Goal: Task Accomplishment & Management: Manage account settings

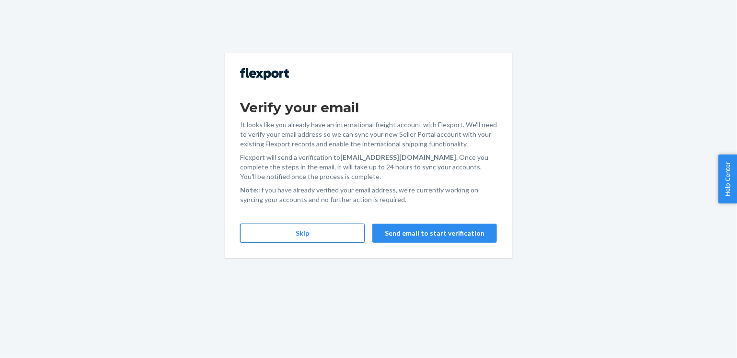
click at [312, 236] on button "Skip" at bounding box center [302, 232] width 125 height 19
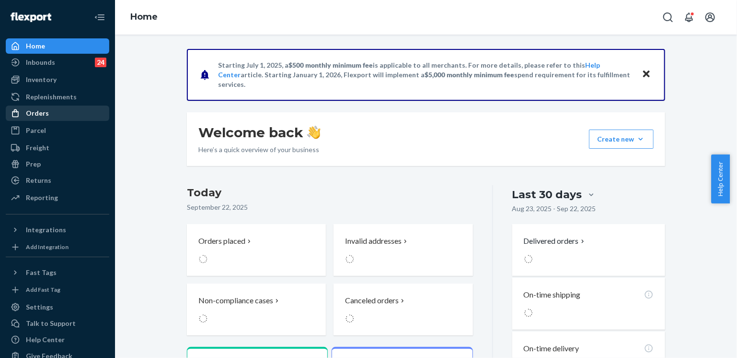
click at [43, 114] on div "Orders" at bounding box center [37, 113] width 23 height 10
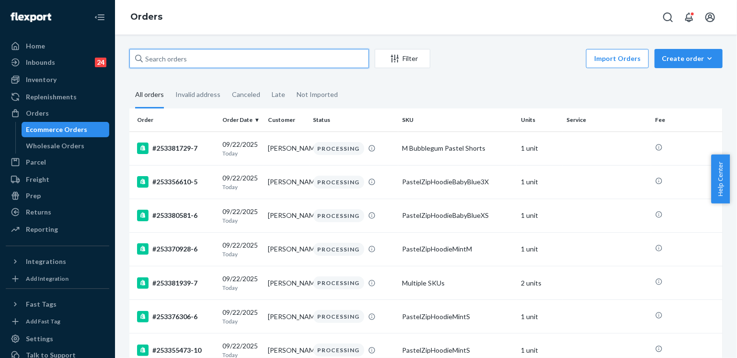
click at [158, 59] on input "text" at bounding box center [249, 58] width 240 height 19
paste input "faustfloorsandmore@gmail.com"
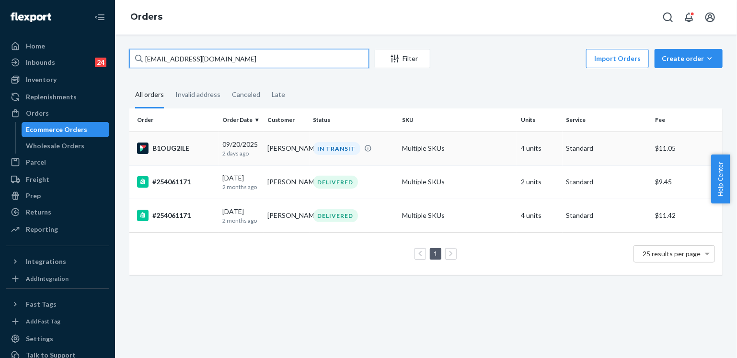
type input "faustfloorsandmore@gmail.com"
click at [298, 150] on td "Katie Faust" at bounding box center [287, 148] width 46 height 34
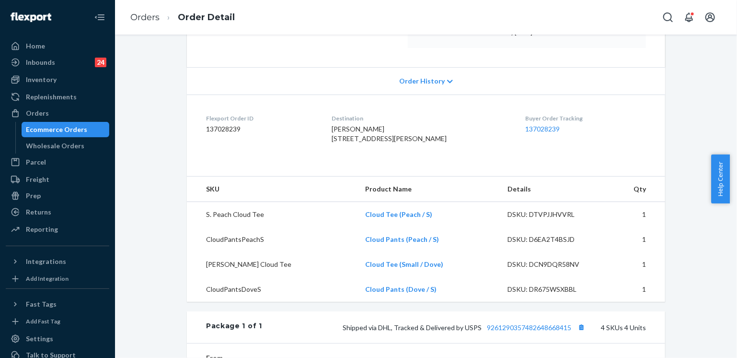
scroll to position [240, 0]
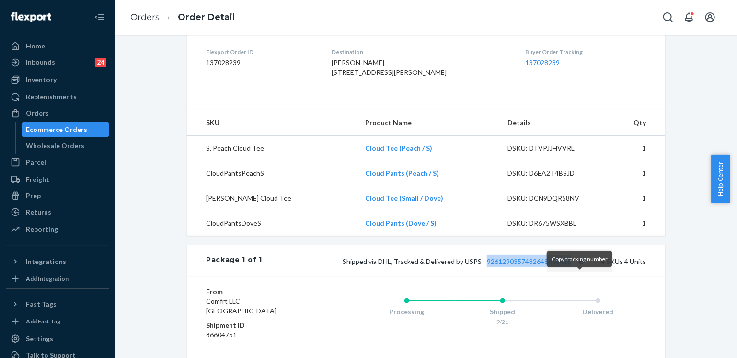
drag, startPoint x: 481, startPoint y: 280, endPoint x: 574, endPoint y: 282, distance: 93.0
click at [574, 265] on span "Shipped via DHL, Tracked & Delivered by USPS 9261290357482648668415" at bounding box center [465, 261] width 245 height 8
copy link "9261290357482648668415"
drag, startPoint x: 338, startPoint y: 73, endPoint x: 357, endPoint y: 95, distance: 28.2
click at [357, 95] on dl "Flexport Order ID 137028239 Destination Katie Faust 1021 W Hayes Ave Charleston…" at bounding box center [426, 64] width 478 height 72
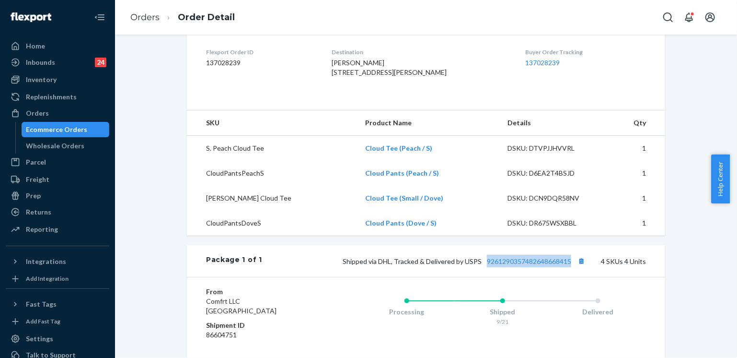
copy span "1021 W Hayes Ave Charleston, IL 61920-3111 US"
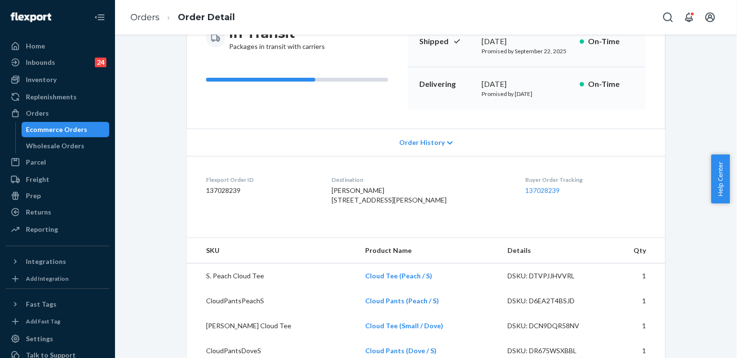
scroll to position [48, 0]
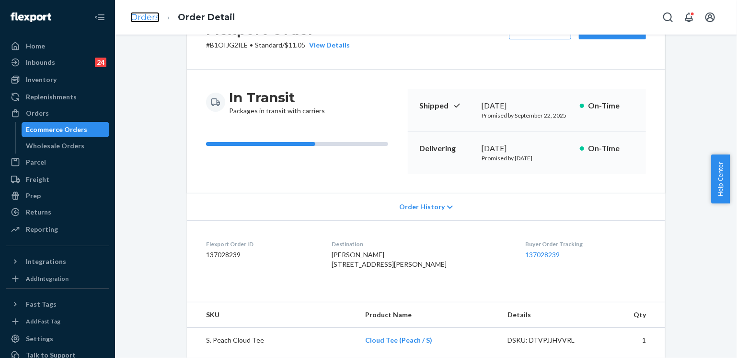
click at [146, 18] on link "Orders" at bounding box center [144, 17] width 29 height 11
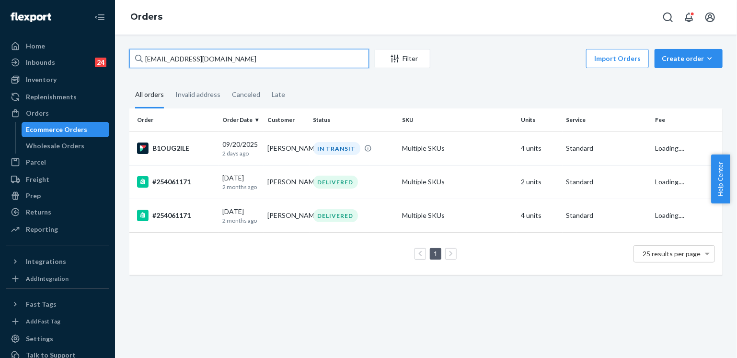
drag, startPoint x: 240, startPoint y: 59, endPoint x: 143, endPoint y: 58, distance: 96.8
click at [143, 58] on input "faustfloorsandmore@gmail.com" at bounding box center [249, 58] width 240 height 19
paste input "jenmckee4"
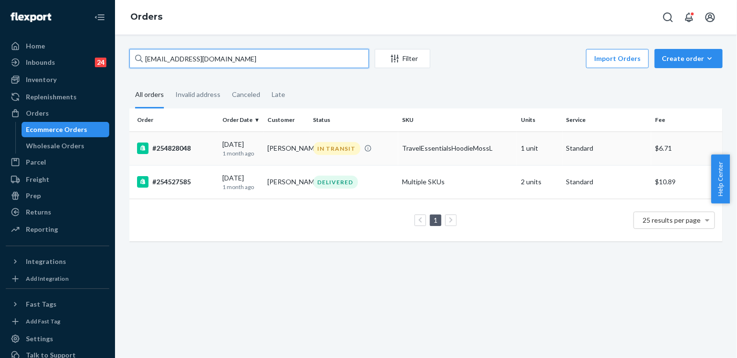
type input "jenmckee4@gmail.com"
click at [379, 153] on div "IN TRANSIT" at bounding box center [353, 148] width 85 height 13
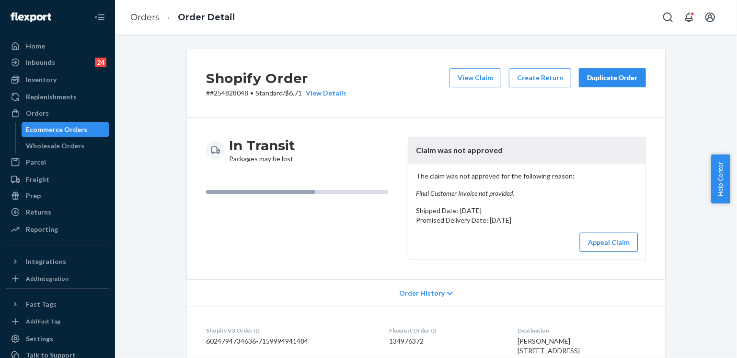
click at [594, 242] on button "Appeal Claim" at bounding box center [609, 241] width 58 height 19
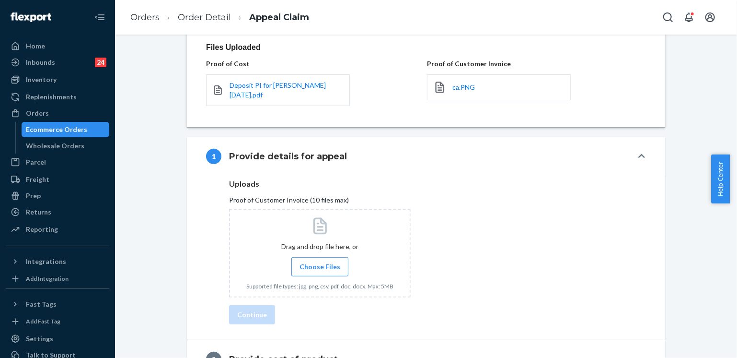
scroll to position [143, 0]
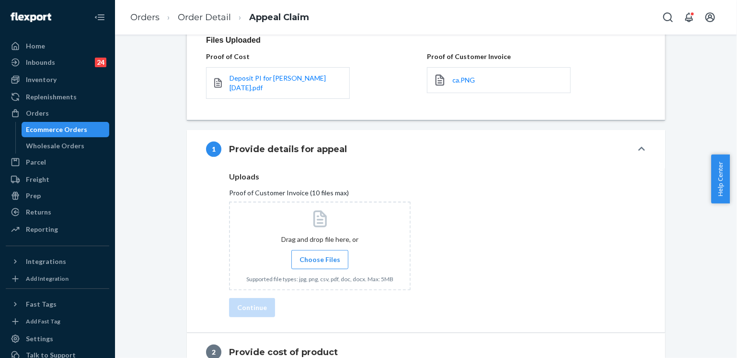
click at [326, 254] on span "Choose Files" at bounding box center [320, 259] width 41 height 10
click at [320, 254] on input "Choose Files" at bounding box center [320, 259] width 0 height 11
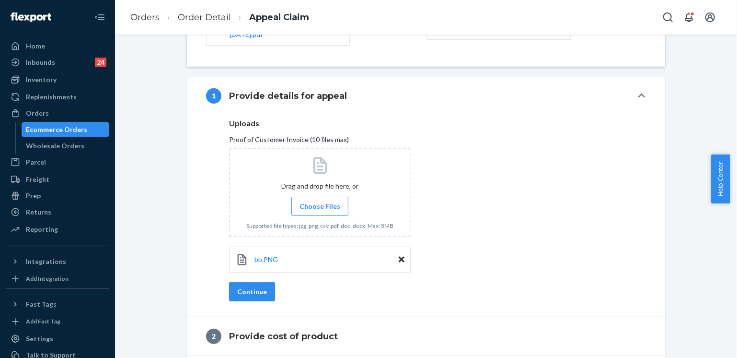
scroll to position [234, 0]
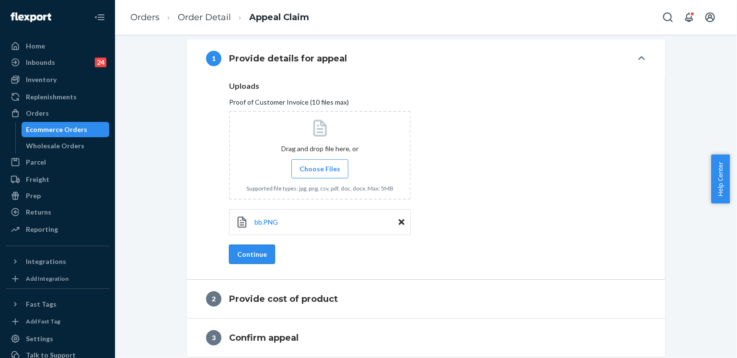
click at [254, 248] on button "Continue" at bounding box center [252, 253] width 46 height 19
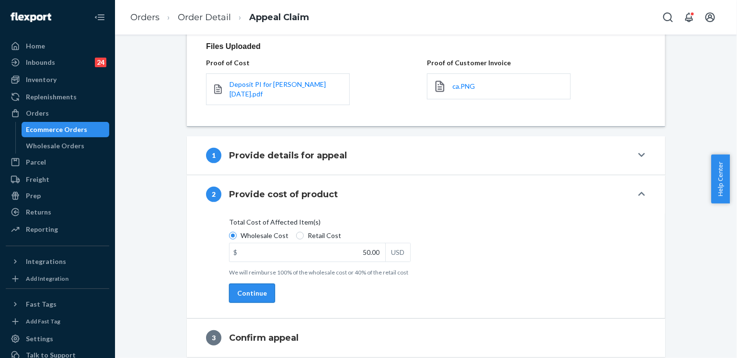
click at [241, 285] on button "Continue" at bounding box center [252, 292] width 46 height 19
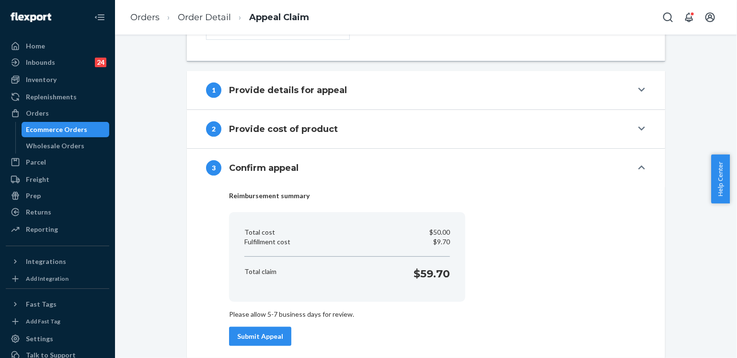
scroll to position [207, 0]
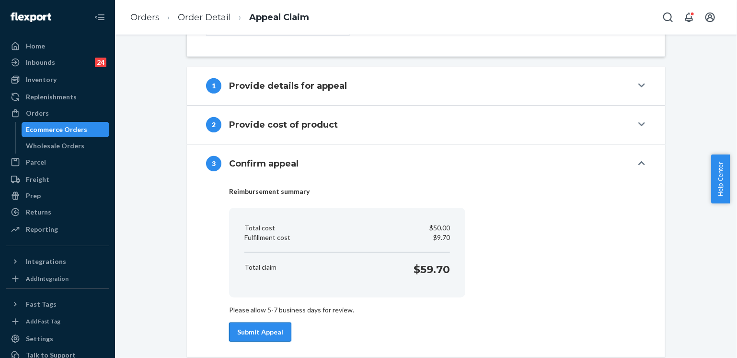
click at [261, 325] on button "Submit Appeal" at bounding box center [260, 331] width 62 height 19
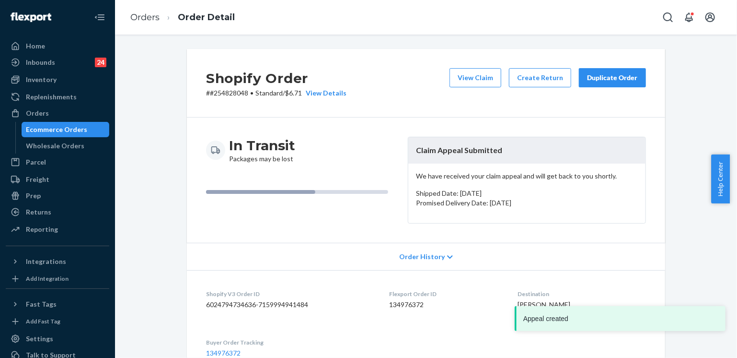
click at [600, 81] on div "Duplicate Order" at bounding box center [612, 78] width 51 height 10
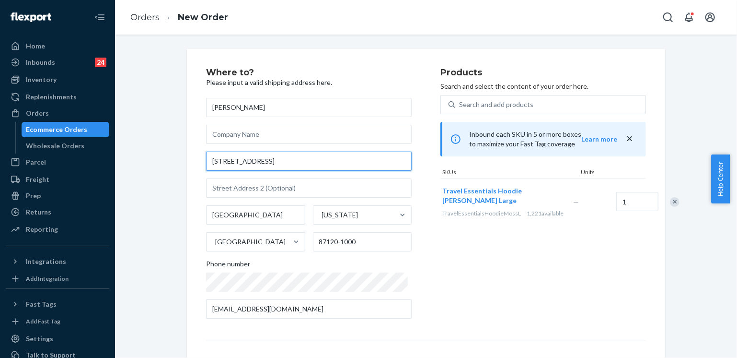
drag, startPoint x: 320, startPoint y: 158, endPoint x: 198, endPoint y: 161, distance: 121.7
click at [198, 161] on div "Where to? Please input a valid shipping address here. Jennifer Coffin 2700 Vist…" at bounding box center [426, 262] width 478 height 426
paste input "ive NW Until 78 Albuquerque, NM 87120"
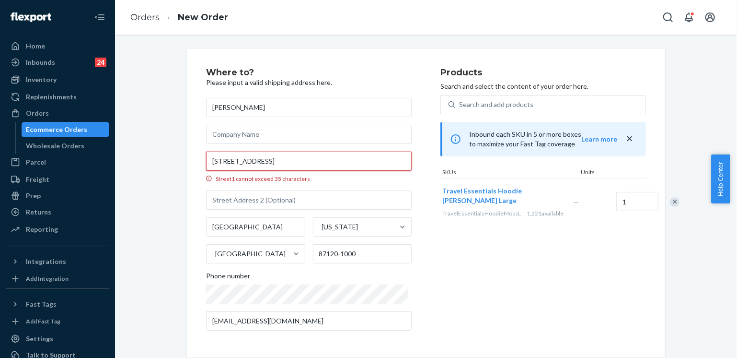
scroll to position [0, 10]
type input "2700 Vista Grande Drive NW Until 78 Albuquerque, NM 87120"
type input "87120"
type input "2700 Vista Grande Dr NW"
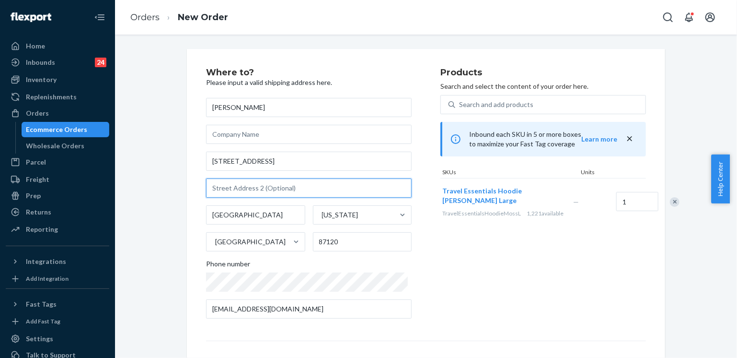
click at [231, 191] on input "text" at bounding box center [309, 187] width 206 height 19
paste input "Until 78"
type input "Until 78"
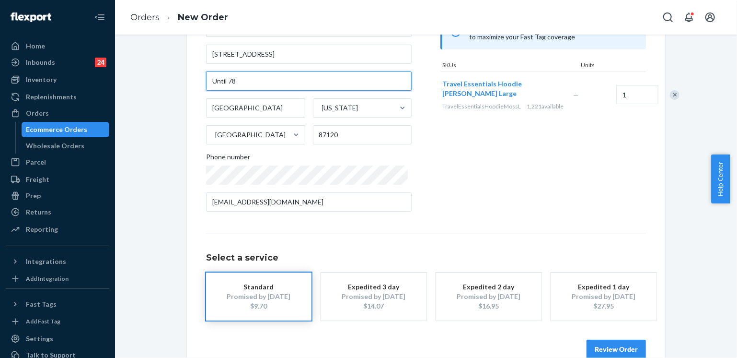
scroll to position [127, 0]
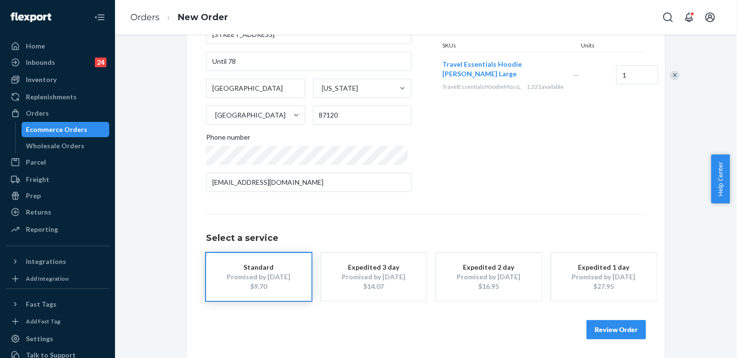
click at [606, 324] on button "Review Order" at bounding box center [616, 329] width 59 height 19
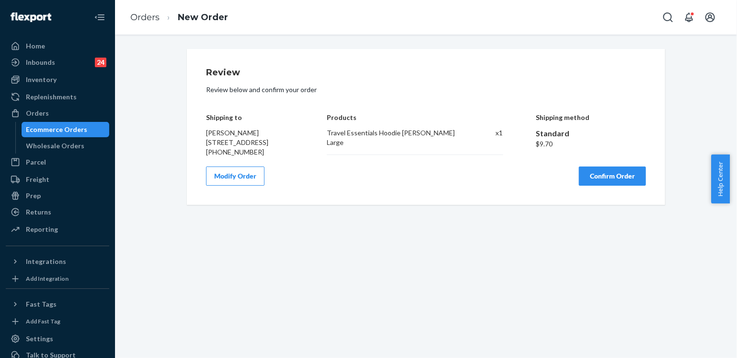
scroll to position [0, 0]
click at [595, 185] on button "Confirm Order" at bounding box center [612, 175] width 67 height 19
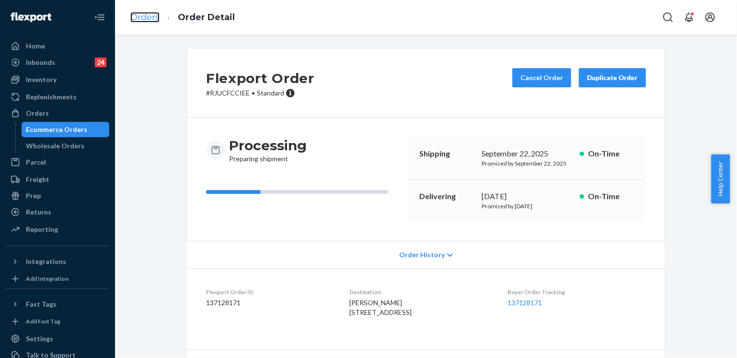
click at [151, 19] on link "Orders" at bounding box center [144, 17] width 29 height 11
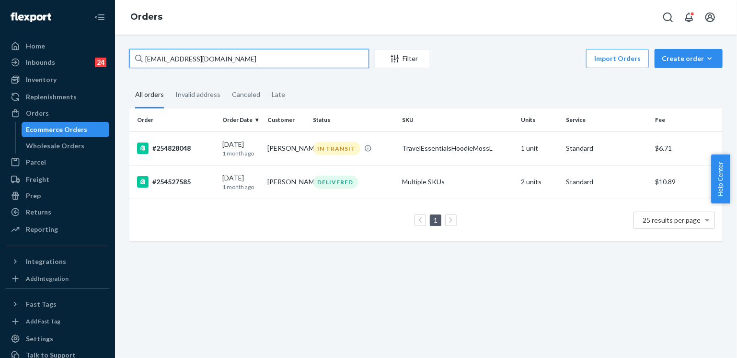
drag, startPoint x: 194, startPoint y: 59, endPoint x: 136, endPoint y: 59, distance: 58.0
click at [136, 59] on div "jenmckee4@gmail.com" at bounding box center [249, 58] width 240 height 19
paste input "255054250"
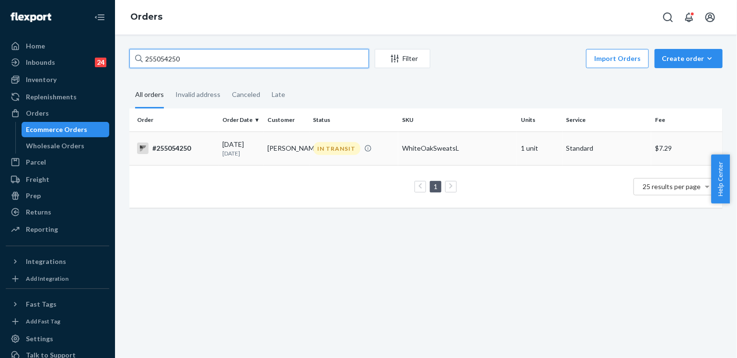
type input "255054250"
click at [290, 145] on td "Ayva Van De Brake" at bounding box center [287, 148] width 46 height 34
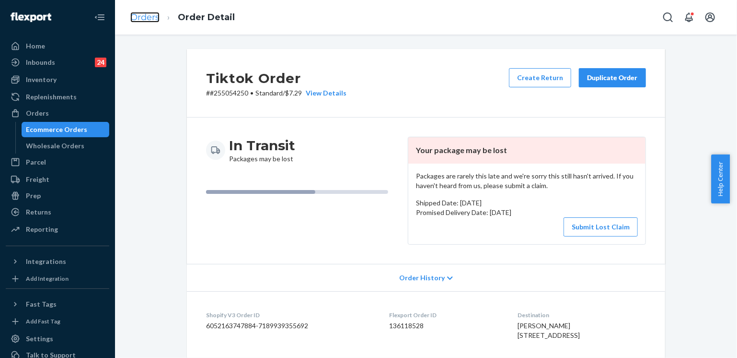
click at [152, 18] on link "Orders" at bounding box center [144, 17] width 29 height 11
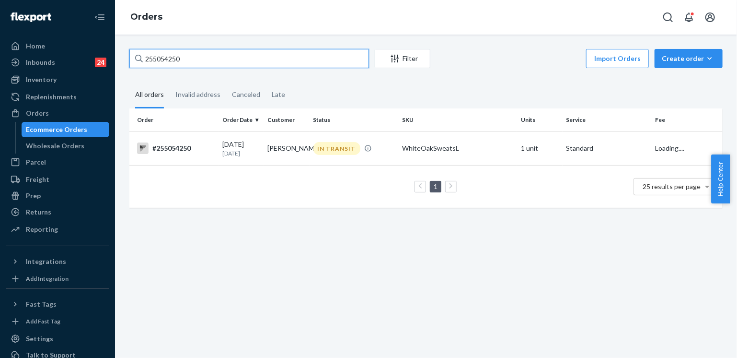
click at [197, 60] on input "255054250" at bounding box center [249, 58] width 240 height 19
paste input "23996"
type input "255239960"
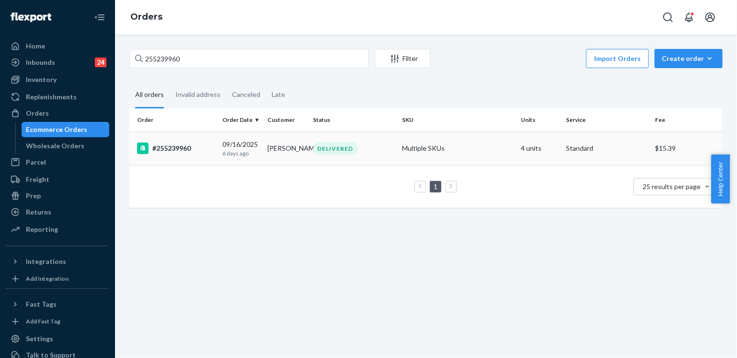
click at [303, 152] on td "shalynn garcia" at bounding box center [287, 148] width 46 height 34
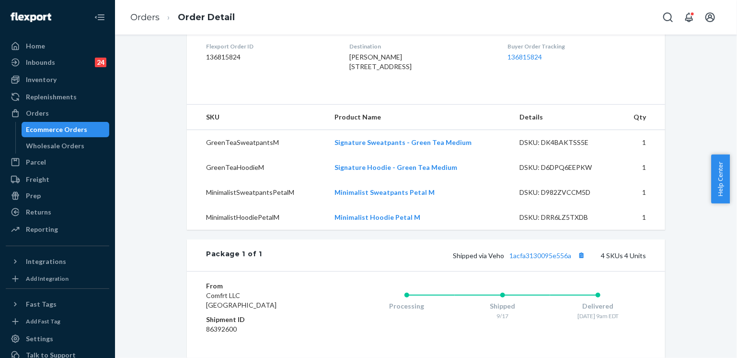
scroll to position [383, 0]
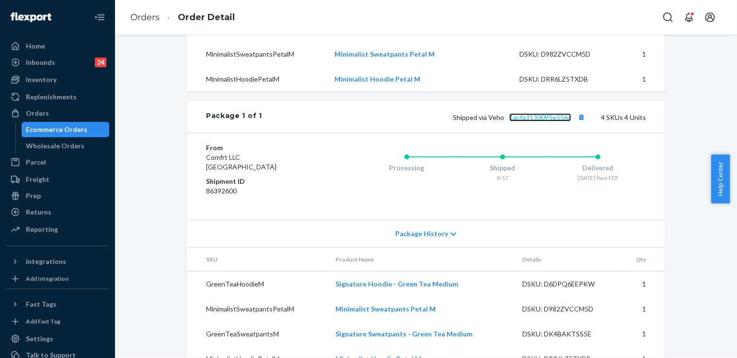
click at [537, 121] on link "1acfa3130095e556a" at bounding box center [540, 117] width 62 height 8
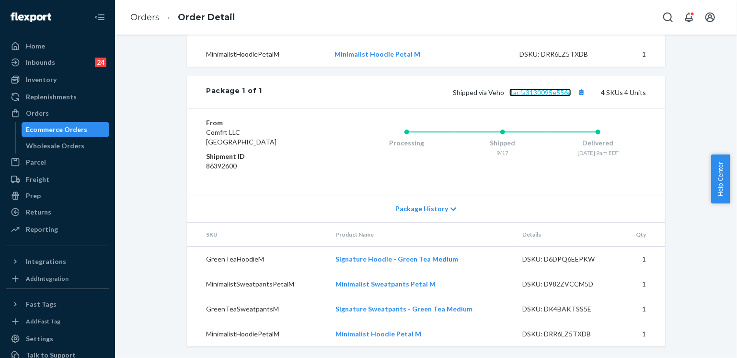
scroll to position [426, 0]
drag, startPoint x: 505, startPoint y: 94, endPoint x: 570, endPoint y: 96, distance: 65.7
click at [570, 96] on span "Shipped via Veho 1acfa3130095e556a" at bounding box center [520, 92] width 135 height 8
drag, startPoint x: 485, startPoint y: 92, endPoint x: 570, endPoint y: 94, distance: 84.4
click at [570, 94] on span "Shipped via Veho 1acfa3130095e556a" at bounding box center [520, 92] width 135 height 8
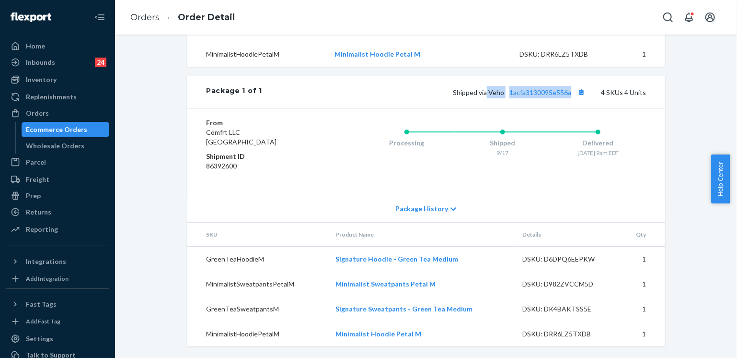
copy span "Veho 1acfa3130095e556a"
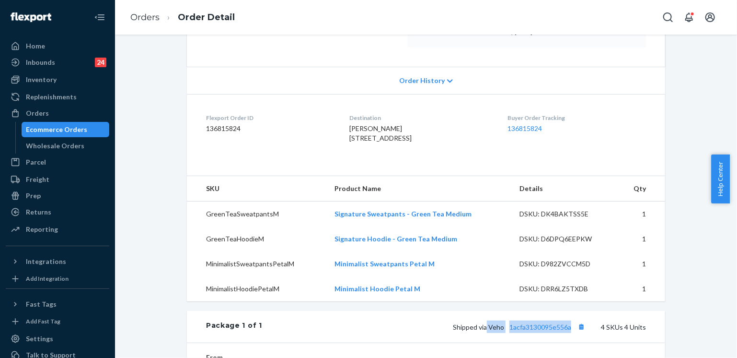
scroll to position [91, 0]
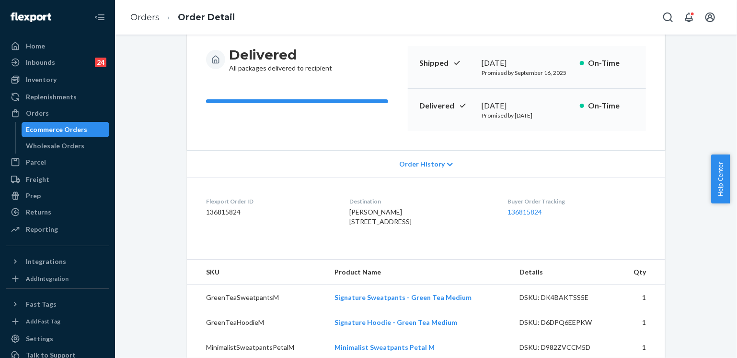
drag, startPoint x: 339, startPoint y: 218, endPoint x: 361, endPoint y: 240, distance: 31.2
click at [361, 240] on dl "Flexport Order ID 136815824 Destination shalynn garcia 4727 2nd Ave Apt 1 Detro…" at bounding box center [426, 213] width 478 height 72
copy span "4727 2nd Ave Apt 1 Detroit, MI 48201-1245 US"
click at [39, 212] on div "Returns" at bounding box center [38, 212] width 25 height 10
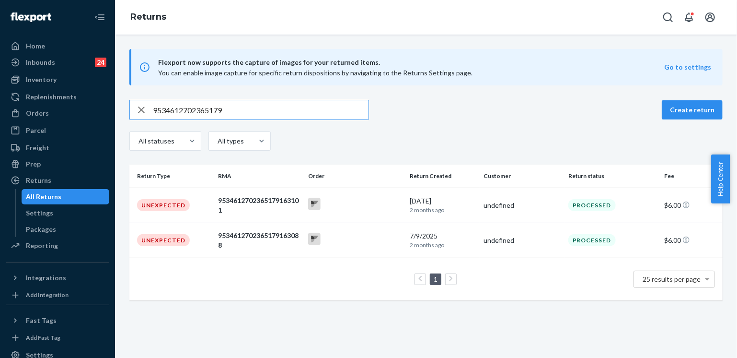
type input "9534612702365179"
click at [370, 204] on div at bounding box center [355, 204] width 94 height 15
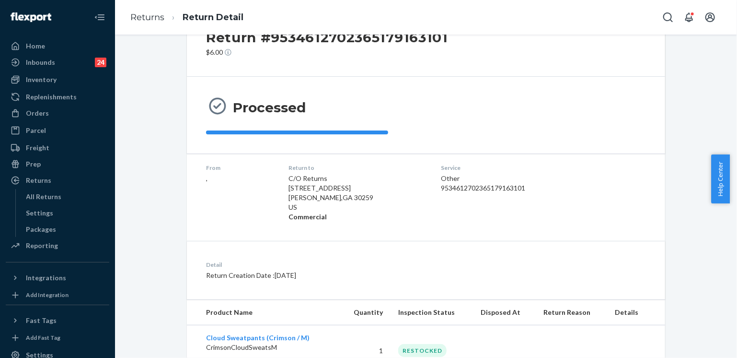
scroll to position [48, 0]
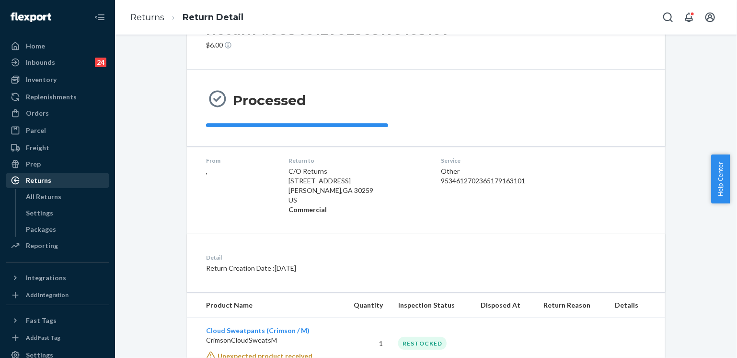
click at [33, 181] on div "Returns" at bounding box center [38, 180] width 25 height 10
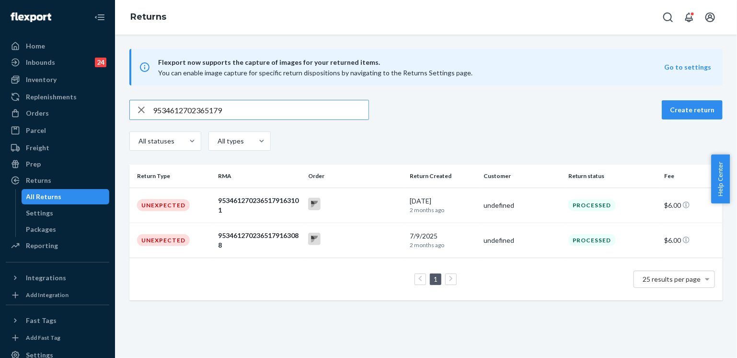
drag, startPoint x: 229, startPoint y: 107, endPoint x: 138, endPoint y: 108, distance: 91.1
click at [138, 108] on div "9534612702365179" at bounding box center [249, 109] width 239 height 19
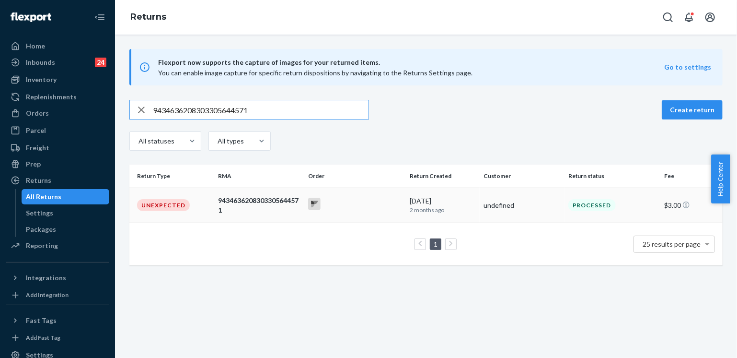
type input "9434636208303305644571"
click at [364, 206] on div at bounding box center [355, 204] width 94 height 15
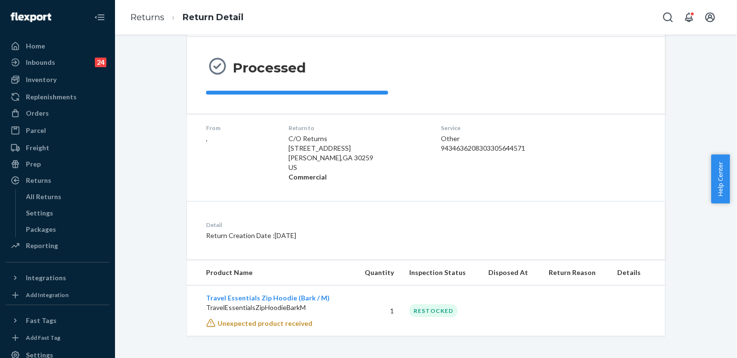
scroll to position [81, 0]
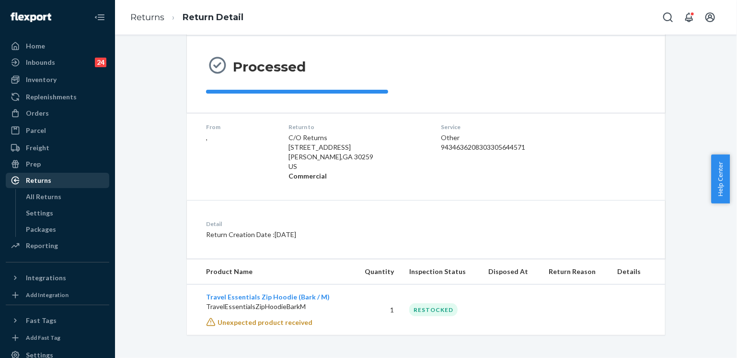
click at [45, 183] on div "Returns" at bounding box center [38, 180] width 25 height 10
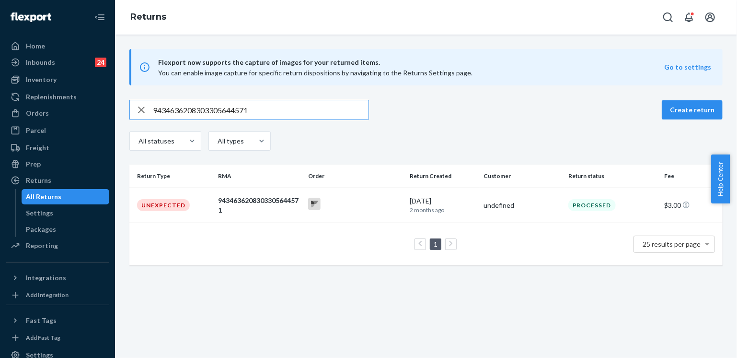
drag, startPoint x: 264, startPoint y: 109, endPoint x: 141, endPoint y: 100, distance: 123.5
click at [141, 100] on div "9434636208303305644571" at bounding box center [249, 109] width 239 height 19
type input "9534612702365179163088"
click at [194, 201] on td "Unexpected" at bounding box center [171, 204] width 85 height 35
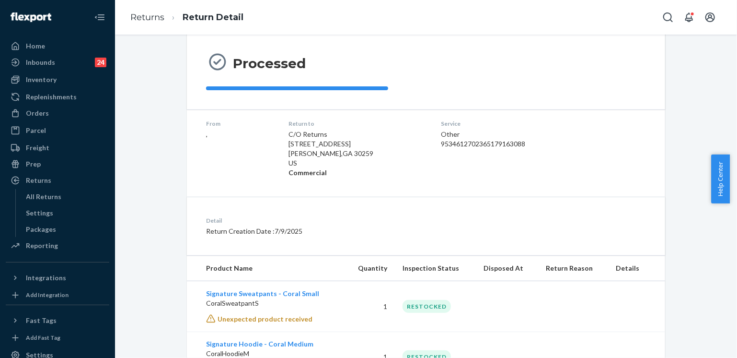
scroll to position [36, 0]
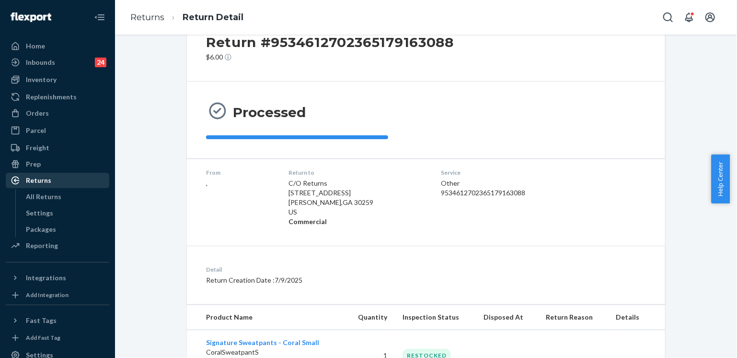
click at [47, 179] on div "Returns" at bounding box center [38, 180] width 25 height 10
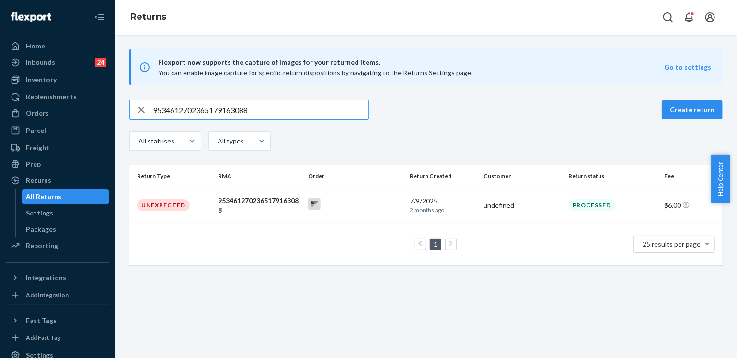
drag, startPoint x: 253, startPoint y: 111, endPoint x: 108, endPoint y: 119, distance: 145.0
click at [108, 119] on div "Home Inbounds 24 Shipping Plans Problems 24 Inventory Products Replenishments O…" at bounding box center [368, 179] width 737 height 358
type input "9434636208303305644571"
click at [381, 204] on div at bounding box center [355, 204] width 94 height 15
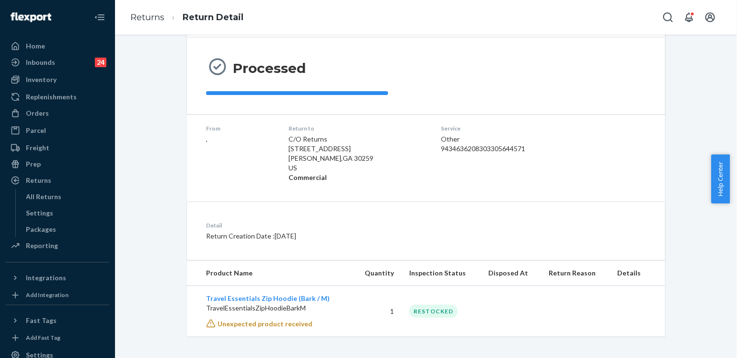
scroll to position [81, 0]
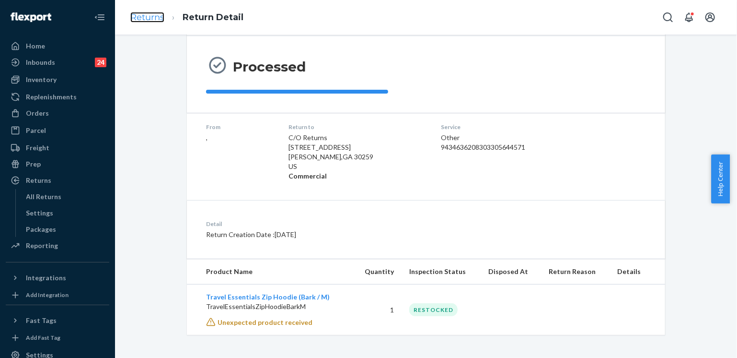
click at [141, 20] on link "Returns" at bounding box center [147, 17] width 34 height 11
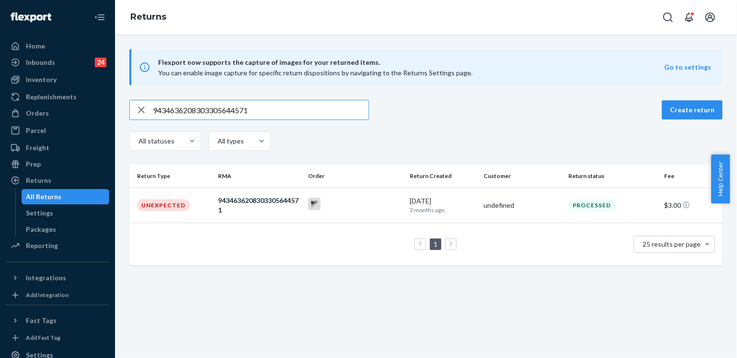
drag, startPoint x: 213, startPoint y: 99, endPoint x: 141, endPoint y: 92, distance: 71.7
click at [142, 92] on div "Flexport now supports the capture of images for your returned items. You can en…" at bounding box center [426, 157] width 622 height 216
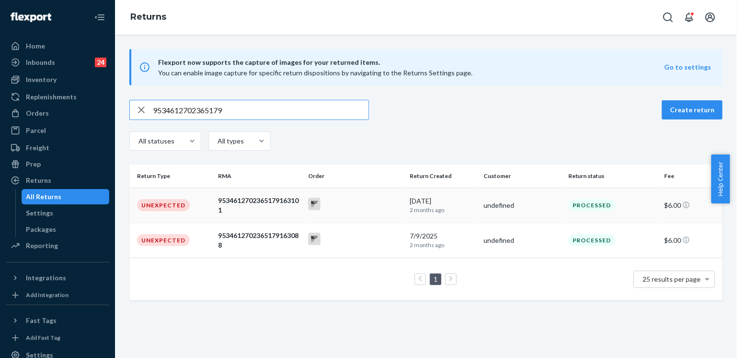
type input "9534612702365179"
click at [283, 209] on div "9534612702365179163101" at bounding box center [259, 205] width 83 height 19
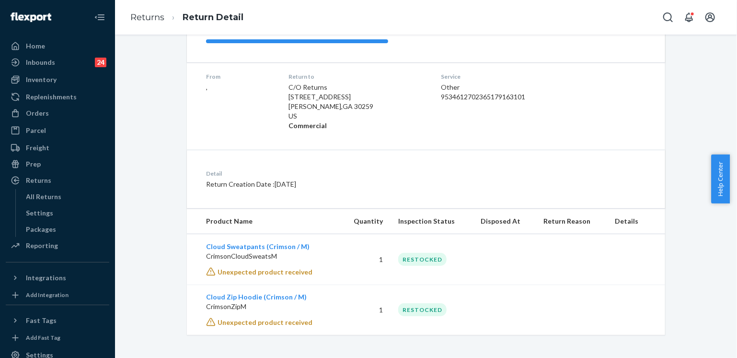
scroll to position [36, 0]
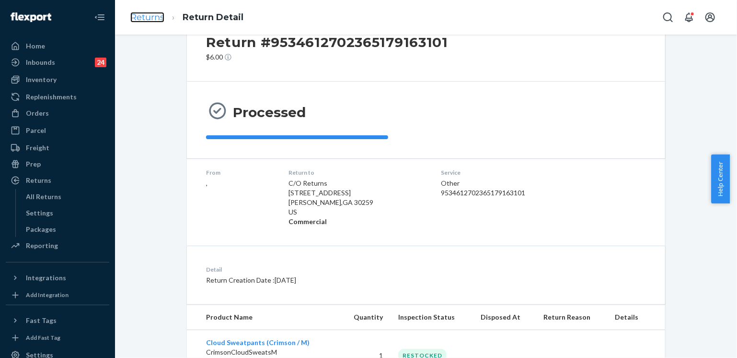
click at [144, 15] on link "Returns" at bounding box center [147, 17] width 34 height 11
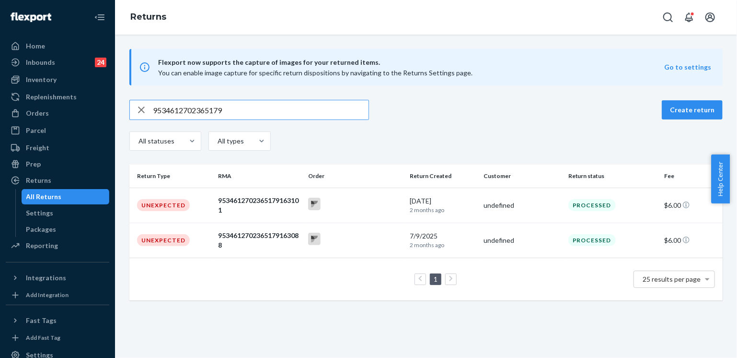
drag, startPoint x: 235, startPoint y: 110, endPoint x: 123, endPoint y: 103, distance: 112.8
click at [123, 103] on div "9534612702365179 Create return All statuses All types Return Type RMA Order Ret…" at bounding box center [426, 200] width 608 height 200
paste input "Pamela Crus"
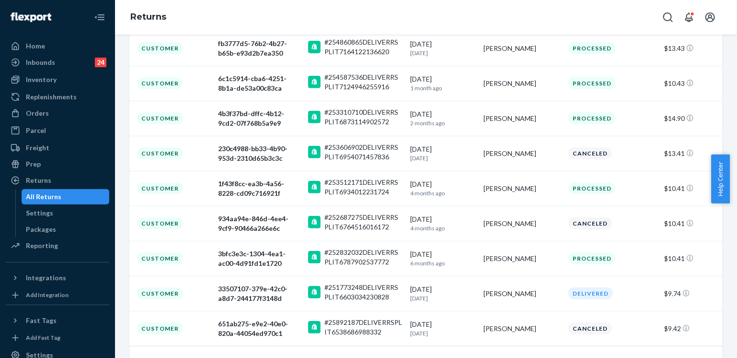
scroll to position [230, 0]
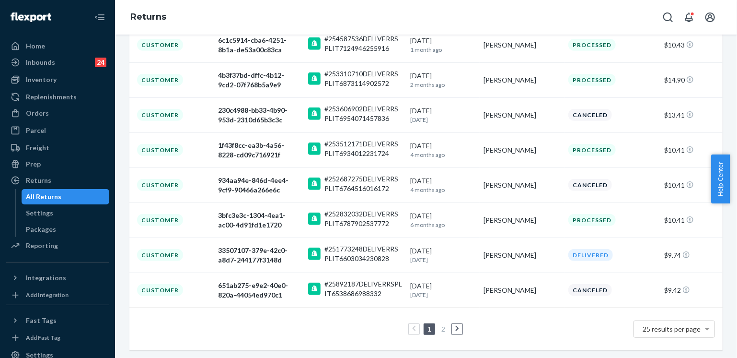
type input "Pamela Crus"
click at [455, 325] on icon at bounding box center [457, 328] width 4 height 7
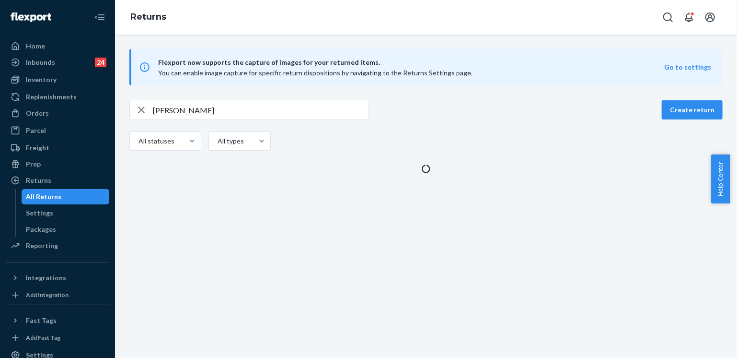
scroll to position [0, 0]
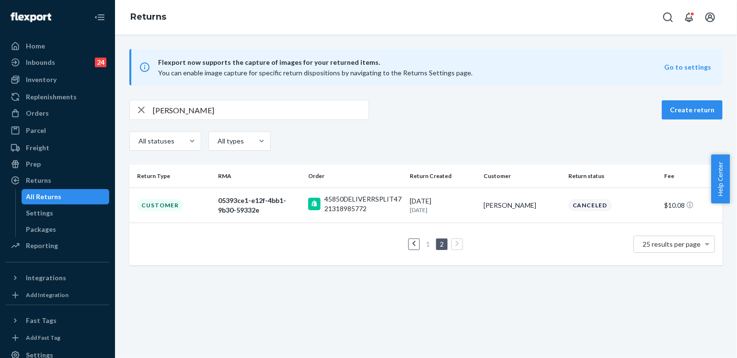
click at [412, 242] on icon at bounding box center [414, 243] width 4 height 7
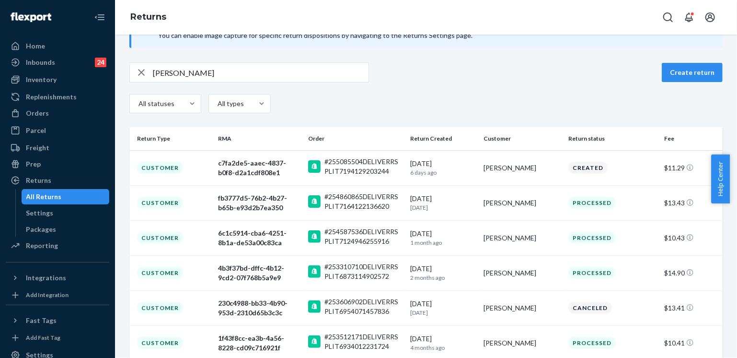
scroll to position [48, 0]
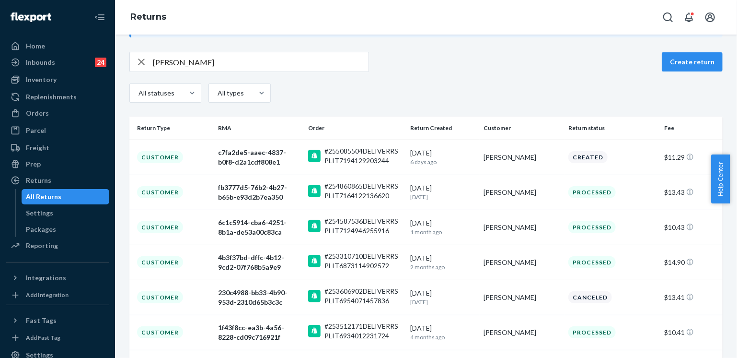
click at [207, 65] on input "Pamela Crus" at bounding box center [261, 61] width 216 height 19
click at [45, 114] on div "Orders" at bounding box center [37, 113] width 23 height 10
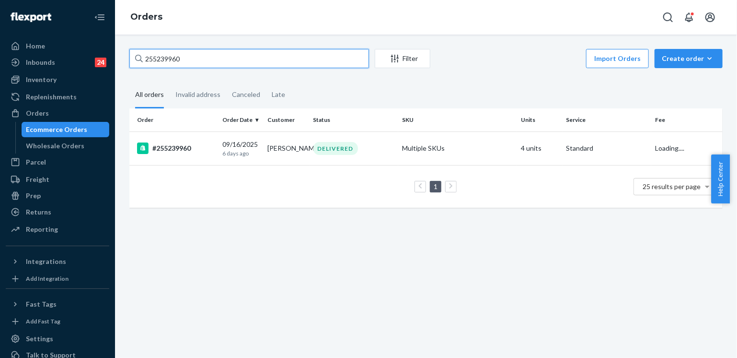
drag, startPoint x: 190, startPoint y: 59, endPoint x: 142, endPoint y: 54, distance: 47.7
click at [142, 54] on div "255239960" at bounding box center [249, 58] width 240 height 19
click at [142, 54] on div at bounding box center [139, 58] width 8 height 19
click at [142, 54] on input "255239960" at bounding box center [249, 58] width 240 height 19
paste input "196075"
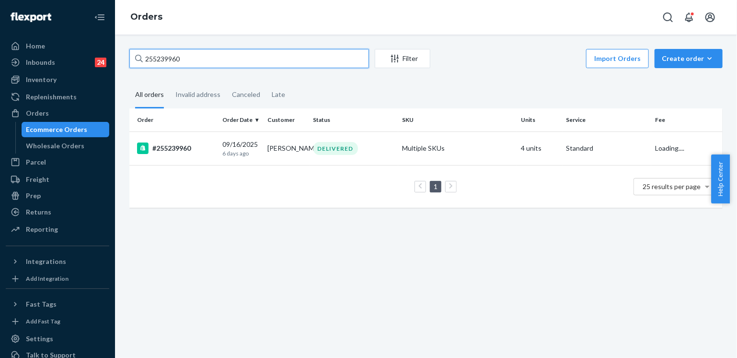
type input "255196075"
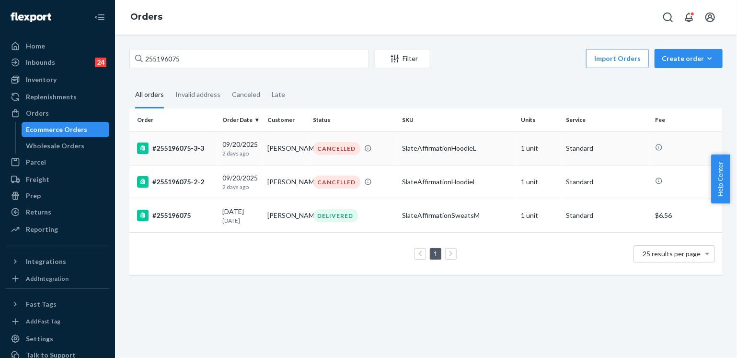
click at [407, 154] on td "SlateAffirmationHoodieL" at bounding box center [457, 148] width 119 height 34
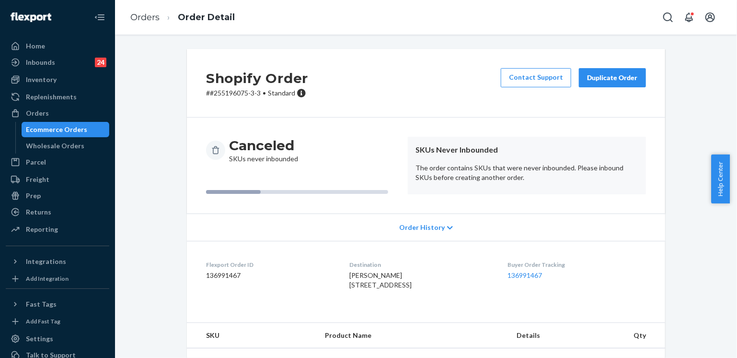
click at [119, 240] on div "Shopify Order # #255196075-3-3 • Standard Contact Support Duplicate Order Cance…" at bounding box center [426, 196] width 622 height 323
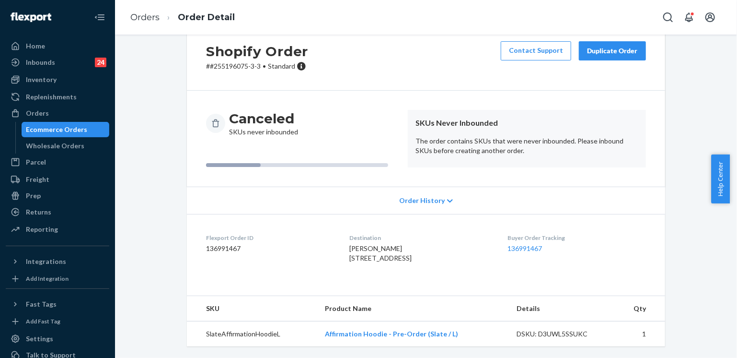
scroll to position [45, 0]
click at [121, 180] on div "Shopify Order # #255196075-3-3 • Standard Contact Support Duplicate Order Cance…" at bounding box center [426, 196] width 622 height 323
click at [152, 20] on link "Orders" at bounding box center [144, 17] width 29 height 11
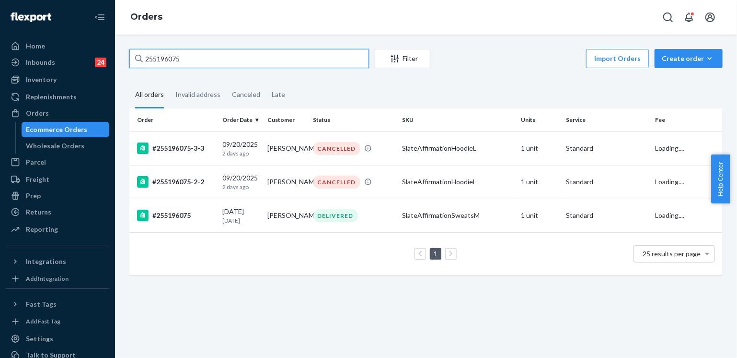
drag, startPoint x: 187, startPoint y: 58, endPoint x: 143, endPoint y: 56, distance: 43.7
click at [143, 56] on input "255196075" at bounding box center [249, 58] width 240 height 19
paste input "255701"
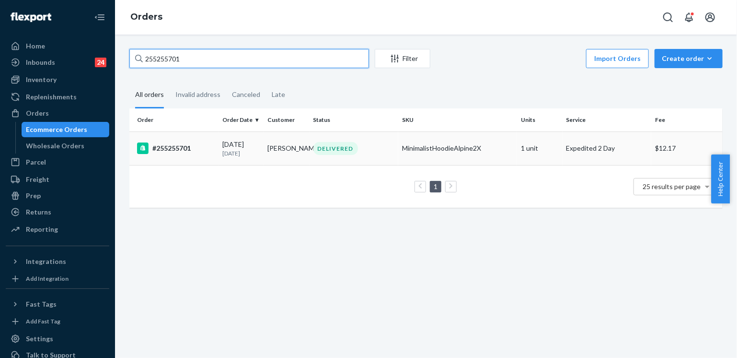
type input "255255701"
click at [289, 144] on td "Justin Rezendes" at bounding box center [287, 148] width 46 height 34
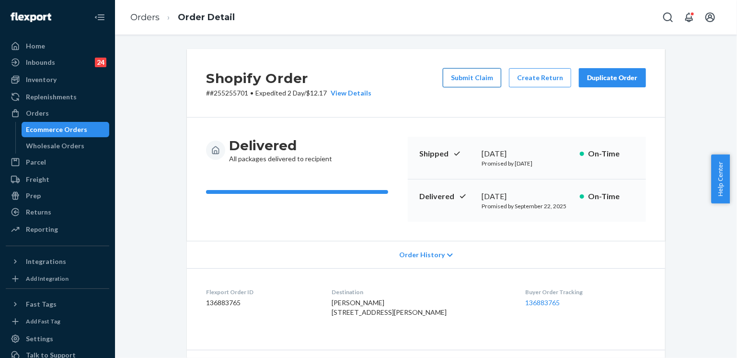
click at [474, 79] on button "Submit Claim" at bounding box center [472, 77] width 58 height 19
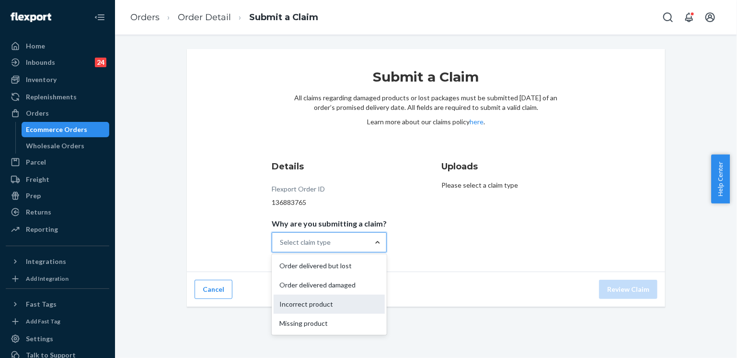
click at [312, 307] on div "Incorrect product" at bounding box center [329, 303] width 111 height 19
click at [281, 247] on input "Why are you submitting a claim? option Incorrect product focused, 0 of 4. 4 res…" at bounding box center [280, 242] width 1 height 10
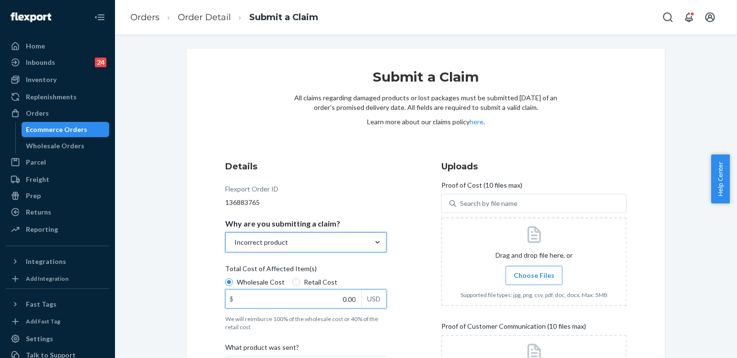
click at [334, 298] on input "0.00" at bounding box center [294, 298] width 136 height 18
type input "47.00"
click at [414, 267] on div "Details Flexport Order ID 136883765 Why are you submitting a claim? Incorrect p…" at bounding box center [426, 317] width 402 height 315
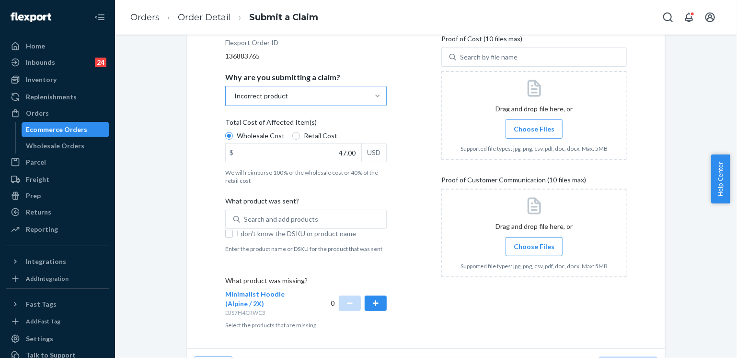
scroll to position [171, 0]
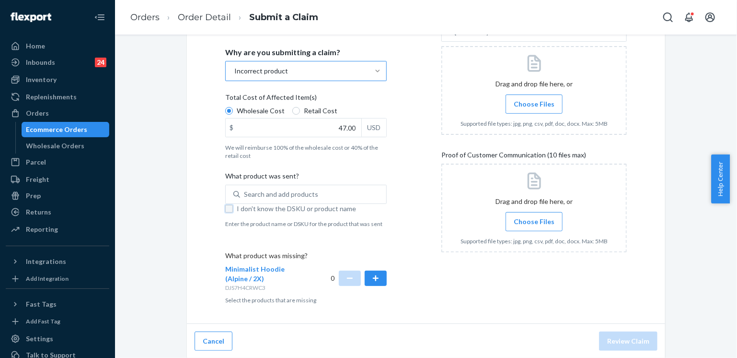
click at [225, 208] on input "I don't know the DSKU or product name" at bounding box center [229, 209] width 8 height 8
click at [373, 274] on button "button" at bounding box center [376, 277] width 22 height 15
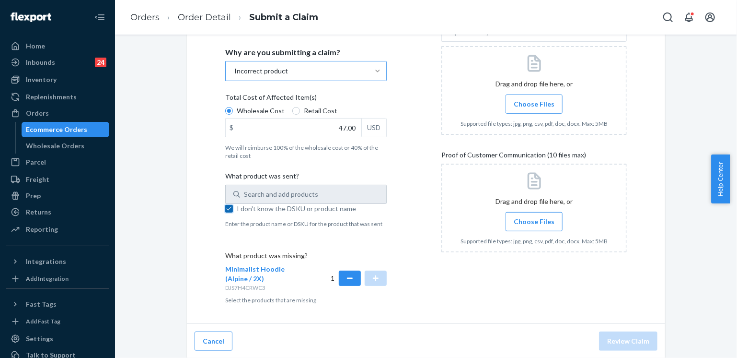
click at [226, 209] on input "I don't know the DSKU or product name" at bounding box center [229, 209] width 8 height 8
checkbox input "false"
click at [258, 194] on div "Search and add products" at bounding box center [281, 194] width 74 height 10
click at [245, 194] on input "0 results available. Use Up and Down to choose options, press Enter to select t…" at bounding box center [244, 194] width 1 height 10
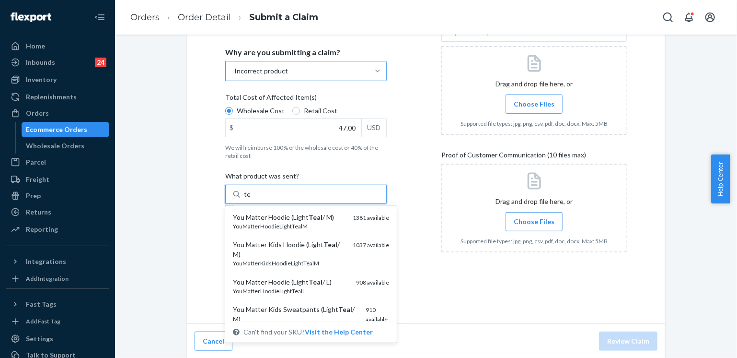
type input "t"
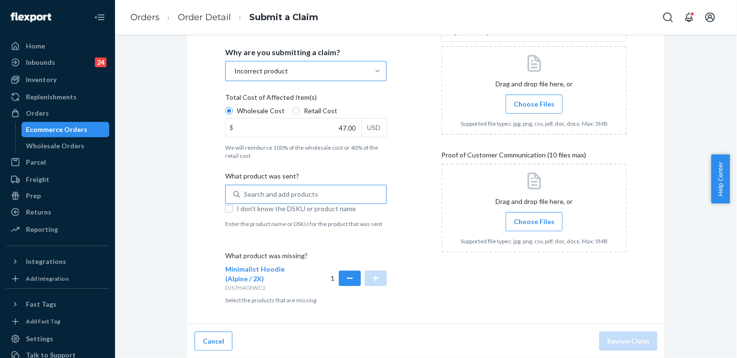
click at [153, 252] on div "Submit a Claim All claims regarding damaged products or lost packages must be s…" at bounding box center [426, 118] width 608 height 481
click at [284, 195] on div "Search and add products" at bounding box center [281, 194] width 74 height 10
click at [245, 195] on input "Search and add products" at bounding box center [244, 194] width 1 height 10
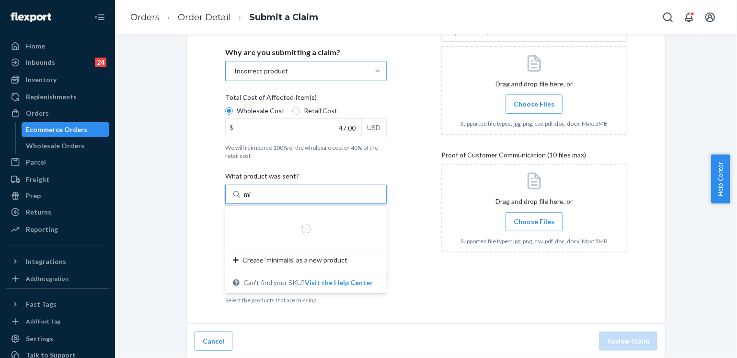
type input "m"
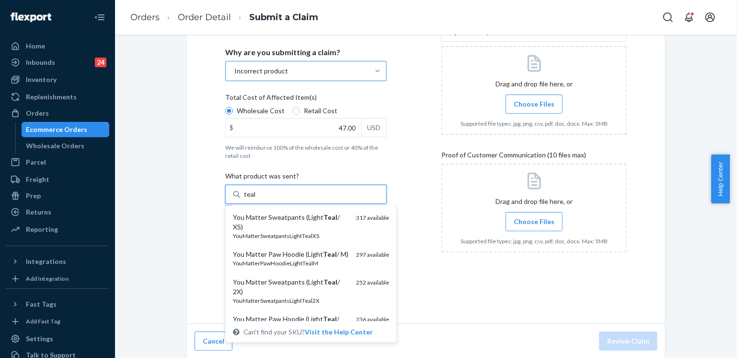
scroll to position [708, 0]
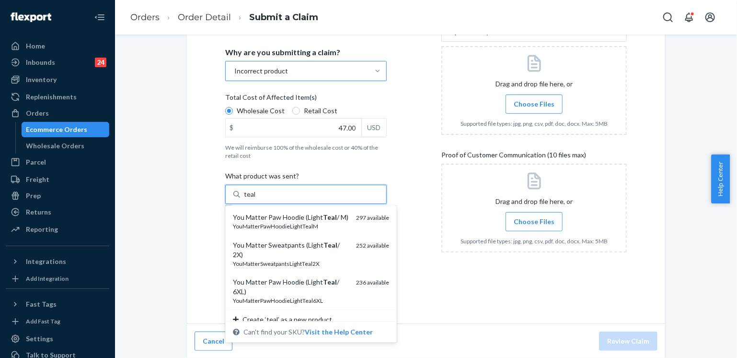
type input "teal"
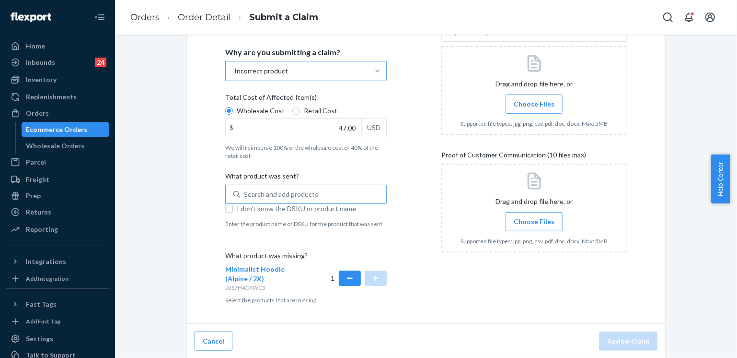
click at [402, 167] on div "Details Flexport Order ID 136883765 Why are you submitting a claim? Incorrect p…" at bounding box center [317, 146] width 185 height 326
click at [226, 207] on input "I don't know the DSKU or product name" at bounding box center [229, 209] width 8 height 8
checkbox input "true"
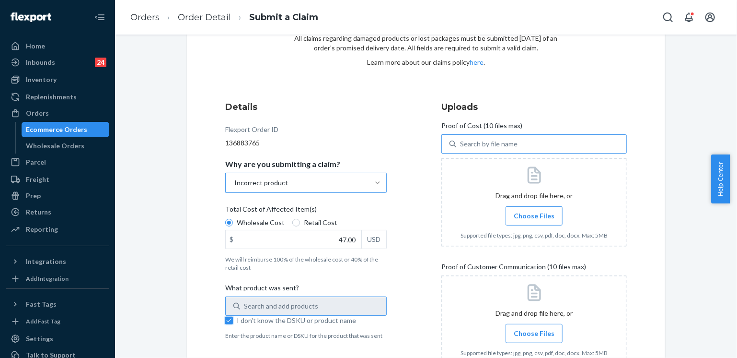
scroll to position [75, 0]
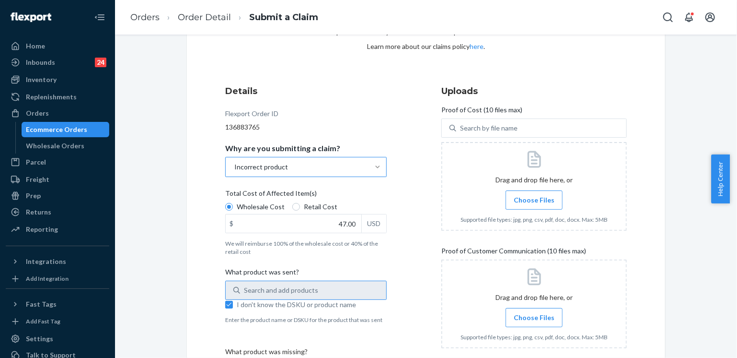
click at [538, 199] on span "Choose Files" at bounding box center [534, 200] width 41 height 10
click at [534, 199] on input "Choose Files" at bounding box center [534, 200] width 0 height 11
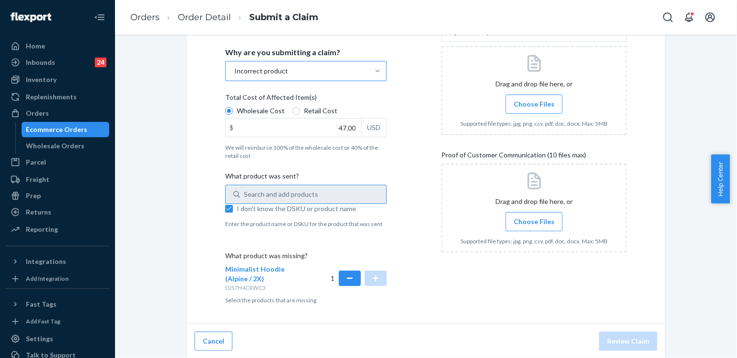
click at [526, 223] on span "Choose Files" at bounding box center [534, 222] width 41 height 10
click at [534, 223] on input "Choose Files" at bounding box center [534, 221] width 0 height 11
click at [534, 222] on input "Choose Files" at bounding box center [534, 221] width 0 height 11
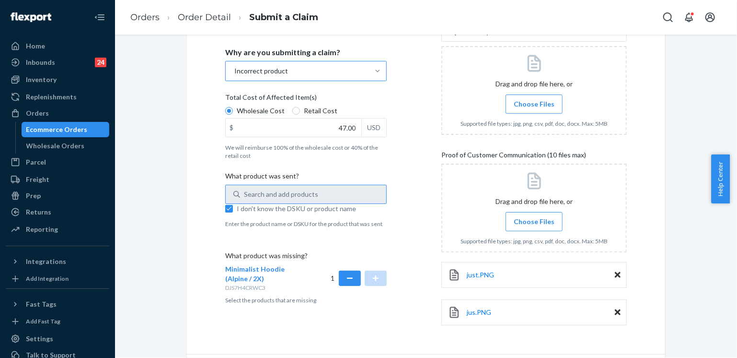
click at [535, 227] on label "Choose Files" at bounding box center [534, 221] width 57 height 19
click at [534, 227] on input "Choose Files" at bounding box center [534, 221] width 0 height 11
click at [533, 102] on span "Choose Files" at bounding box center [534, 104] width 41 height 10
click at [534, 102] on input "Choose Files" at bounding box center [534, 104] width 0 height 11
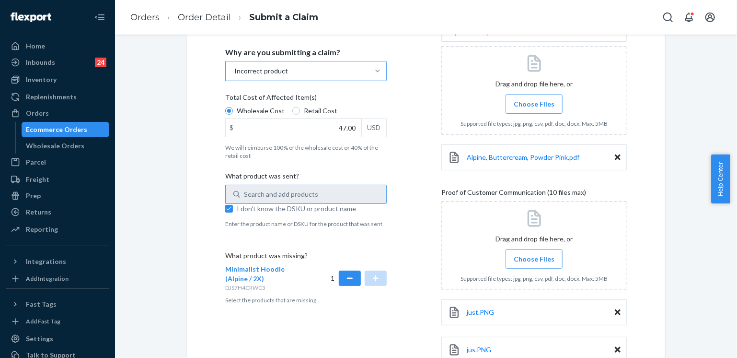
click at [715, 299] on div "Submit a Claim All claims regarding damaged products or lost packages must be s…" at bounding box center [426, 171] width 608 height 586
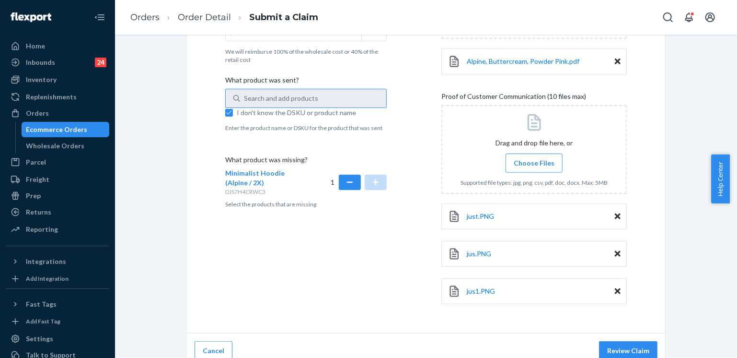
scroll to position [276, 0]
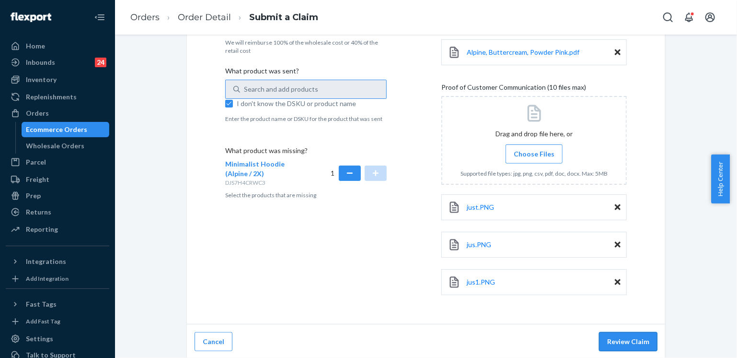
click at [621, 336] on button "Review Claim" at bounding box center [628, 341] width 58 height 19
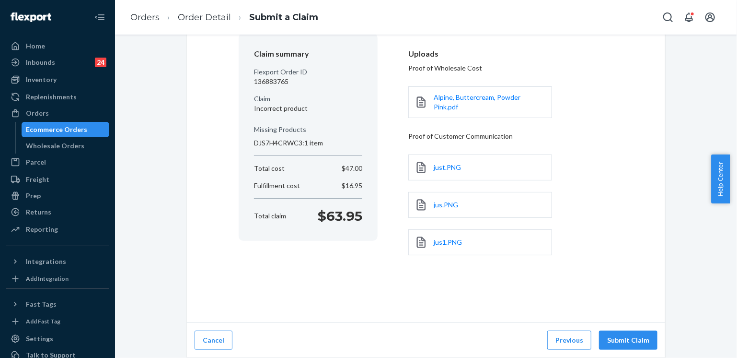
scroll to position [76, 0]
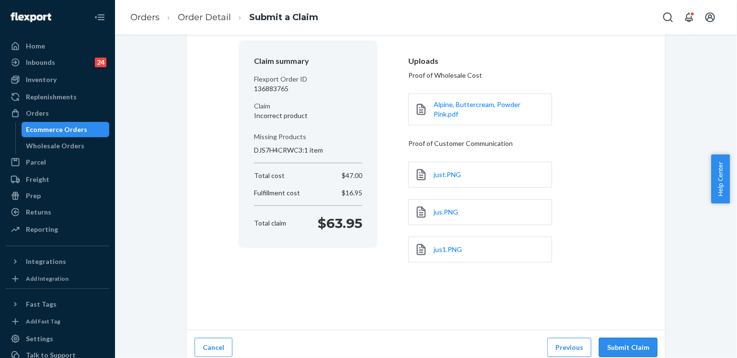
click at [629, 341] on button "Submit Claim" at bounding box center [628, 346] width 58 height 19
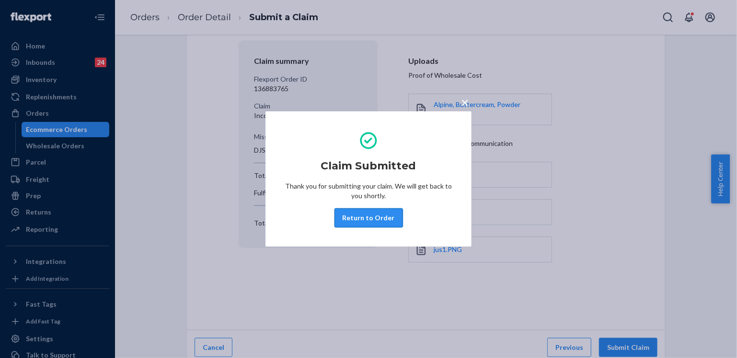
click at [374, 215] on button "Return to Order" at bounding box center [369, 217] width 69 height 19
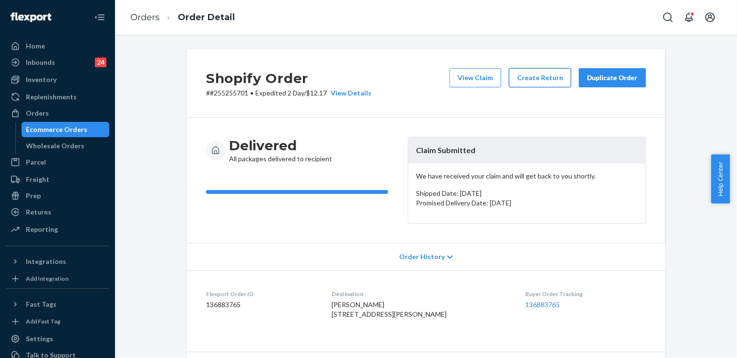
click at [529, 79] on button "Create Return" at bounding box center [540, 77] width 62 height 19
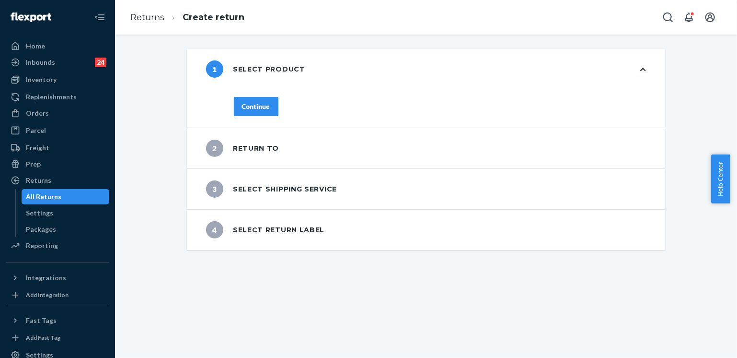
click at [259, 109] on div "Continue" at bounding box center [256, 107] width 28 height 10
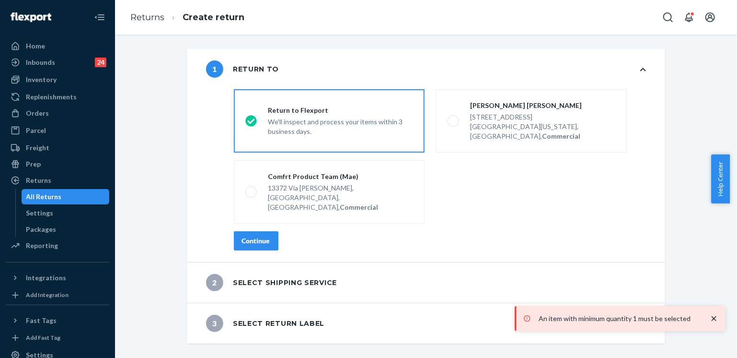
click at [262, 236] on div "Continue" at bounding box center [256, 241] width 28 height 10
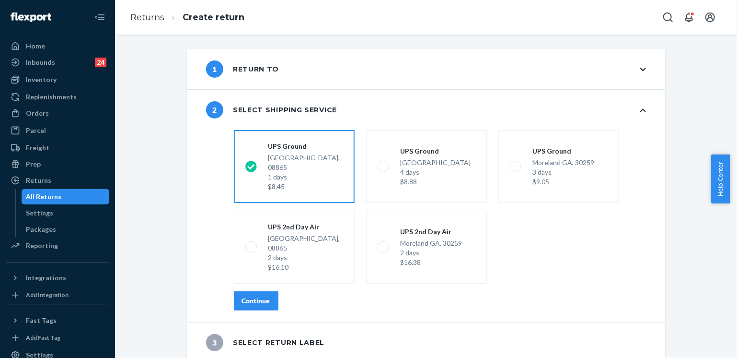
click at [251, 296] on div "Continue" at bounding box center [256, 301] width 28 height 10
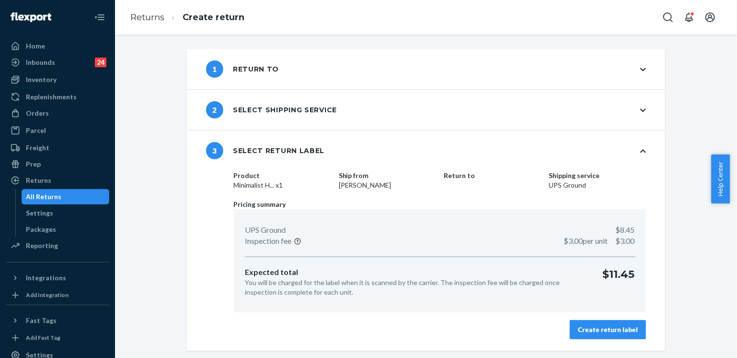
click at [596, 330] on div "Create return label" at bounding box center [608, 329] width 60 height 10
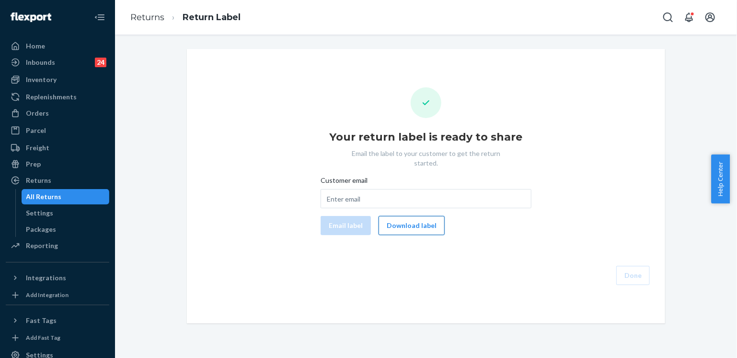
drag, startPoint x: 414, startPoint y: 216, endPoint x: 429, endPoint y: 222, distance: 16.8
click at [413, 216] on button "Download label" at bounding box center [412, 225] width 66 height 19
click at [376, 189] on input "Customer email" at bounding box center [426, 198] width 211 height 19
paste input "bleezzyy336@gmail.com"
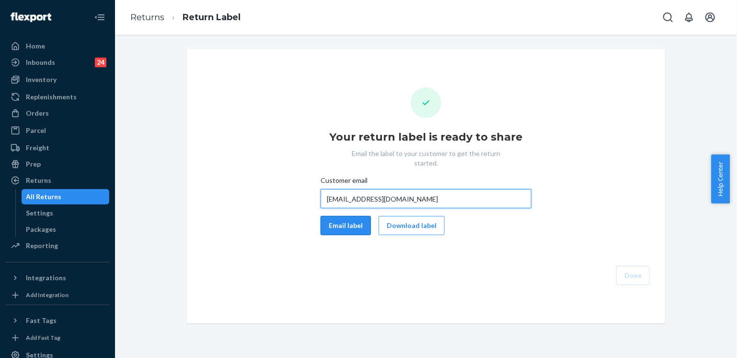
type input "bleezzyy336@gmail.com"
click at [346, 216] on button "Email label" at bounding box center [346, 225] width 50 height 19
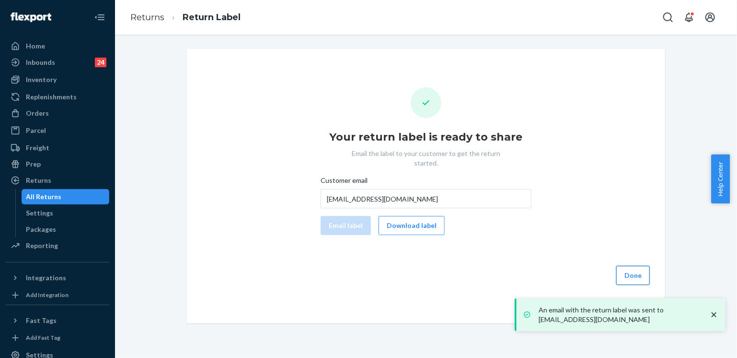
click at [632, 267] on button "Done" at bounding box center [633, 274] width 34 height 19
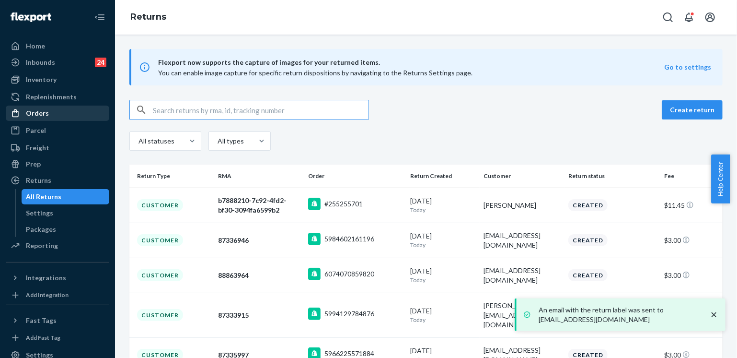
click at [52, 108] on div "Orders" at bounding box center [58, 112] width 102 height 13
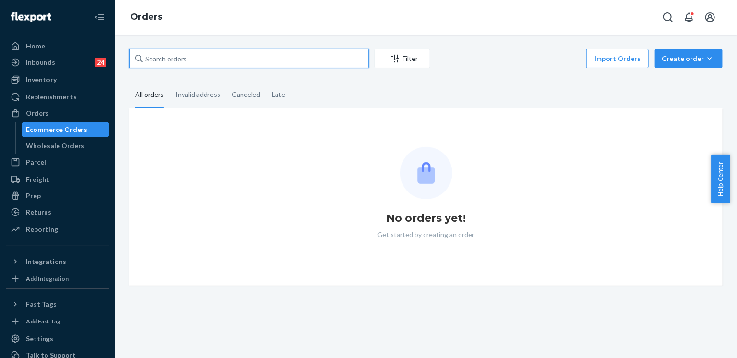
click at [181, 61] on input "text" at bounding box center [249, 58] width 240 height 19
paste input "254822642"
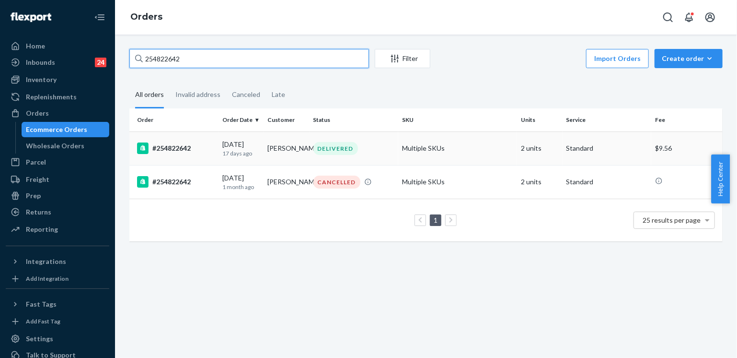
type input "254822642"
click at [416, 152] on td "Multiple SKUs" at bounding box center [457, 148] width 119 height 34
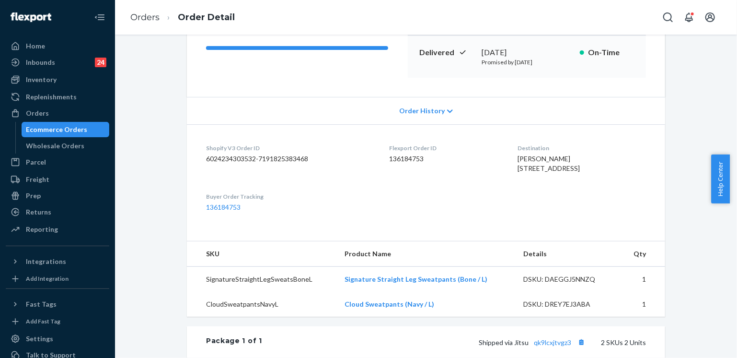
scroll to position [240, 0]
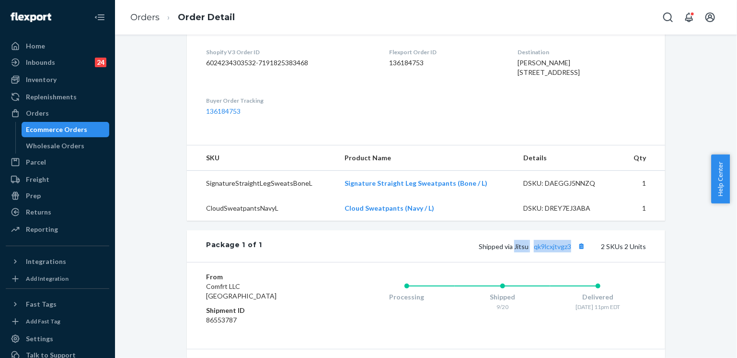
drag, startPoint x: 512, startPoint y: 265, endPoint x: 570, endPoint y: 265, distance: 58.0
click at [570, 250] on span "Shipped via Jitsu qk9lcxjtvgz3" at bounding box center [533, 246] width 109 height 8
copy span "Jitsu qk9lcxjtvgz3"
drag, startPoint x: 500, startPoint y: 72, endPoint x: 522, endPoint y: 89, distance: 27.7
click at [522, 89] on dl "Shopify V3 Order ID 6024234303532-7191825383468 Flexport Order ID 136184753 Des…" at bounding box center [426, 81] width 478 height 107
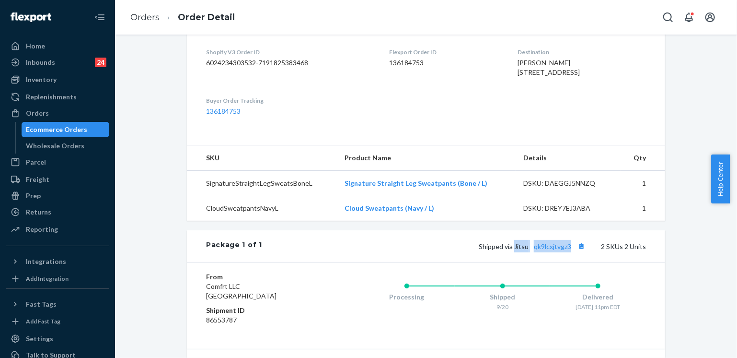
copy span "5821 43rd Ave Woodside, NY 11377-4800 US"
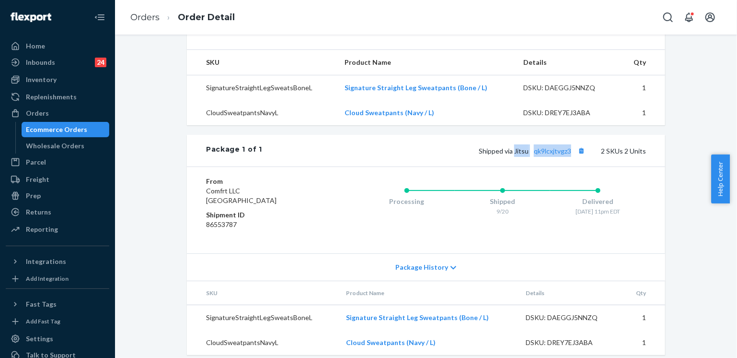
scroll to position [335, 0]
click at [549, 154] on link "qk9lcxjtvgz3" at bounding box center [552, 150] width 37 height 8
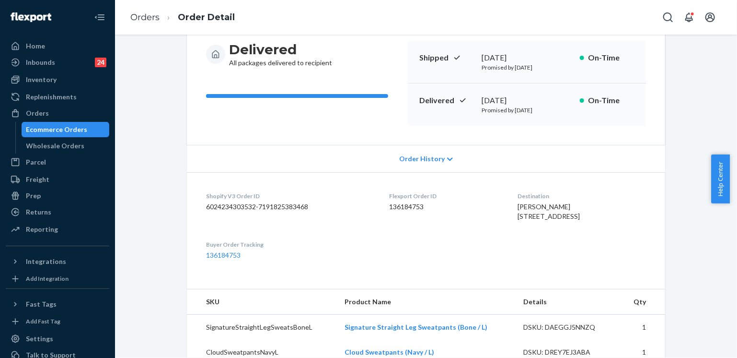
scroll to position [48, 0]
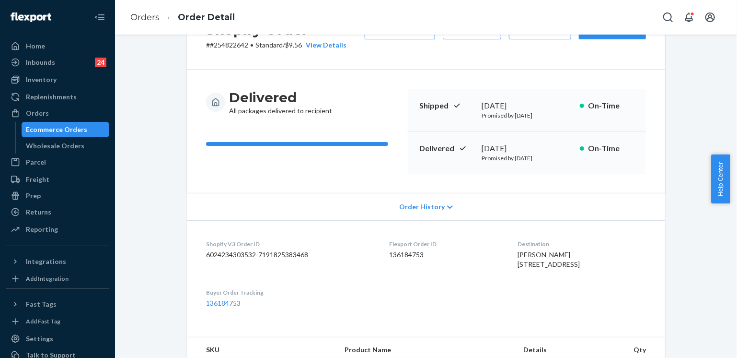
drag, startPoint x: 474, startPoint y: 147, endPoint x: 546, endPoint y: 146, distance: 71.9
click at [546, 146] on div "Delivered September 21, 2025 Promised by September 30, 2025 On-Time" at bounding box center [527, 152] width 238 height 42
copy div "September 21, 2025"
click at [143, 16] on link "Orders" at bounding box center [144, 17] width 29 height 11
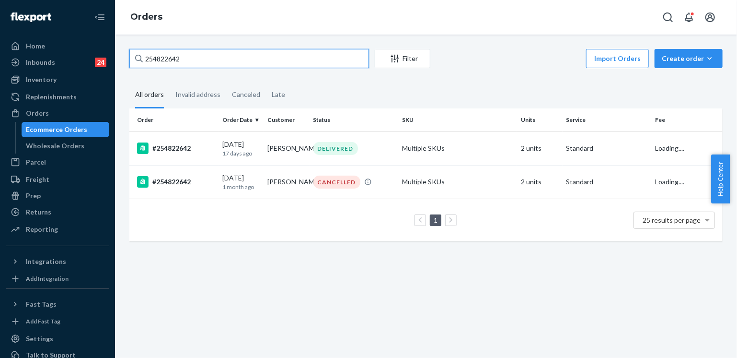
drag, startPoint x: 188, startPoint y: 57, endPoint x: 128, endPoint y: 55, distance: 59.9
click at [128, 55] on div "254822642 Filter Import Orders Create order Ecommerce order Removal order All o…" at bounding box center [426, 150] width 608 height 202
paste input "3884313"
type input "253884313"
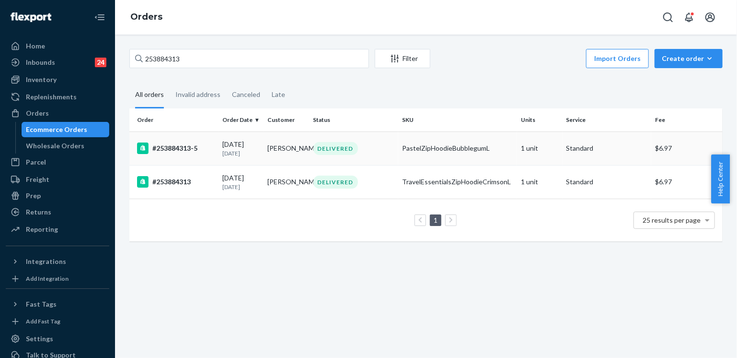
click at [384, 155] on div "DELIVERED" at bounding box center [353, 148] width 85 height 13
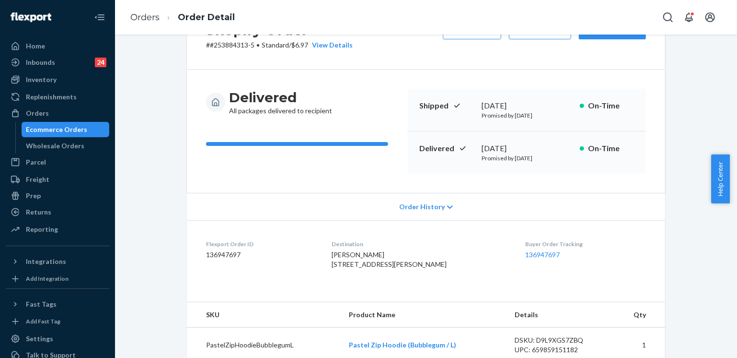
scroll to position [192, 0]
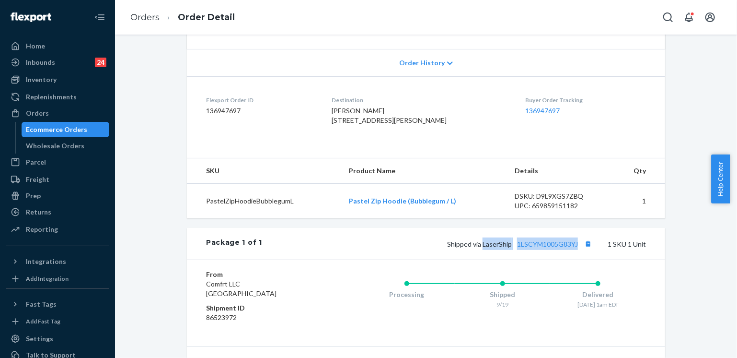
drag, startPoint x: 481, startPoint y: 262, endPoint x: 577, endPoint y: 263, distance: 95.8
click at [577, 248] on span "Shipped via LaserShip 1LSCYM1005G83YJ" at bounding box center [520, 244] width 147 height 8
copy span "LaserShip 1LSCYM1005G83YJ"
drag, startPoint x: 334, startPoint y: 118, endPoint x: 374, endPoint y: 140, distance: 45.2
click at [374, 140] on dl "Flexport Order ID 136947697 Destination Joann Ferretti-reed 404 Candlestick Hil…" at bounding box center [426, 112] width 478 height 72
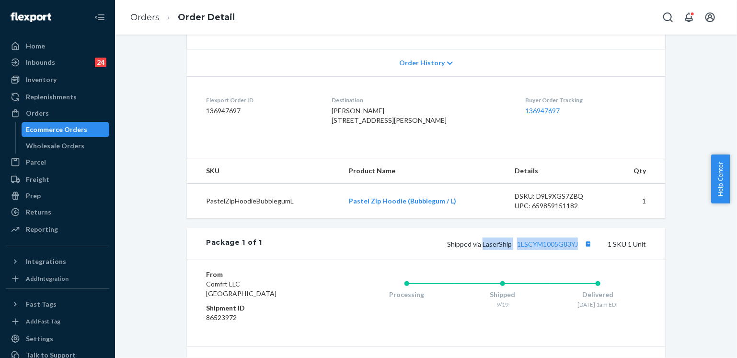
copy span "404 Candlestick Hill Rd Newburgh, NY 12550-1080 US"
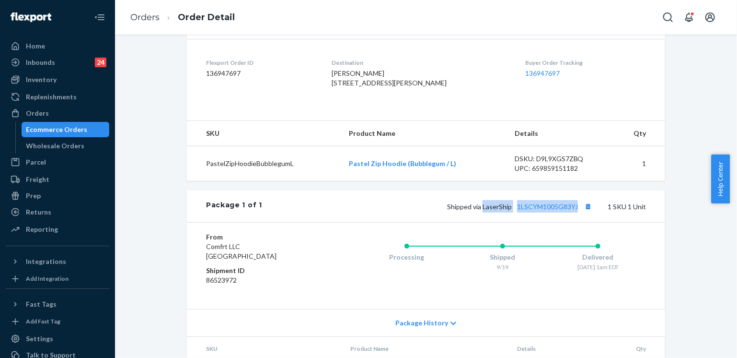
scroll to position [240, 0]
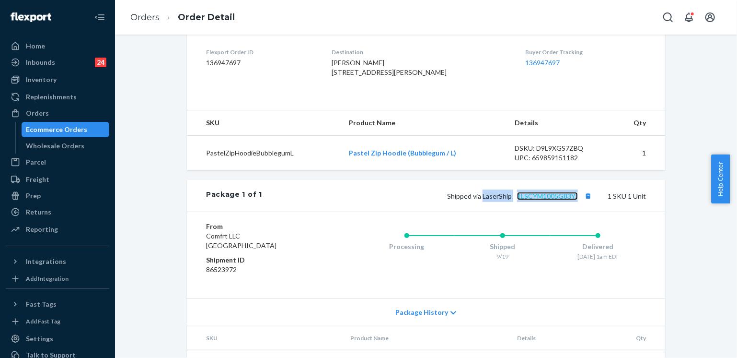
click at [525, 200] on link "1LSCYM1005G83YJ" at bounding box center [547, 196] width 61 height 8
click at [151, 14] on link "Orders" at bounding box center [144, 17] width 29 height 11
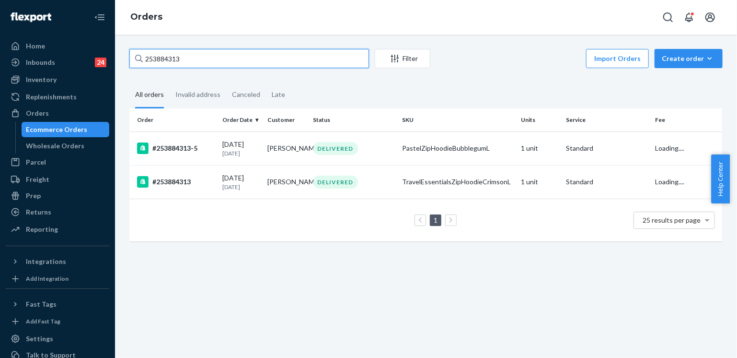
click at [159, 58] on input "253884313" at bounding box center [249, 58] width 240 height 19
paste input "4820144"
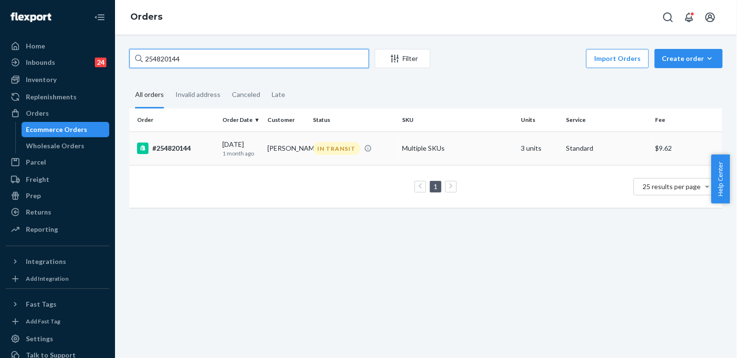
type input "254820144"
click at [307, 157] on td "Mareena Mareena" at bounding box center [287, 148] width 46 height 34
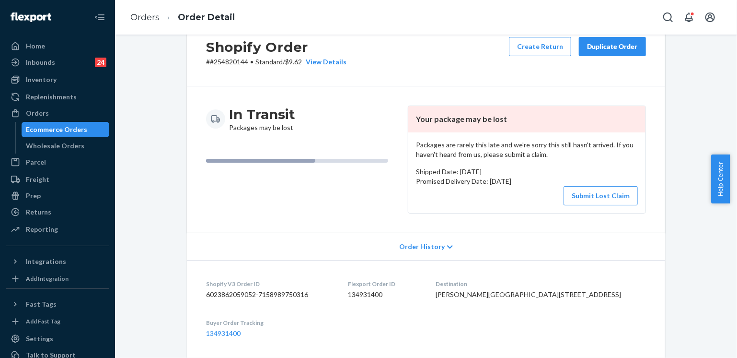
scroll to position [48, 0]
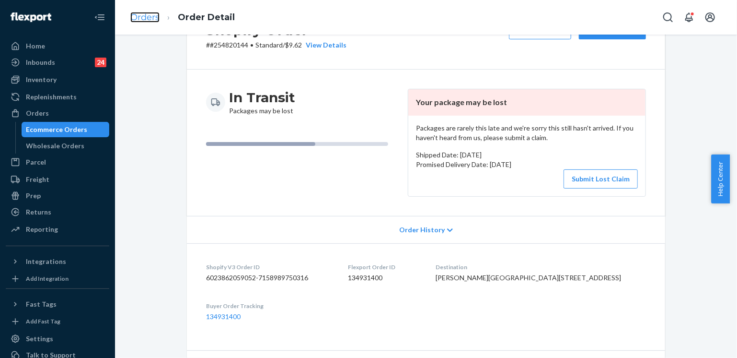
click at [136, 16] on link "Orders" at bounding box center [144, 17] width 29 height 11
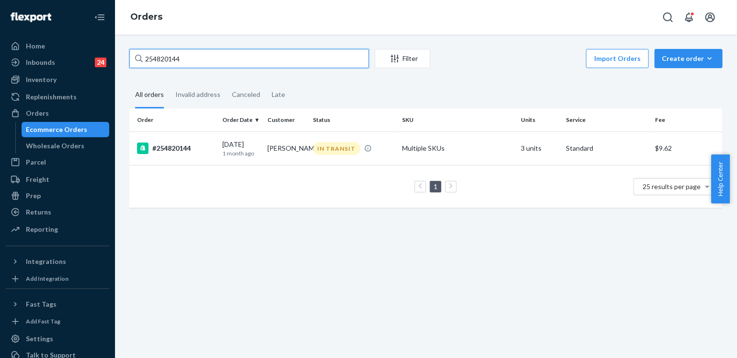
drag, startPoint x: 188, startPoint y: 58, endPoint x: 118, endPoint y: 56, distance: 69.5
click at [118, 56] on div "254820144 Filter Import Orders Create order Ecommerce order Removal order All o…" at bounding box center [426, 196] width 622 height 323
paste input "msresta04@gmail.com"
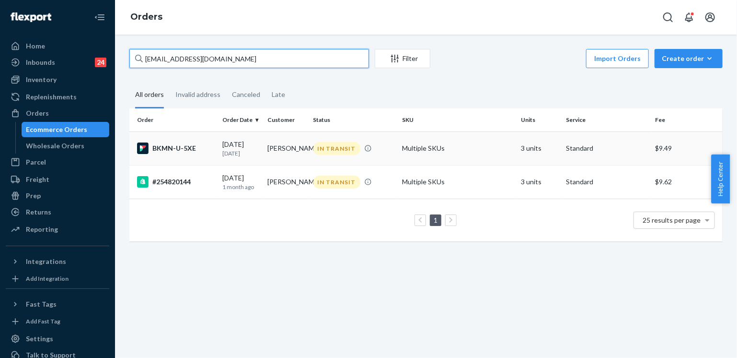
type input "msresta04@gmail.com"
click at [297, 153] on td "Mareena Mareena" at bounding box center [287, 148] width 46 height 34
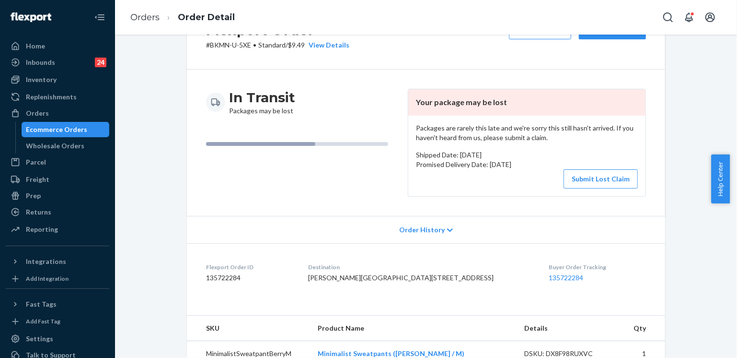
scroll to position [96, 0]
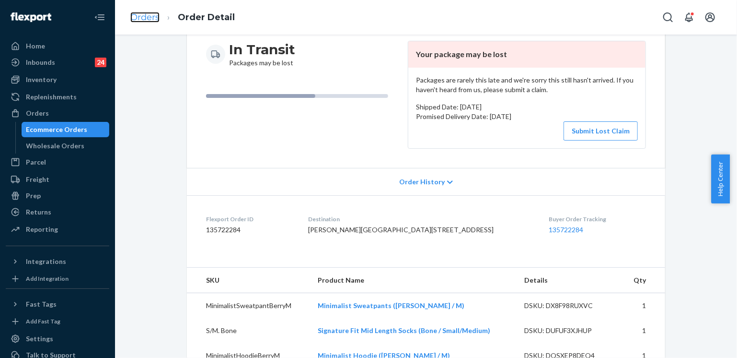
click at [145, 18] on link "Orders" at bounding box center [144, 17] width 29 height 11
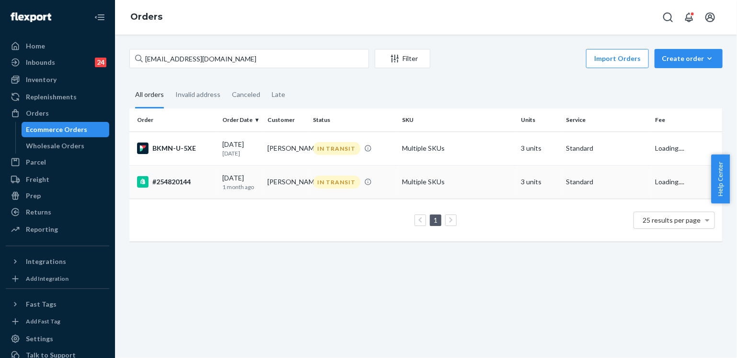
click at [387, 186] on div "IN TRANSIT" at bounding box center [353, 181] width 85 height 13
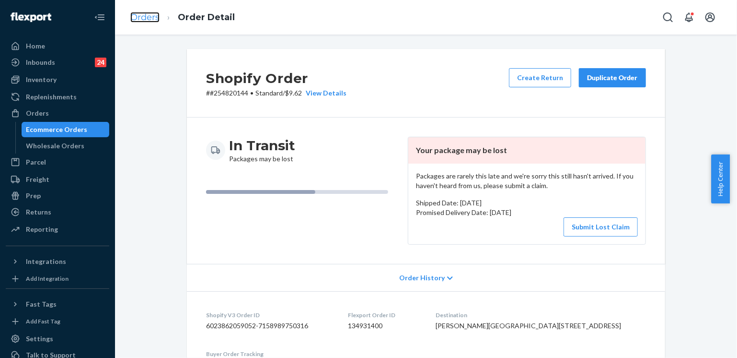
click at [151, 16] on link "Orders" at bounding box center [144, 17] width 29 height 11
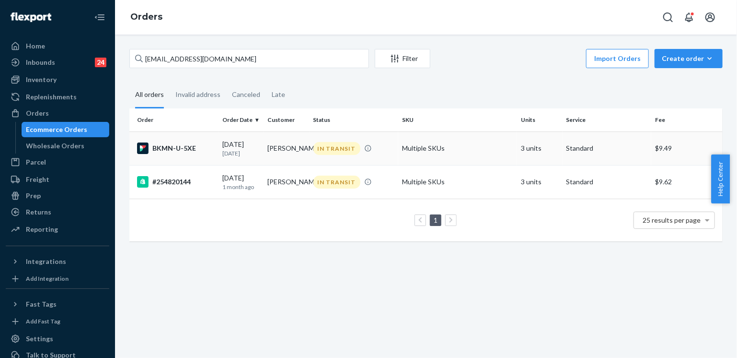
click at [376, 154] on div "IN TRANSIT" at bounding box center [353, 148] width 85 height 13
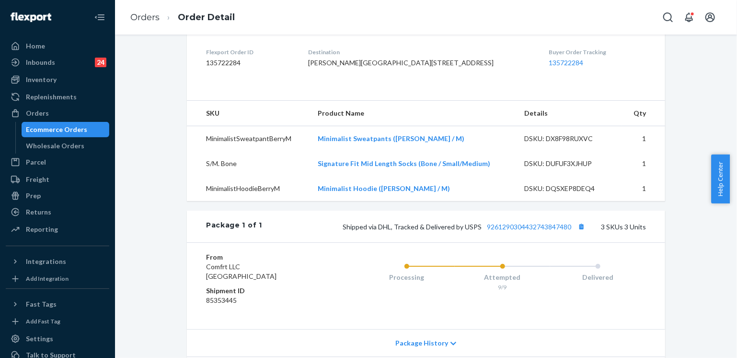
scroll to position [288, 0]
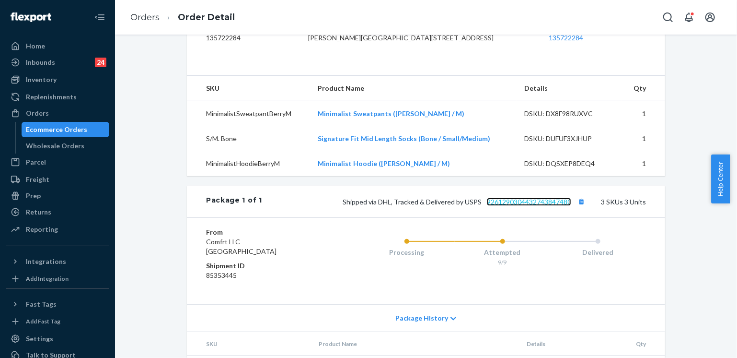
click at [519, 206] on link "9261290304432743847480" at bounding box center [529, 201] width 84 height 8
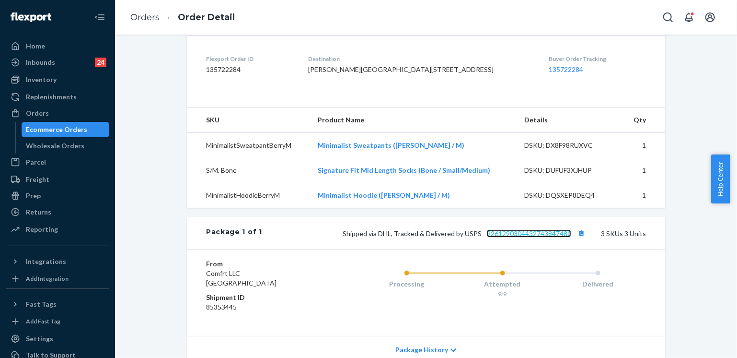
scroll to position [240, 0]
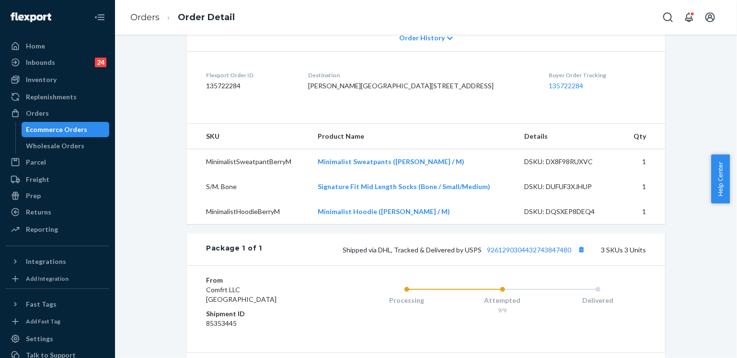
drag, startPoint x: 332, startPoint y: 94, endPoint x: 376, endPoint y: 115, distance: 49.5
click at [376, 114] on dl "Flexport Order ID 135722284 Destination Mareena Mareena 227 County Road 5091 Bo…" at bounding box center [426, 82] width 478 height 62
copy span "227 County Road 5091 Booneville, MS 38829-8066 US"
click at [155, 16] on link "Orders" at bounding box center [144, 17] width 29 height 11
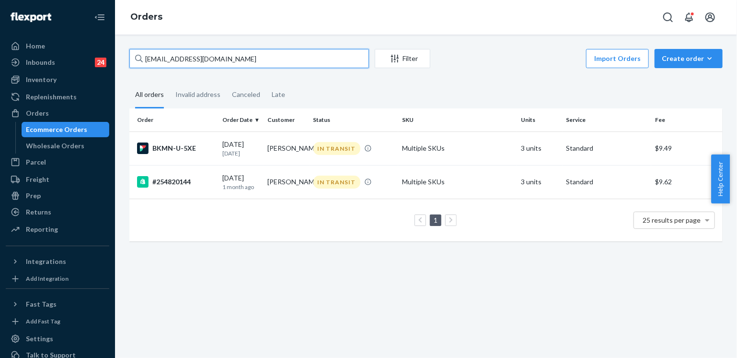
drag, startPoint x: 214, startPoint y: 56, endPoint x: 141, endPoint y: 54, distance: 72.9
click at [141, 54] on div "msresta04@gmail.com" at bounding box center [249, 58] width 240 height 19
paste input "254949009"
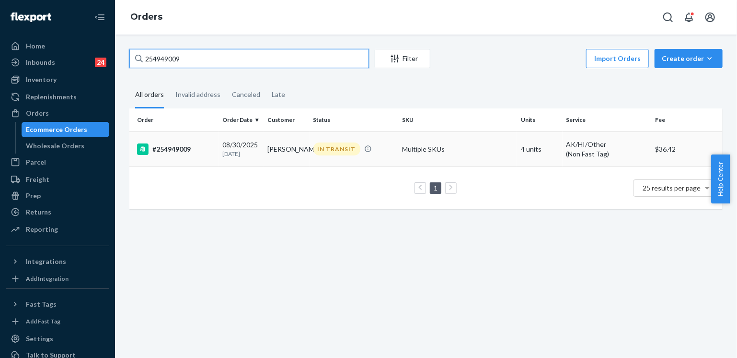
type input "254949009"
click at [301, 145] on td "Sophia Davis" at bounding box center [287, 148] width 46 height 35
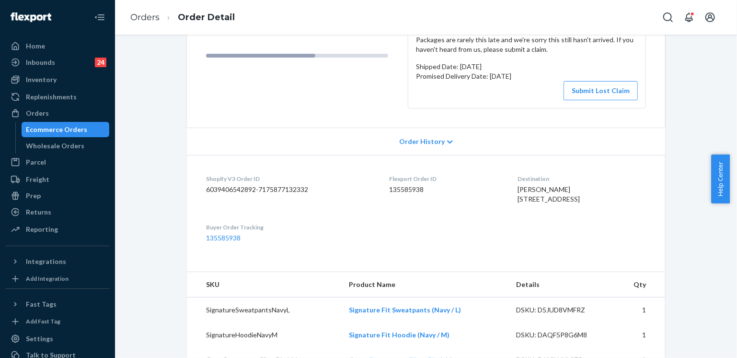
scroll to position [280, 0]
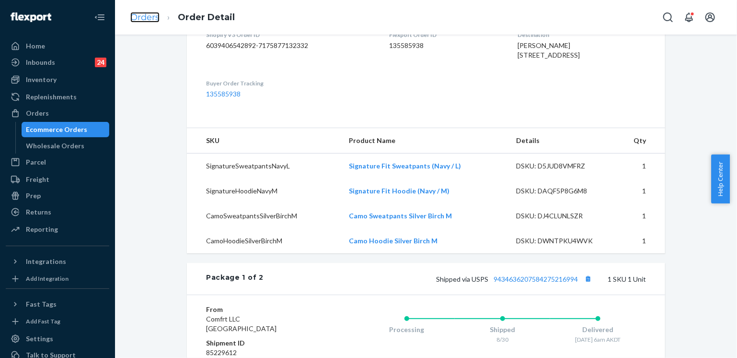
click at [147, 22] on link "Orders" at bounding box center [144, 17] width 29 height 11
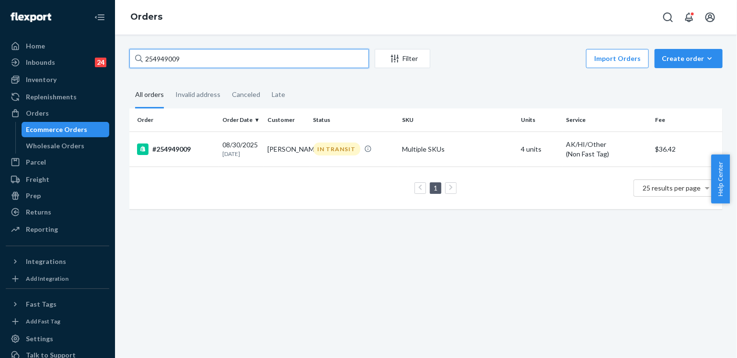
drag, startPoint x: 189, startPoint y: 59, endPoint x: 136, endPoint y: 58, distance: 53.2
click at [136, 58] on div "254949009" at bounding box center [249, 58] width 240 height 19
paste input "643222"
drag, startPoint x: 164, startPoint y: 56, endPoint x: 134, endPoint y: 54, distance: 30.8
click at [134, 54] on input "254643222" at bounding box center [249, 58] width 240 height 19
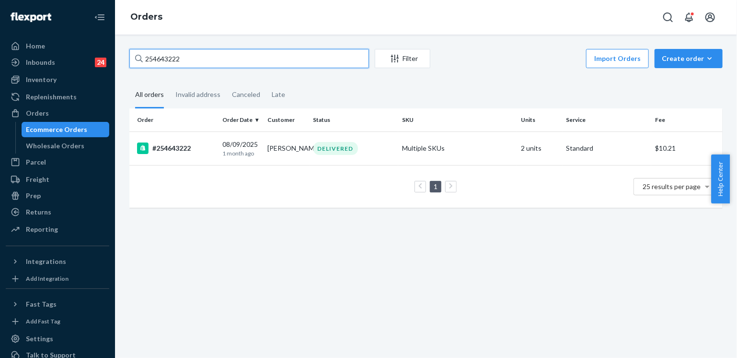
paste input "aluck27@icloud.com"
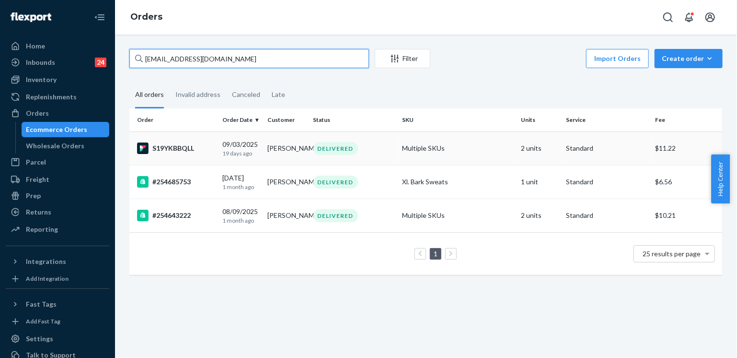
type input "aluck27@icloud.com"
click at [382, 148] on div "DELIVERED" at bounding box center [353, 148] width 85 height 13
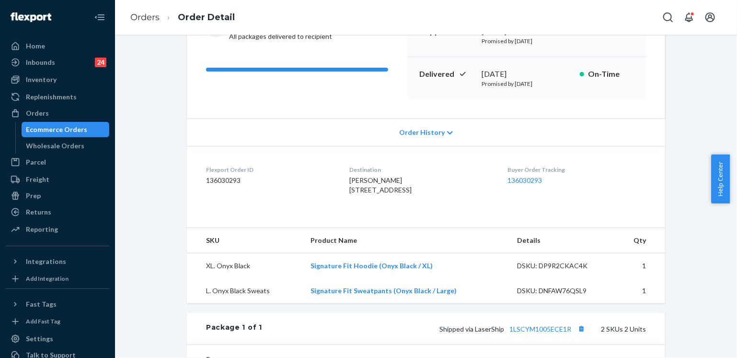
scroll to position [144, 0]
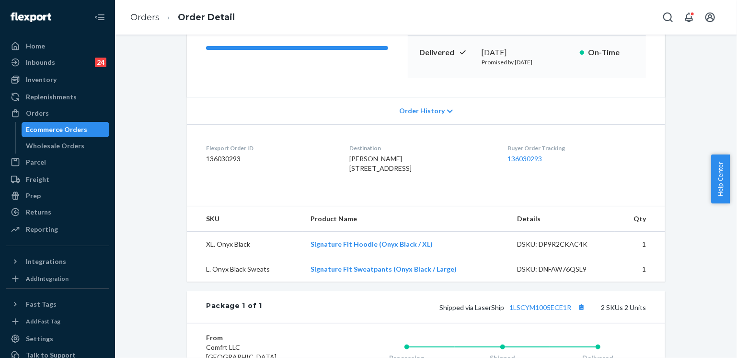
click at [150, 216] on div "Flexport Order # S19YKBBQLL • Standard / $11.22 View Details Submit Claim Creat…" at bounding box center [426, 213] width 608 height 617
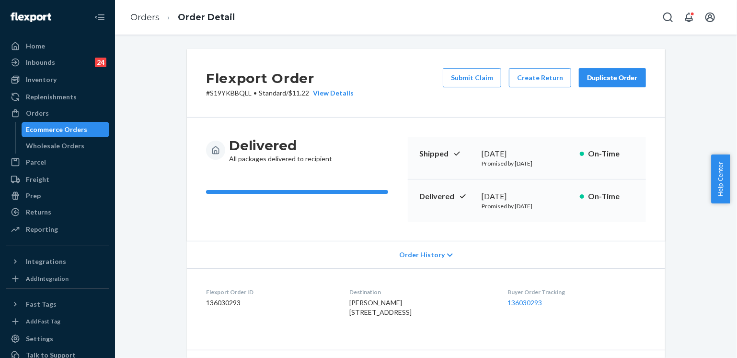
click at [598, 78] on div "Duplicate Order" at bounding box center [612, 78] width 51 height 10
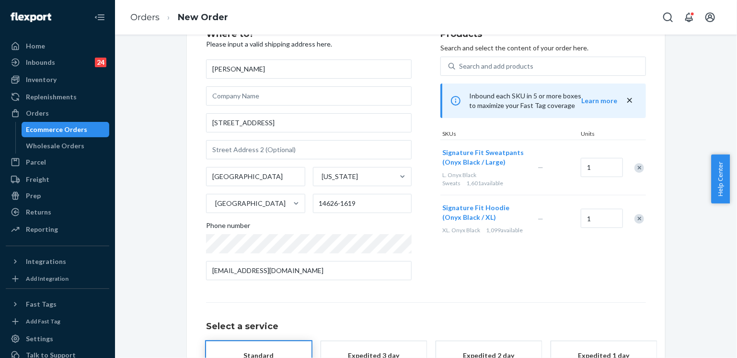
scroll to position [15, 0]
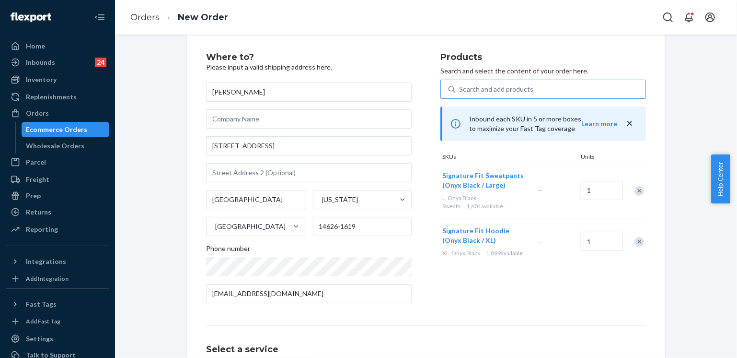
click at [538, 88] on div "Search and add products" at bounding box center [550, 89] width 190 height 17
click at [460, 88] on input "Search and add products" at bounding box center [459, 89] width 1 height 10
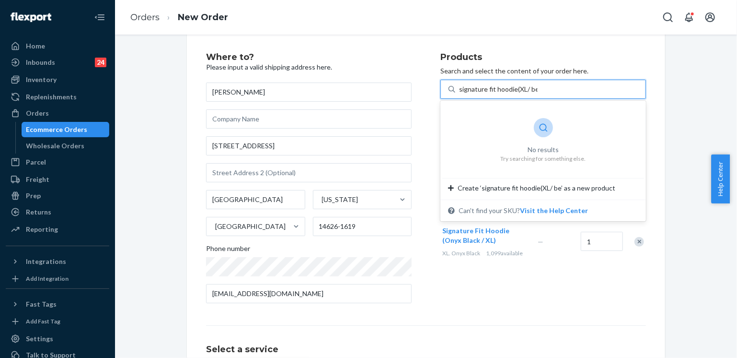
scroll to position [0, 0]
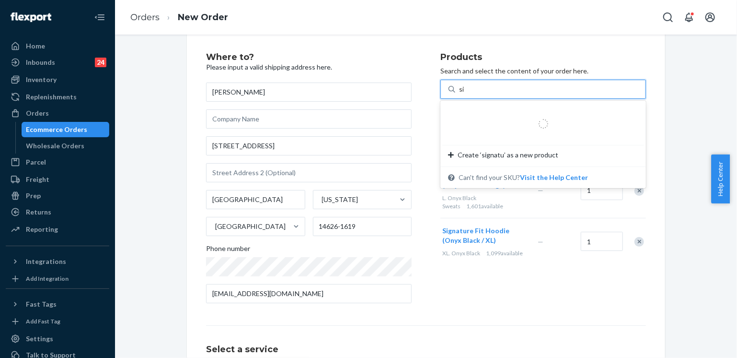
type input "s"
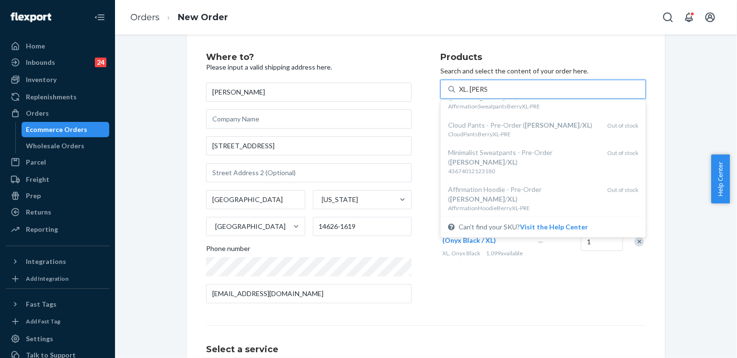
scroll to position [593, 0]
type input "XL. Berry"
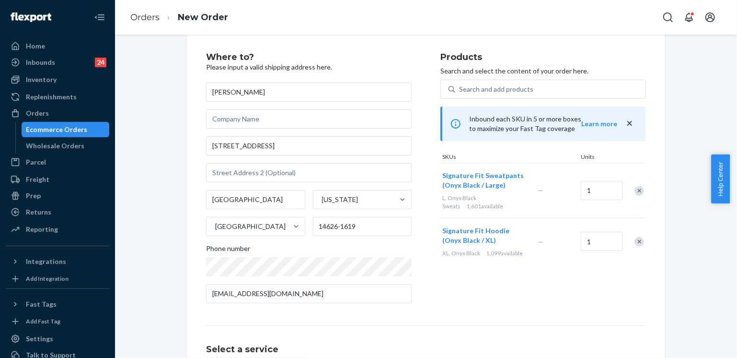
click at [526, 281] on div "Products Search and select the content of your order here. Search and add produ…" at bounding box center [543, 182] width 206 height 258
click at [479, 87] on div "Search and add products" at bounding box center [496, 89] width 74 height 10
click at [460, 87] on input "Search and add products" at bounding box center [459, 89] width 1 height 10
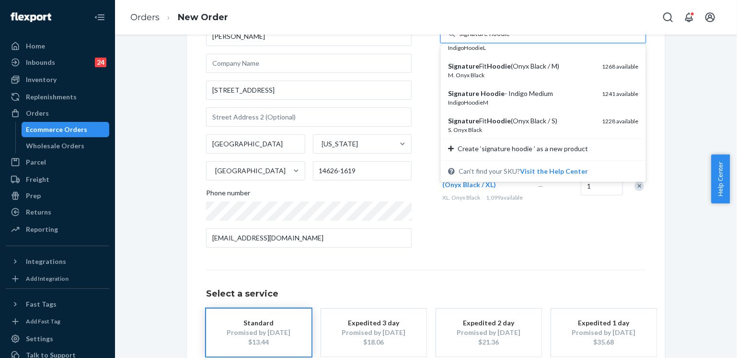
scroll to position [127, 0]
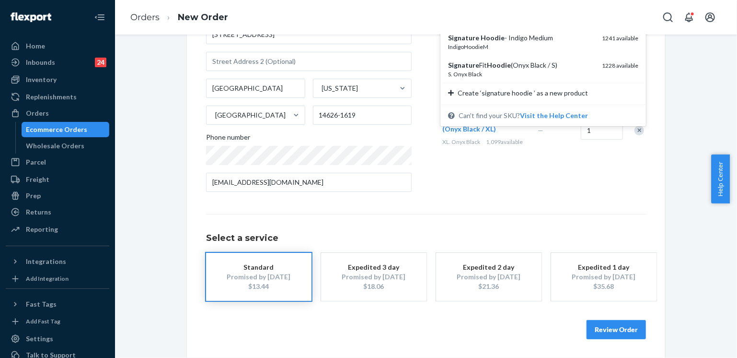
type input "signature hoodie"
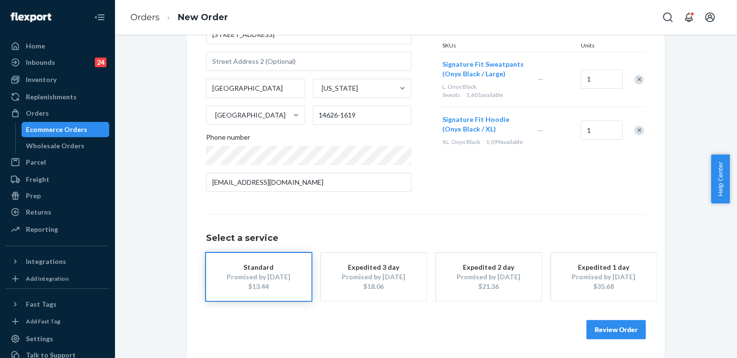
scroll to position [79, 0]
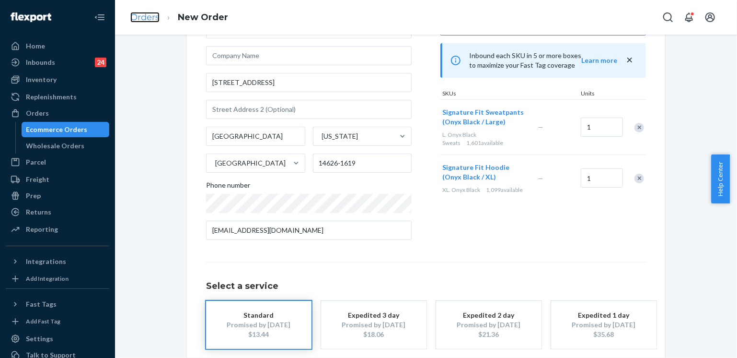
click at [148, 18] on link "Orders" at bounding box center [144, 17] width 29 height 11
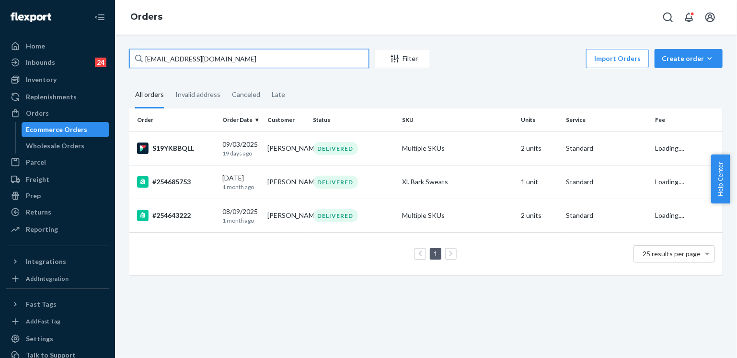
drag, startPoint x: 227, startPoint y: 59, endPoint x: 133, endPoint y: 54, distance: 94.1
click at [133, 54] on input "aluck27@icloud.com" at bounding box center [249, 58] width 240 height 19
paste input "253909413"
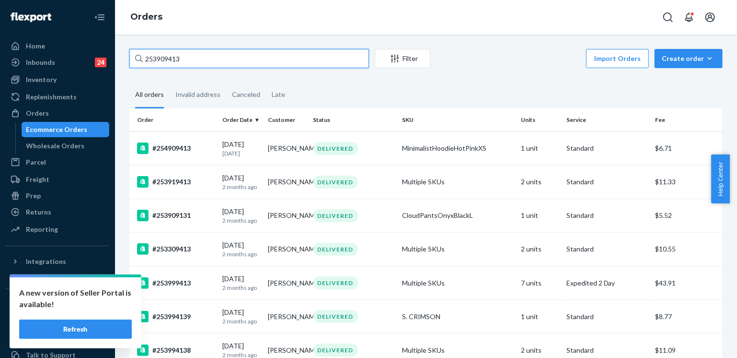
drag, startPoint x: 199, startPoint y: 58, endPoint x: 129, endPoint y: 58, distance: 69.5
click at [129, 58] on input "253909413" at bounding box center [249, 58] width 240 height 19
paste input "stayjay530@aim.com"
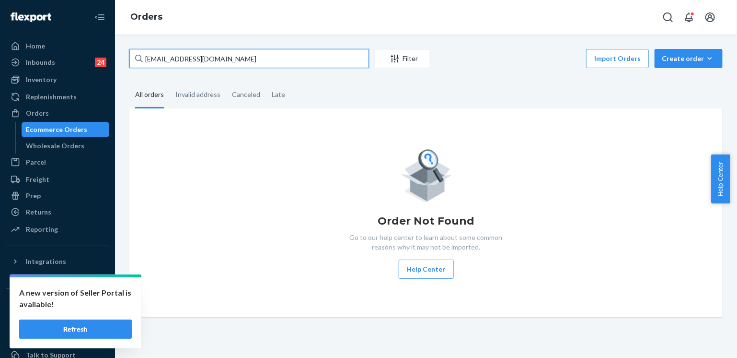
drag, startPoint x: 217, startPoint y: 59, endPoint x: 134, endPoint y: 56, distance: 82.5
click at [134, 56] on input "stayjay530@aim.com" at bounding box center [249, 58] width 240 height 19
paste input "255133471"
type input "255133471"
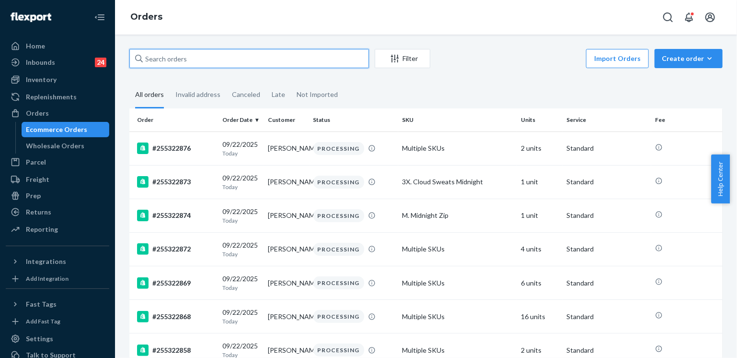
click at [200, 63] on input "text" at bounding box center [249, 58] width 240 height 19
click at [50, 109] on div "Orders" at bounding box center [58, 112] width 102 height 13
click at [207, 57] on input "text" at bounding box center [249, 58] width 240 height 19
paste input "stayjay530@aim.com"
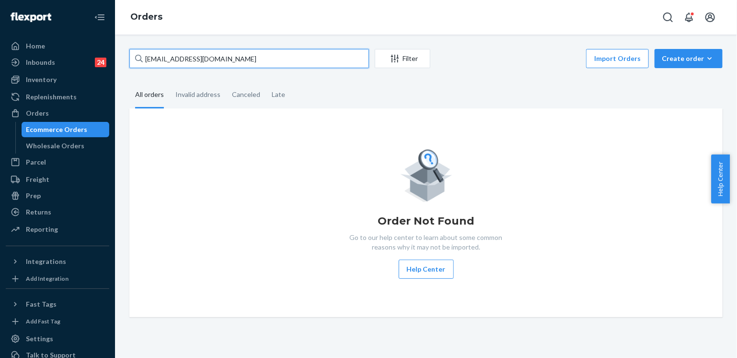
drag, startPoint x: 204, startPoint y: 57, endPoint x: 130, endPoint y: 56, distance: 73.3
click at [130, 56] on input "stayjay530@aim.com" at bounding box center [249, 58] width 240 height 19
paste input "Stacy Jacob"
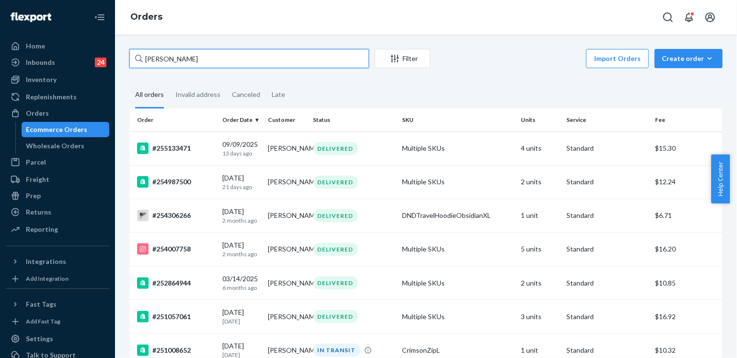
type input "Stacy Jacob"
click at [374, 151] on div "DELIVERED" at bounding box center [353, 148] width 85 height 13
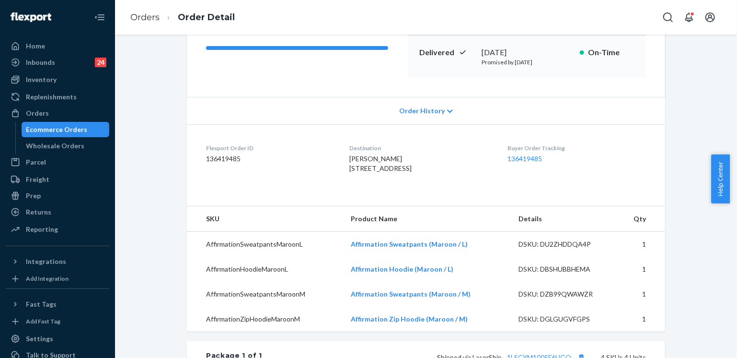
scroll to position [240, 0]
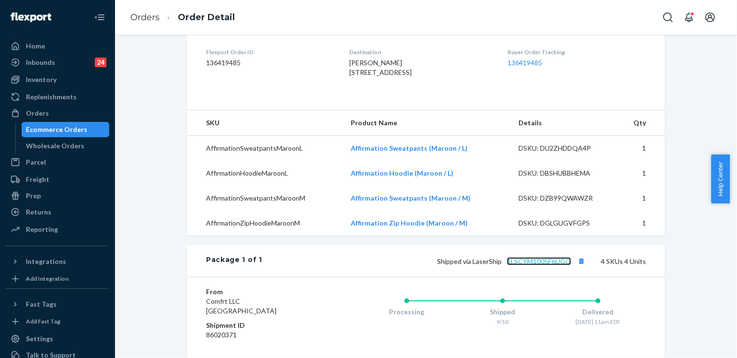
click at [530, 265] on link "1LSCYM1005F6UGQ" at bounding box center [539, 261] width 64 height 8
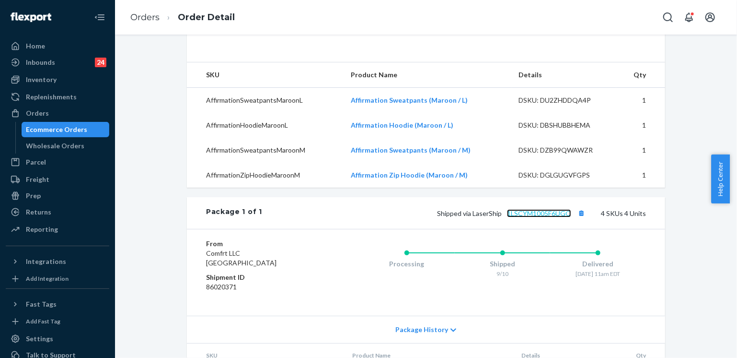
scroll to position [288, 0]
click at [535, 217] on link "1LSCYM1005F6UGQ" at bounding box center [539, 213] width 64 height 8
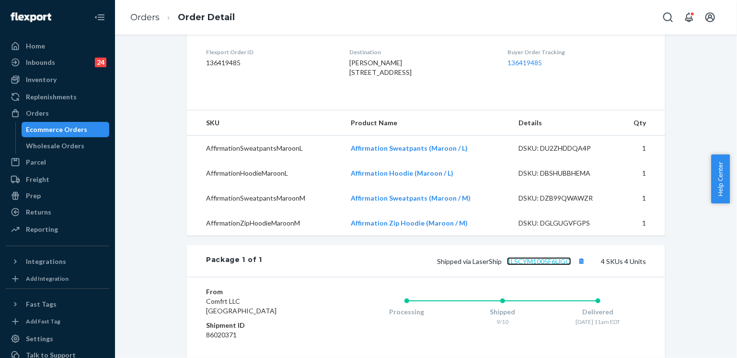
scroll to position [335, 0]
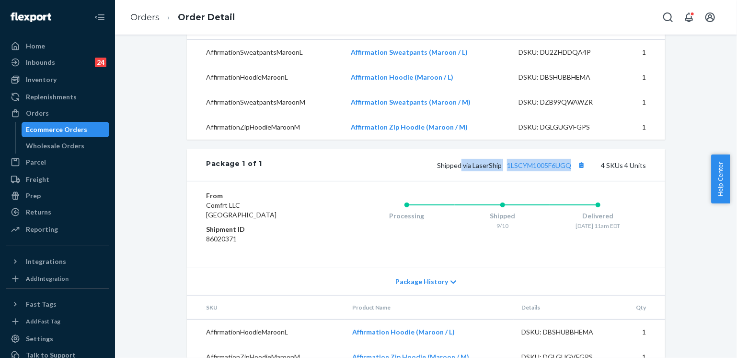
drag, startPoint x: 460, startPoint y: 184, endPoint x: 571, endPoint y: 185, distance: 111.2
click at [571, 169] on span "Shipped via LaserShip 1LSCYM1005F6UGQ" at bounding box center [512, 165] width 150 height 8
copy span "via LaserShip 1LSCYM1005F6UGQ"
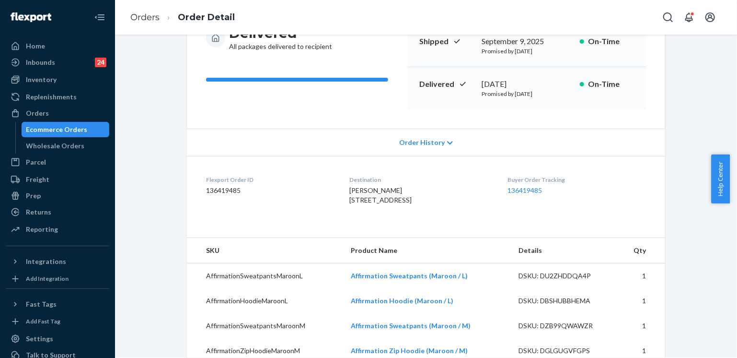
scroll to position [96, 0]
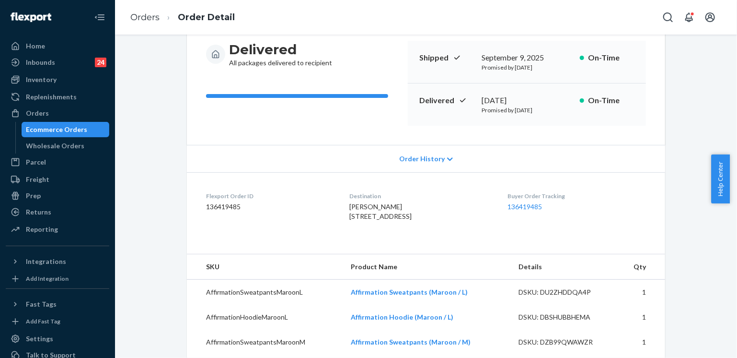
drag, startPoint x: 336, startPoint y: 214, endPoint x: 374, endPoint y: 232, distance: 42.0
click at [374, 232] on dl "Flexport Order ID 136419485 Destination Stacy Jacob 48 Chace St Somerset, MA 02…" at bounding box center [426, 208] width 478 height 72
copy span "48 Chace St Somerset, MA 02726-3516 US"
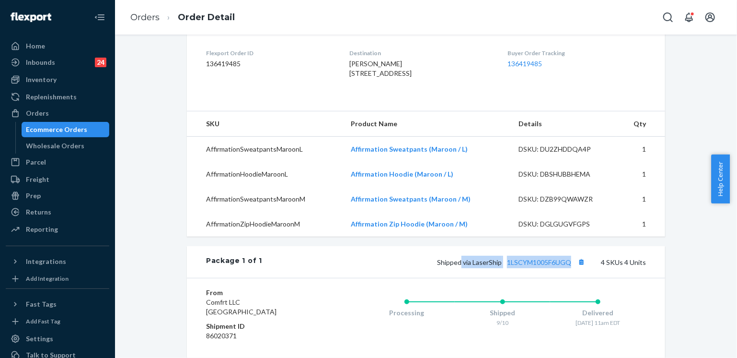
scroll to position [240, 0]
click at [452, 100] on dl "Flexport Order ID 136419485 Destination Stacy Jacob 48 Chace St Somerset, MA 02…" at bounding box center [426, 64] width 478 height 72
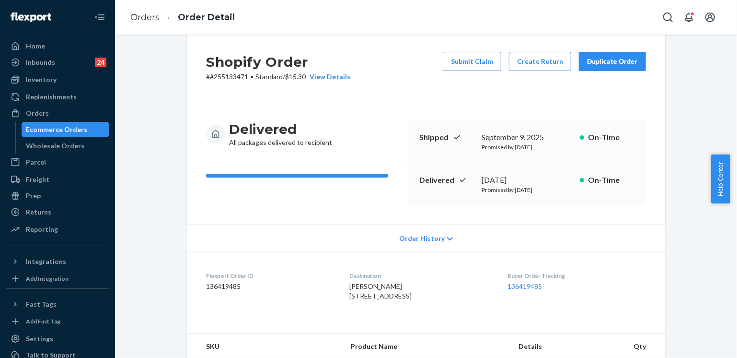
scroll to position [0, 0]
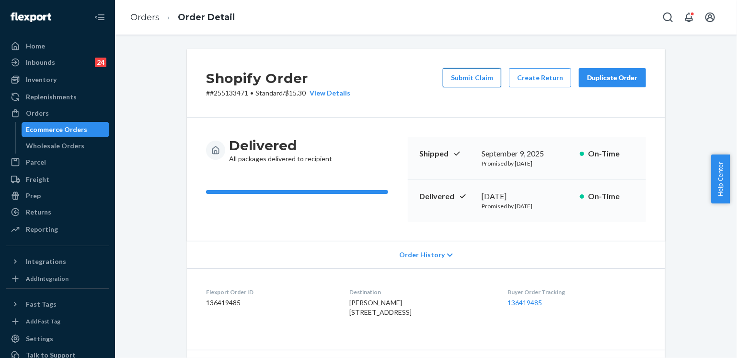
click at [461, 81] on button "Submit Claim" at bounding box center [472, 77] width 58 height 19
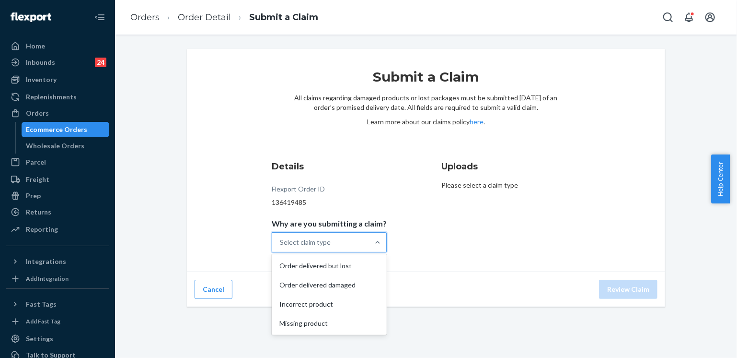
click at [369, 243] on div at bounding box center [377, 242] width 17 height 10
click at [281, 243] on input "Why are you submitting a claim? option Order delivered but lost focused, 1 of 4…" at bounding box center [280, 242] width 1 height 10
click at [332, 271] on div "Order delivered but lost" at bounding box center [329, 265] width 111 height 19
click at [281, 247] on input "Why are you submitting a claim? option Order delivered but lost focused, 0 of 4…" at bounding box center [280, 242] width 1 height 10
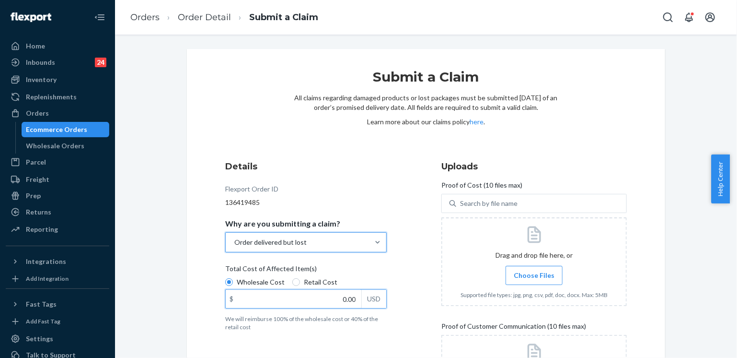
click at [327, 296] on input "0.00" at bounding box center [294, 298] width 136 height 18
type input "184.00"
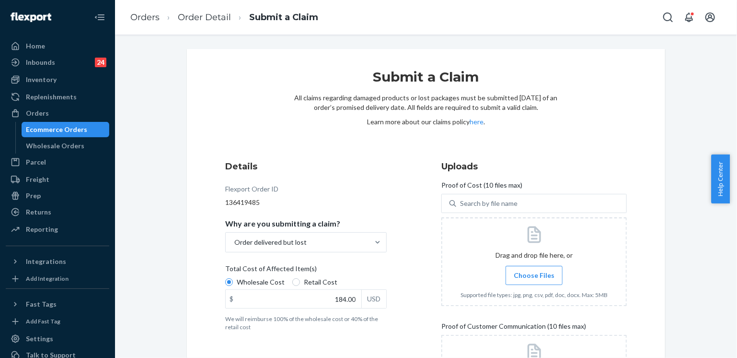
click at [390, 279] on div "Details Flexport Order ID 136419485 Why are you submitting a claim? Order deliv…" at bounding box center [317, 295] width 185 height 282
click at [527, 277] on span "Choose Files" at bounding box center [534, 275] width 41 height 10
click at [534, 277] on input "Choose Files" at bounding box center [534, 275] width 0 height 11
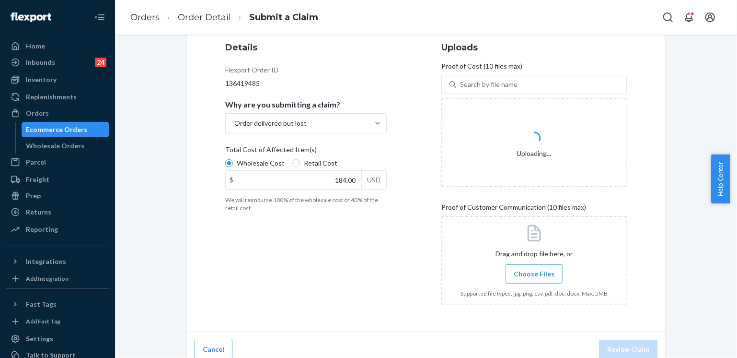
scroll to position [127, 0]
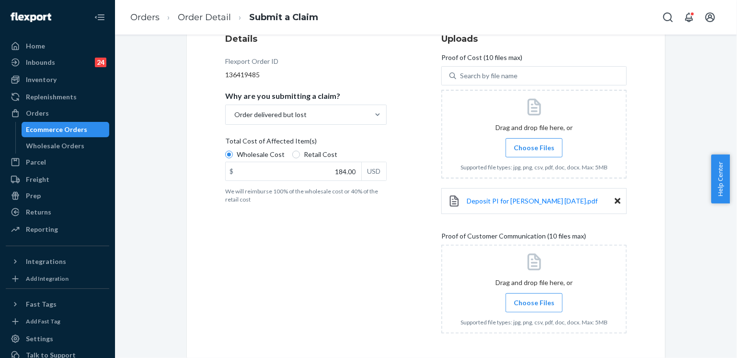
click at [545, 303] on span "Choose Files" at bounding box center [534, 303] width 41 height 10
click at [534, 303] on input "Choose Files" at bounding box center [534, 302] width 0 height 11
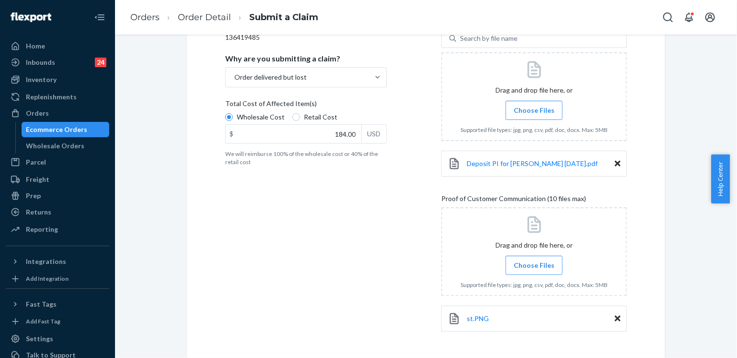
scroll to position [202, 0]
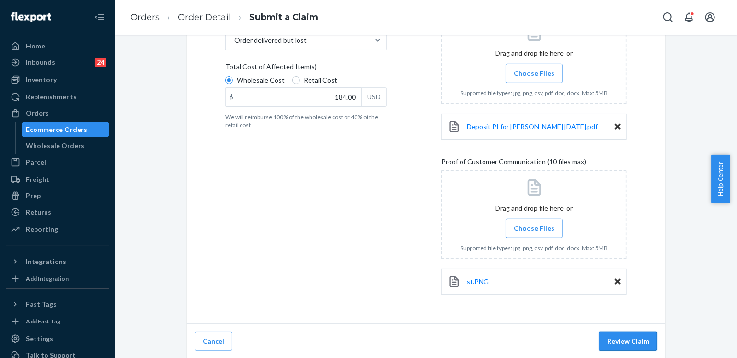
click at [629, 339] on button "Review Claim" at bounding box center [628, 340] width 58 height 19
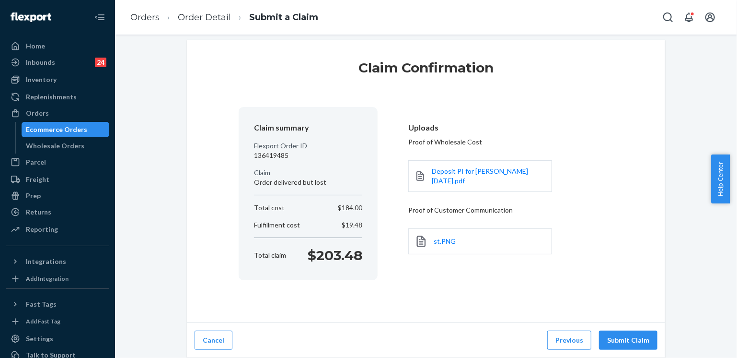
scroll to position [8, 0]
click at [629, 339] on button "Submit Claim" at bounding box center [628, 340] width 58 height 19
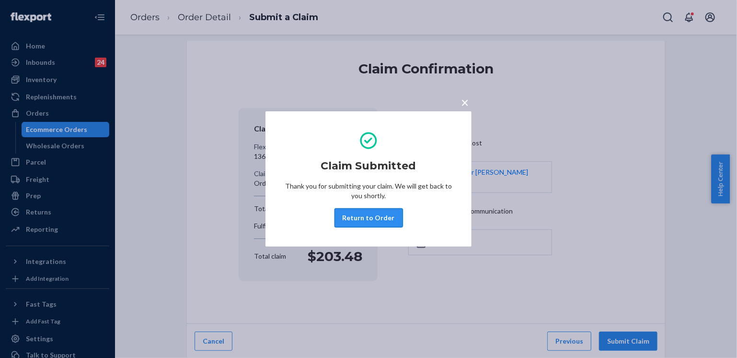
click at [379, 217] on button "Return to Order" at bounding box center [369, 217] width 69 height 19
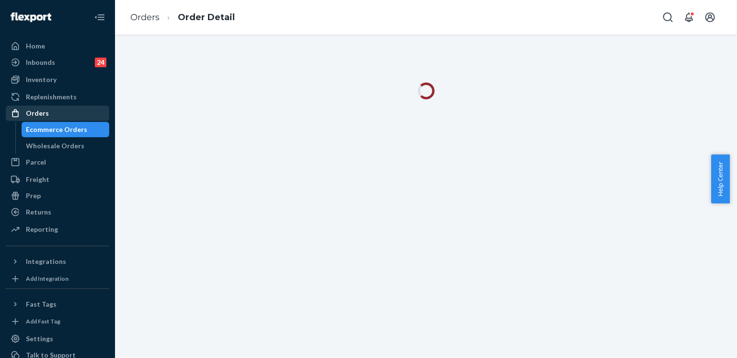
click at [32, 112] on div "Orders" at bounding box center [37, 113] width 23 height 10
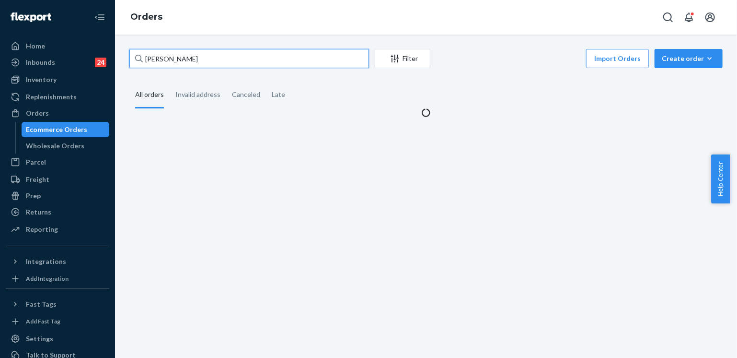
drag, startPoint x: 202, startPoint y: 64, endPoint x: 119, endPoint y: 56, distance: 83.3
click at [119, 56] on div "Stacy Jacob Filter Import Orders Create order Ecommerce order Removal order All…" at bounding box center [426, 196] width 622 height 323
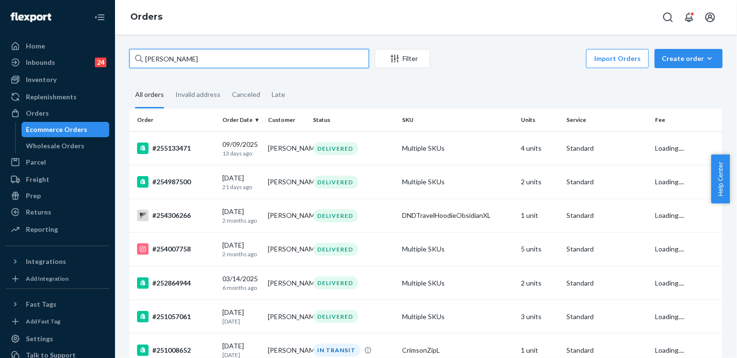
paste input "maureencancer77@icloud.com"
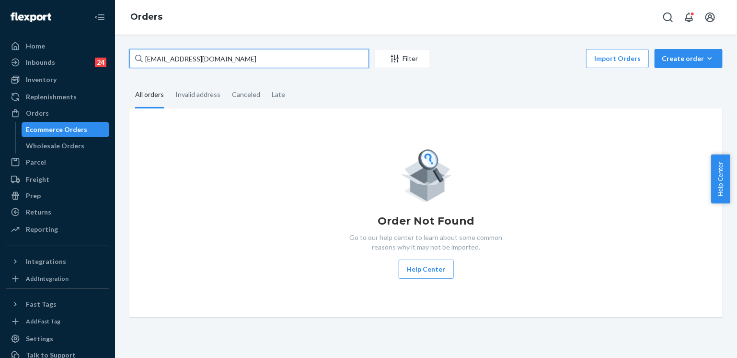
drag, startPoint x: 250, startPoint y: 60, endPoint x: 197, endPoint y: 1, distance: 79.1
click at [86, 48] on div "Home Inbounds 24 Shipping Plans Problems 24 Inventory Products Replenishments O…" at bounding box center [368, 179] width 737 height 358
drag, startPoint x: 138, startPoint y: 45, endPoint x: 97, endPoint y: 43, distance: 41.3
click at [97, 43] on div "Home Inbounds 24 Shipping Plans Problems 24 Inventory Products Replenishments O…" at bounding box center [368, 179] width 737 height 358
paste input "Maureenm J Allen"
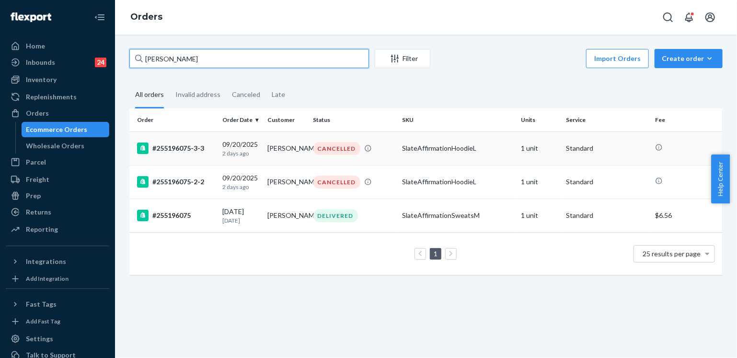
type input "Maureenm J Allen"
click at [317, 154] on div "CANCELLED" at bounding box center [336, 148] width 47 height 13
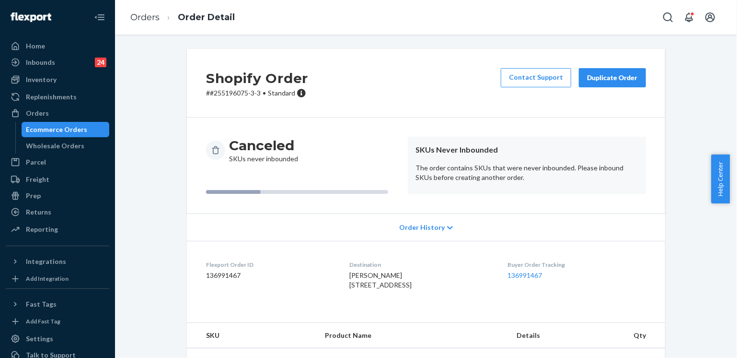
scroll to position [45, 0]
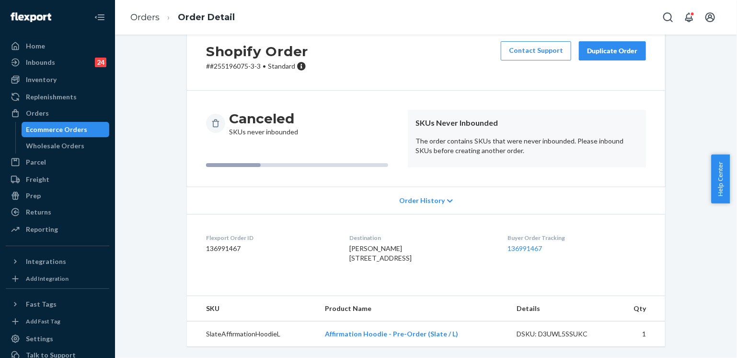
drag, startPoint x: 170, startPoint y: 148, endPoint x: 180, endPoint y: 140, distance: 12.7
click at [170, 148] on div "Shopify Order # #255196075-3-3 • Standard Contact Support Duplicate Order Cance…" at bounding box center [426, 189] width 608 height 335
click at [150, 22] on link "Orders" at bounding box center [144, 17] width 29 height 11
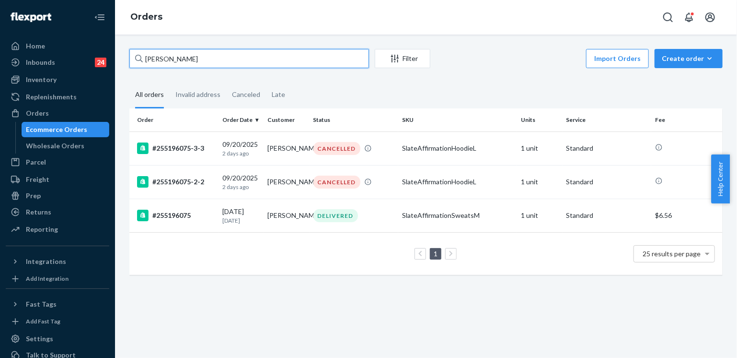
drag, startPoint x: 200, startPoint y: 57, endPoint x: 136, endPoint y: 54, distance: 64.3
click at [136, 54] on div "Maureenm J Allen" at bounding box center [249, 58] width 240 height 19
paste input "252309111"
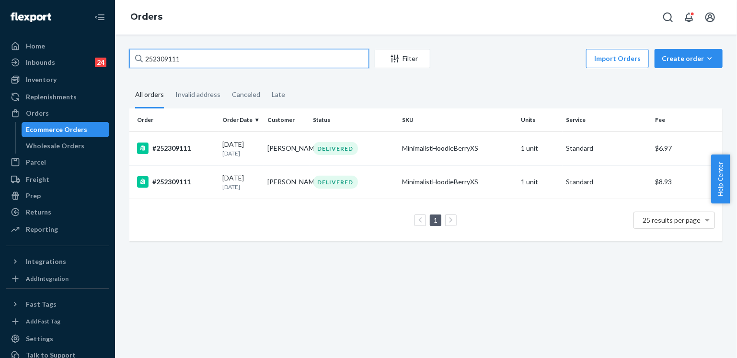
type input "252309111"
click at [252, 158] on td "09/17/2025 5 days ago" at bounding box center [242, 148] width 46 height 34
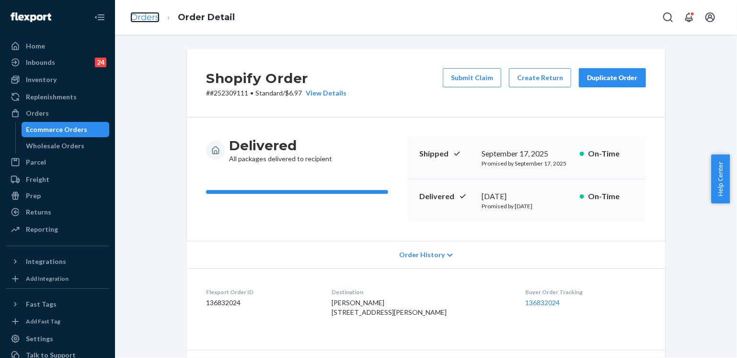
click at [146, 18] on link "Orders" at bounding box center [144, 17] width 29 height 11
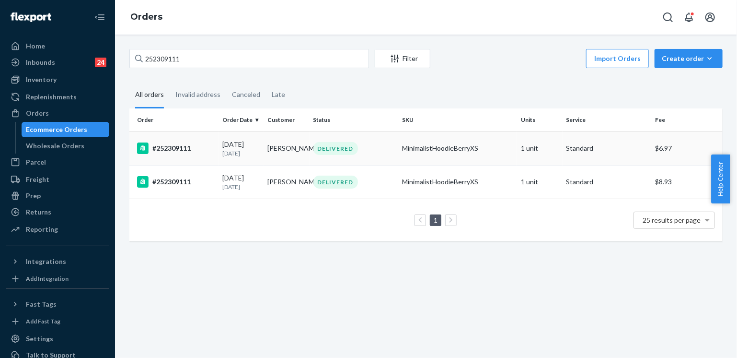
click at [376, 152] on div "DELIVERED" at bounding box center [353, 148] width 85 height 13
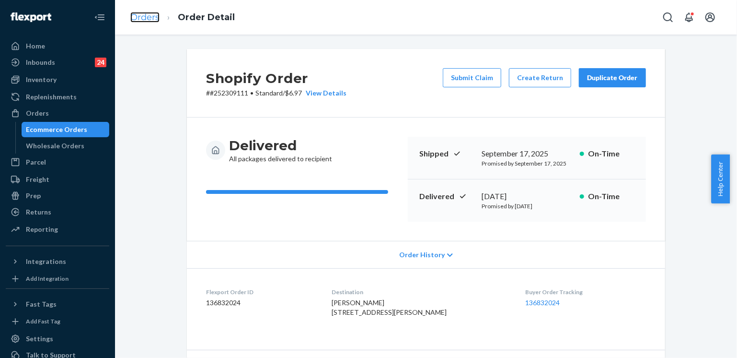
click at [140, 17] on link "Orders" at bounding box center [144, 17] width 29 height 11
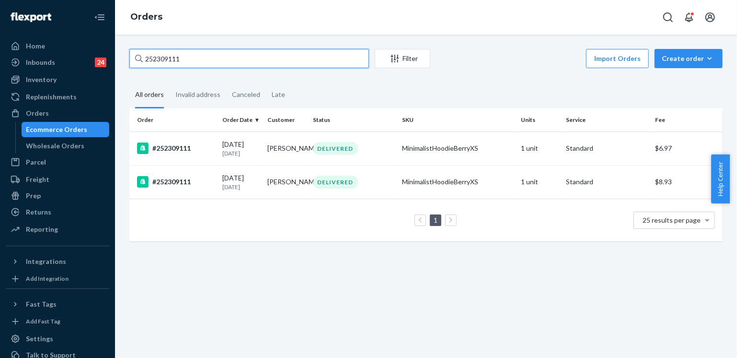
drag, startPoint x: 192, startPoint y: 57, endPoint x: 136, endPoint y: 52, distance: 56.3
click at [136, 52] on div "252309111" at bounding box center [249, 58] width 240 height 19
paste input "526902"
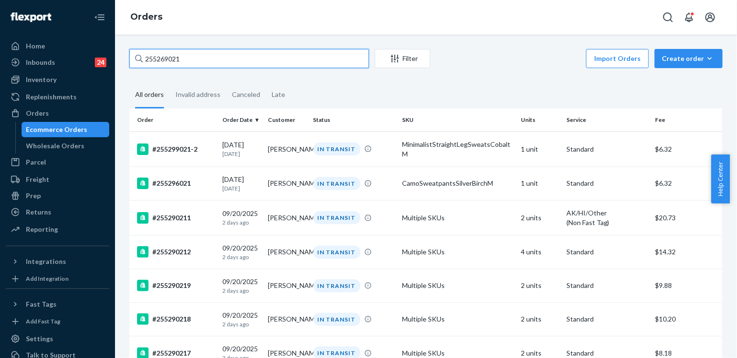
click at [146, 58] on input "255269021" at bounding box center [249, 58] width 240 height 19
paste input "4949009"
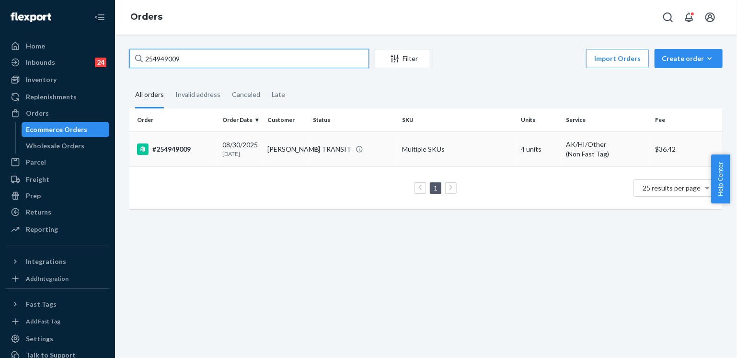
type input "254949009"
click at [299, 150] on td "Sophia Davis" at bounding box center [287, 148] width 46 height 35
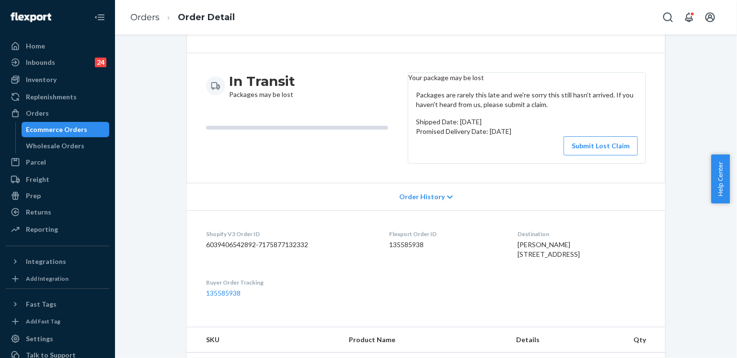
scroll to position [48, 0]
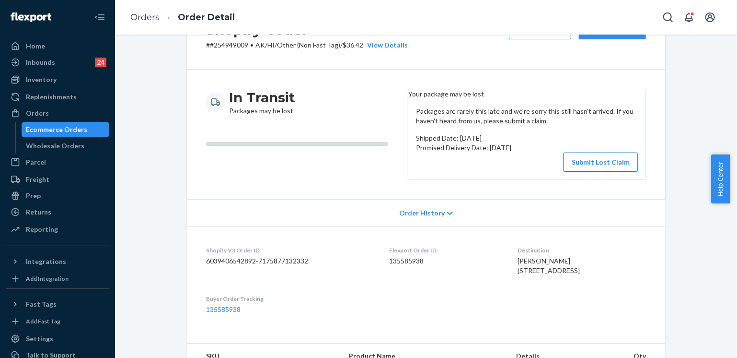
click at [594, 172] on button "Submit Lost Claim" at bounding box center [601, 161] width 74 height 19
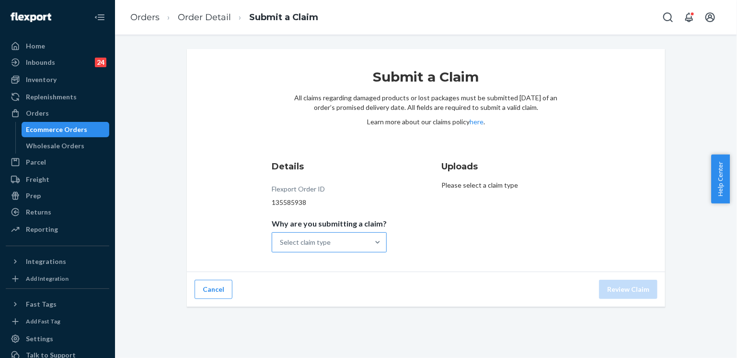
click at [363, 246] on div "Select claim type" at bounding box center [320, 241] width 97 height 19
click at [281, 246] on input "Why are you submitting a claim? Select claim type" at bounding box center [280, 242] width 1 height 10
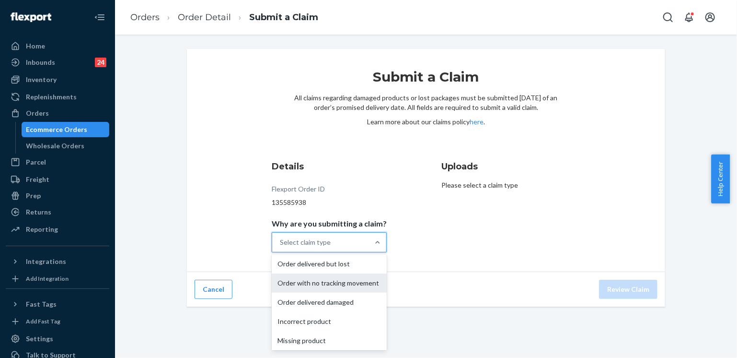
click at [341, 291] on div "Order with no tracking movement" at bounding box center [329, 282] width 115 height 19
click at [281, 247] on input "Why are you submitting a claim? option Order with no tracking movement focused,…" at bounding box center [280, 242] width 1 height 10
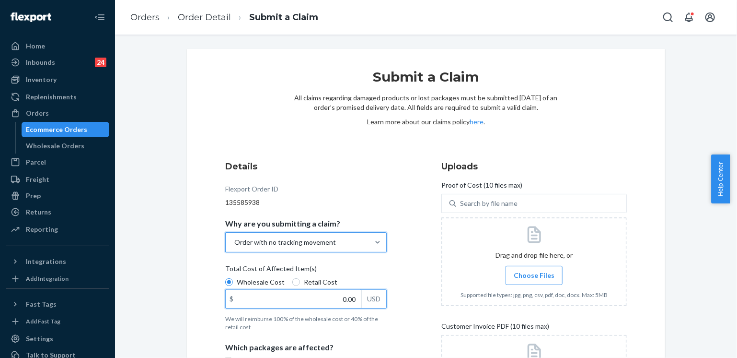
click at [342, 301] on input "0.00" at bounding box center [294, 298] width 136 height 18
type input "176.00"
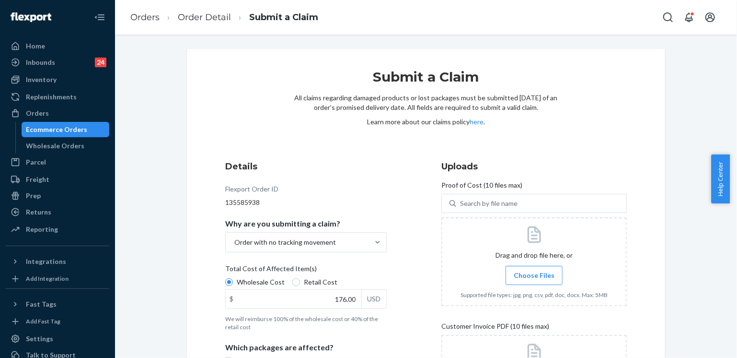
click at [416, 271] on div "Details Flexport Order ID 135585938 Why are you submitting a claim? Order with …" at bounding box center [426, 310] width 402 height 301
click at [534, 270] on span "Choose Files" at bounding box center [534, 275] width 41 height 10
click at [534, 270] on input "Choose Files" at bounding box center [534, 275] width 0 height 11
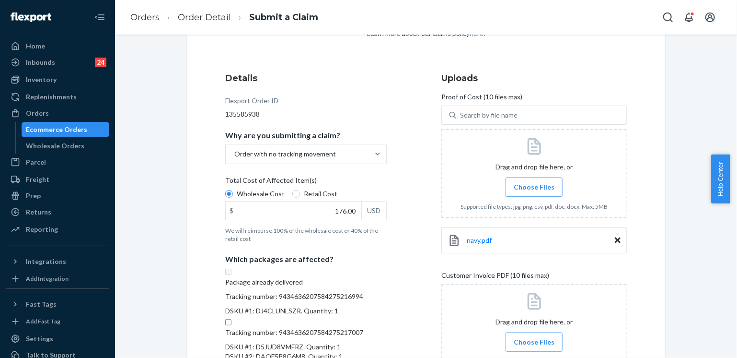
scroll to position [144, 0]
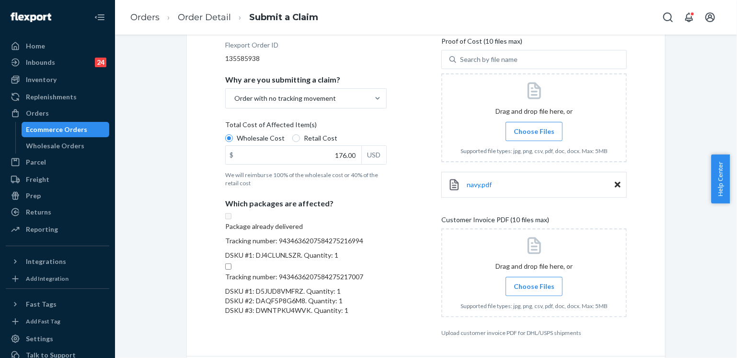
click at [530, 128] on span "Choose Files" at bounding box center [534, 132] width 41 height 10
click at [534, 128] on input "Choose Files" at bounding box center [534, 131] width 0 height 11
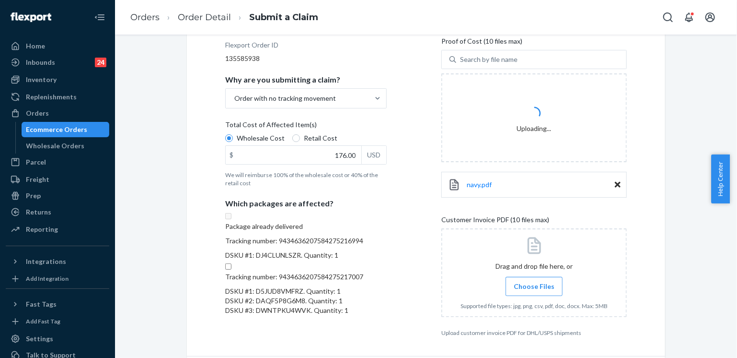
scroll to position [179, 0]
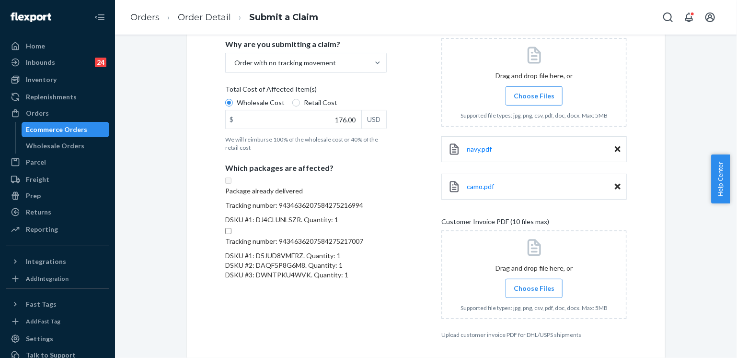
click at [231, 234] on input "Tracking number: 9434636207584275217007 DSKU #1: D5JUD8VMFRZ. Quantity: 1 DSKU …" at bounding box center [228, 231] width 6 height 6
checkbox input "true"
click at [528, 288] on span "Choose Files" at bounding box center [534, 288] width 41 height 10
click at [534, 288] on input "Choose Files" at bounding box center [534, 288] width 0 height 11
click at [332, 119] on input "176.00" at bounding box center [294, 119] width 136 height 18
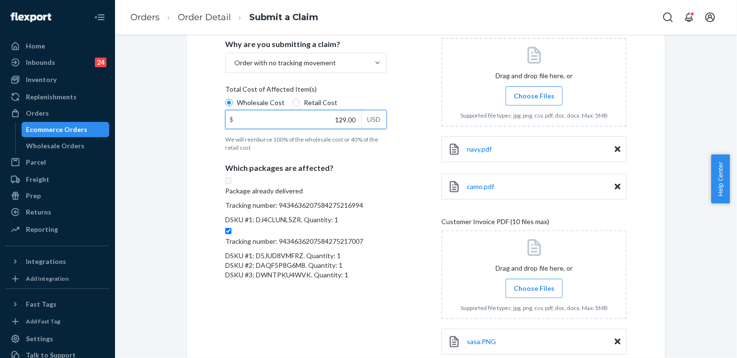
type input "129.00"
click at [426, 131] on div "Details Flexport Order ID 135585938 Why are you submitting a claim? Order with …" at bounding box center [426, 178] width 402 height 395
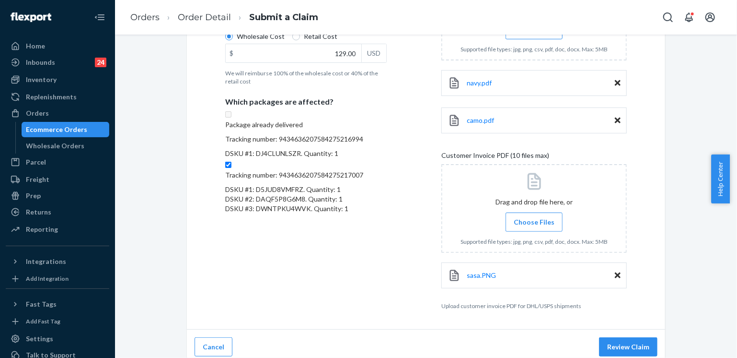
scroll to position [251, 0]
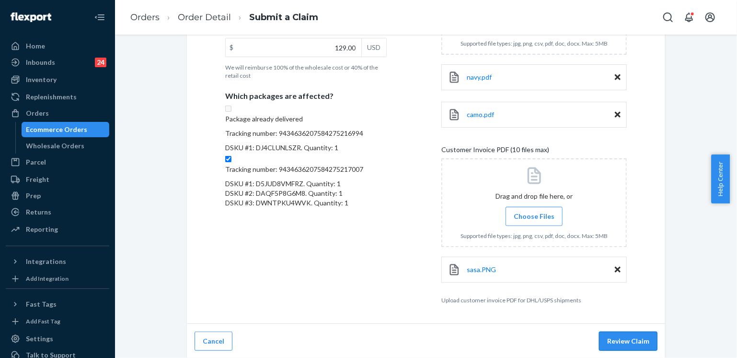
click at [634, 339] on button "Review Claim" at bounding box center [628, 340] width 58 height 19
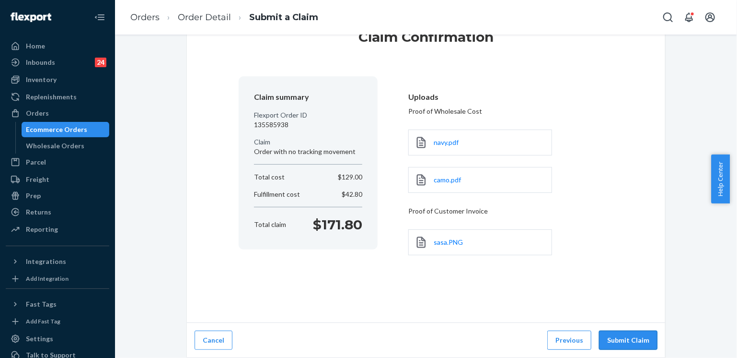
scroll to position [38, 0]
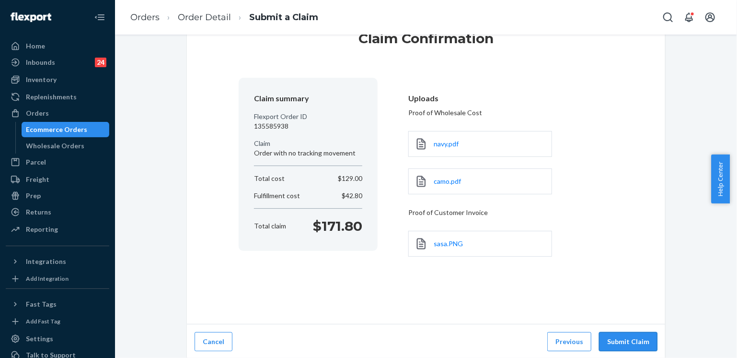
click at [622, 341] on button "Submit Claim" at bounding box center [628, 341] width 58 height 19
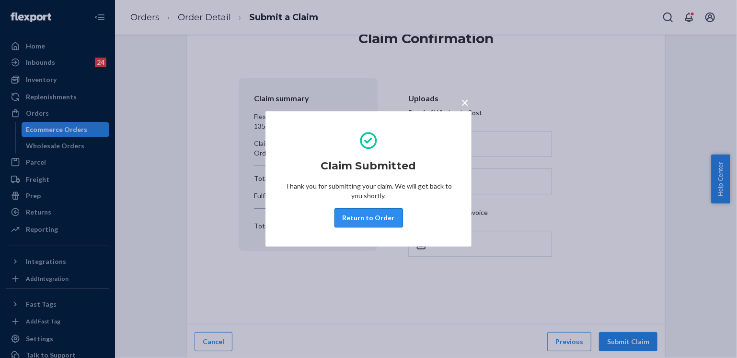
click at [368, 215] on button "Return to Order" at bounding box center [369, 217] width 69 height 19
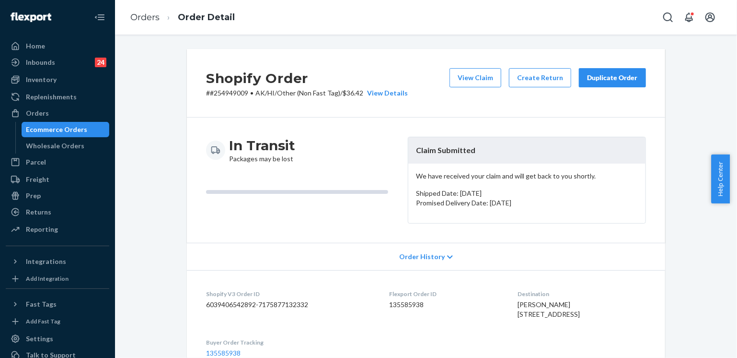
click at [601, 77] on div "Duplicate Order" at bounding box center [612, 78] width 51 height 10
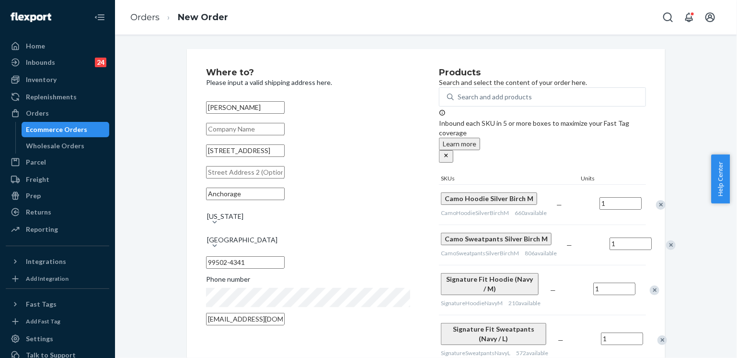
drag, startPoint x: 276, startPoint y: 165, endPoint x: 196, endPoint y: 164, distance: 80.0
click at [196, 164] on div "Where to? Please input a valid shipping address here. Sophia Davis 8036 Bearber…" at bounding box center [426, 286] width 478 height 474
paste input "Anchorage, AK 99502"
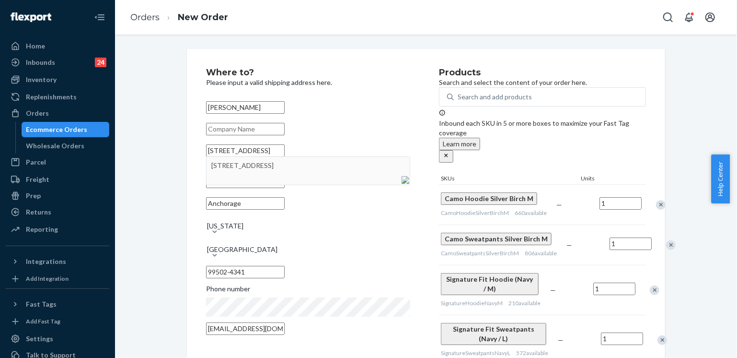
type input "8036 Bearberry St Anchorage, AK 99502"
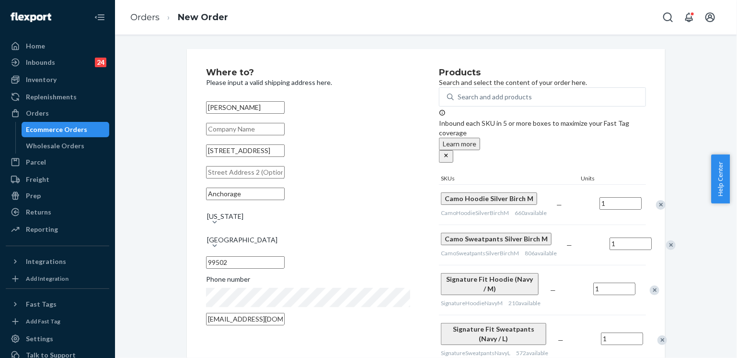
scroll to position [48, 0]
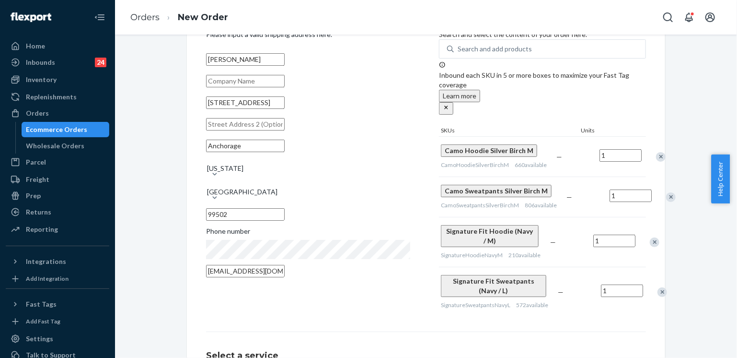
click at [666, 202] on div "Remove Item" at bounding box center [671, 197] width 10 height 10
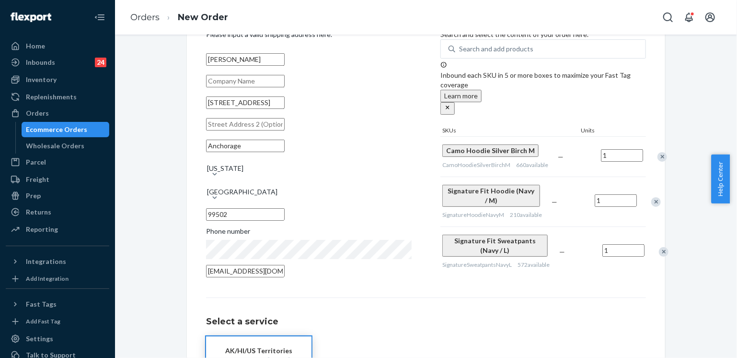
scroll to position [134, 0]
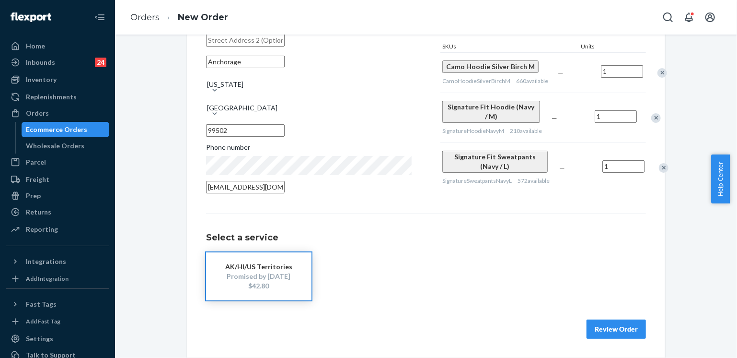
click at [617, 330] on button "Review Order" at bounding box center [616, 328] width 59 height 19
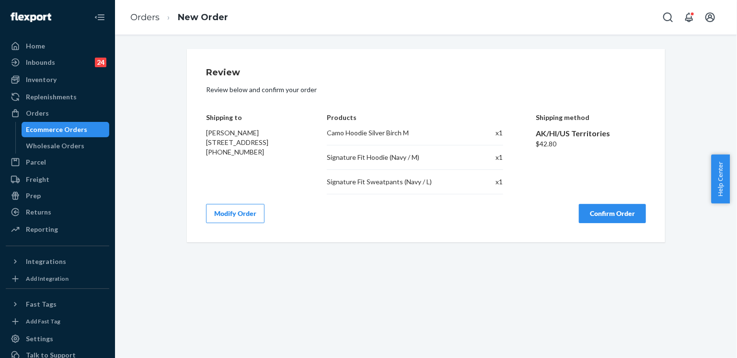
scroll to position [0, 0]
click at [610, 214] on button "Confirm Order" at bounding box center [612, 213] width 67 height 19
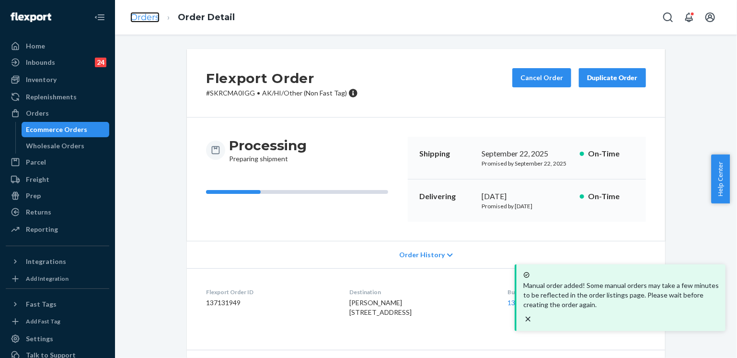
click at [147, 16] on link "Orders" at bounding box center [144, 17] width 29 height 11
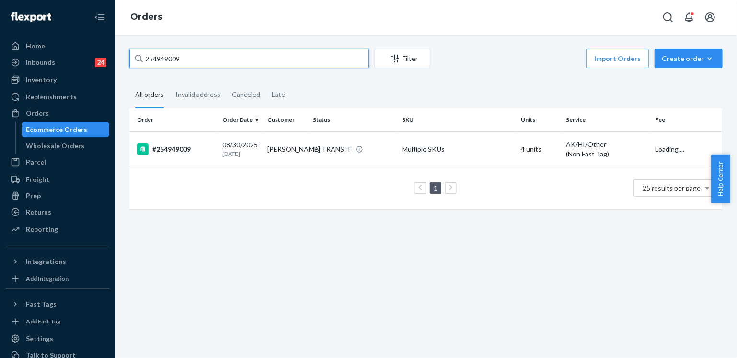
drag, startPoint x: 209, startPoint y: 61, endPoint x: 145, endPoint y: 60, distance: 64.2
click at [145, 60] on input "254949009" at bounding box center [249, 58] width 240 height 19
paste input "255201744"
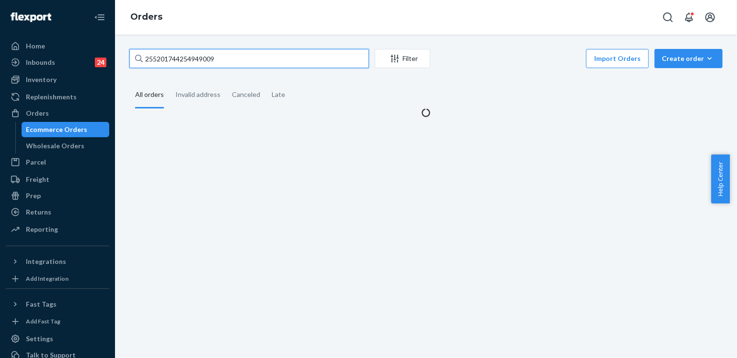
paste input "text"
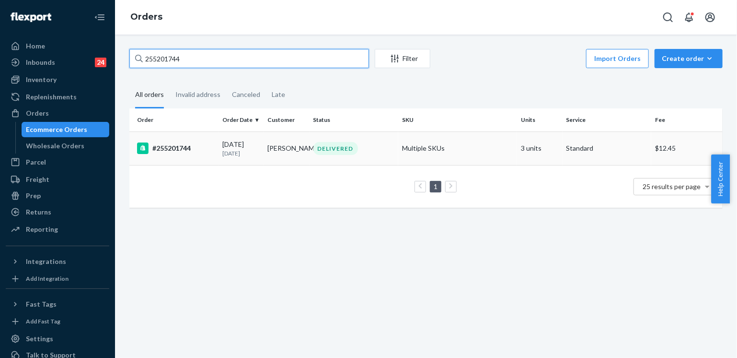
type input "255201744"
click at [302, 145] on td "Ashley Wiesmann" at bounding box center [287, 148] width 46 height 34
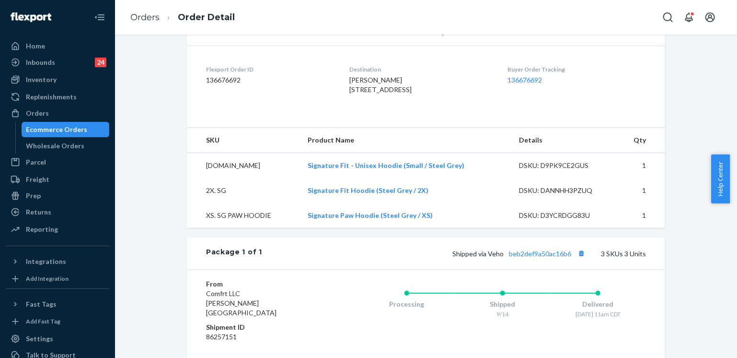
scroll to position [240, 0]
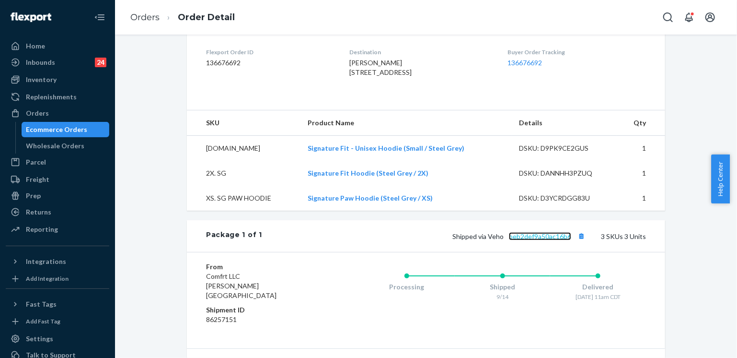
click at [539, 240] on link "beb2def9a50ac16b6" at bounding box center [540, 236] width 62 height 8
drag, startPoint x: 486, startPoint y: 251, endPoint x: 569, endPoint y: 259, distance: 82.8
click at [569, 242] on div "Shipped via Veho beb2def9a50ac16b6 3 SKUs 3 Units" at bounding box center [454, 236] width 384 height 12
copy span "Veho beb2def9a50ac16b6"
drag, startPoint x: 334, startPoint y: 71, endPoint x: 362, endPoint y: 90, distance: 34.3
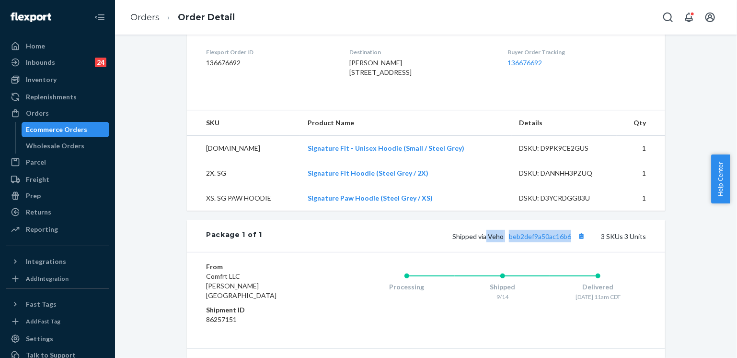
click at [362, 90] on dl "Flexport Order ID 136676692 Destination Ashley Wiesmann 1009 W Juneau Ave Apt 7…" at bounding box center [426, 64] width 478 height 72
copy span "1009 W Juneau Ave Apt 706 Milwaukee, WI 53233-1590 US"
click at [153, 19] on link "Orders" at bounding box center [144, 17] width 29 height 11
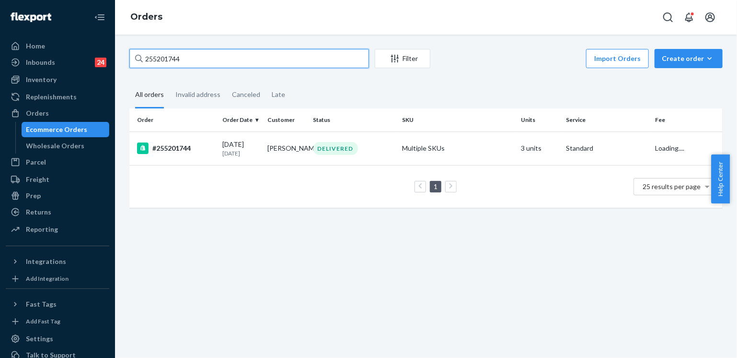
drag, startPoint x: 182, startPoint y: 58, endPoint x: 140, endPoint y: 58, distance: 41.7
click at [140, 58] on div "255201744" at bounding box center [249, 58] width 240 height 19
paste input "318570"
drag, startPoint x: 218, startPoint y: 65, endPoint x: 140, endPoint y: 54, distance: 78.8
click at [140, 54] on div "255318570" at bounding box center [249, 58] width 240 height 19
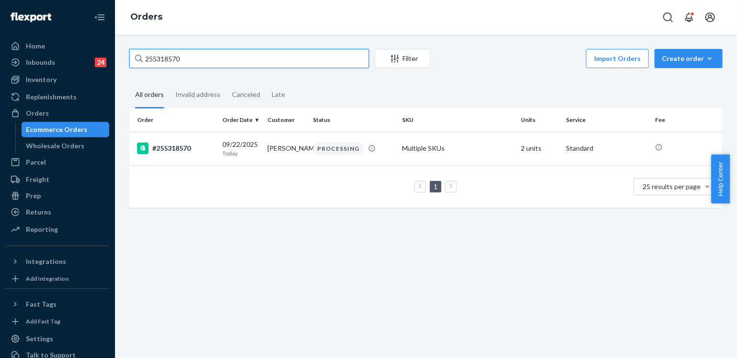
paste input "3732987"
type input "253732987"
click at [296, 145] on td "LaTonya Hunt" at bounding box center [287, 148] width 46 height 34
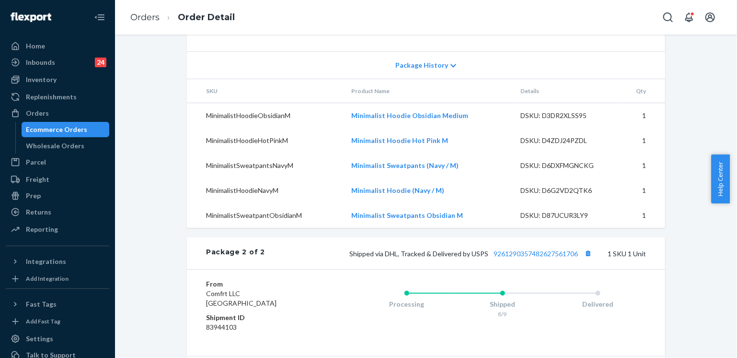
scroll to position [753, 0]
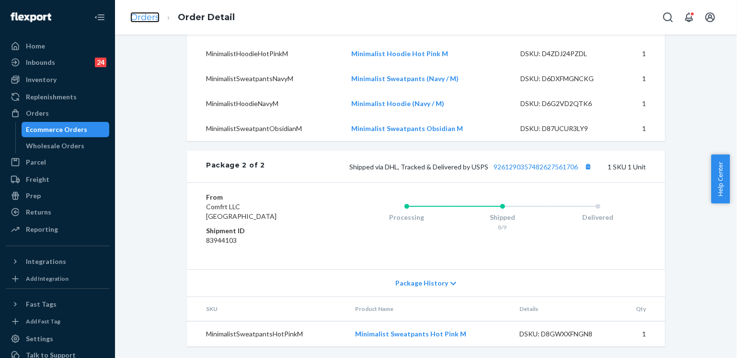
click at [145, 19] on link "Orders" at bounding box center [144, 17] width 29 height 11
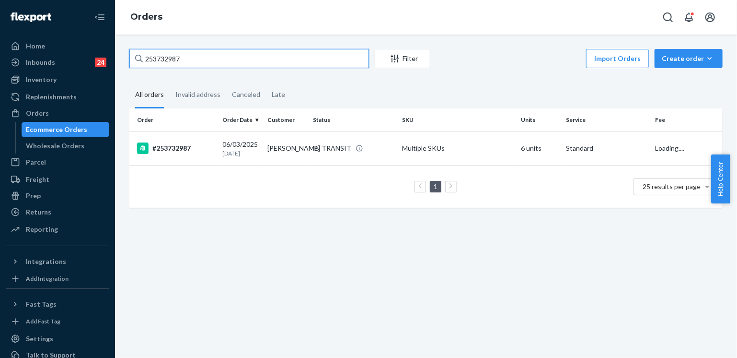
drag, startPoint x: 241, startPoint y: 59, endPoint x: 141, endPoint y: 59, distance: 100.2
click at [141, 59] on div "253732987" at bounding box center [249, 58] width 240 height 19
paste input "5318684"
drag, startPoint x: 182, startPoint y: 57, endPoint x: 115, endPoint y: 55, distance: 67.6
click at [115, 55] on div "Home Inbounds 24 Shipping Plans Problems 24 Inventory Products Replenishments O…" at bounding box center [368, 179] width 737 height 358
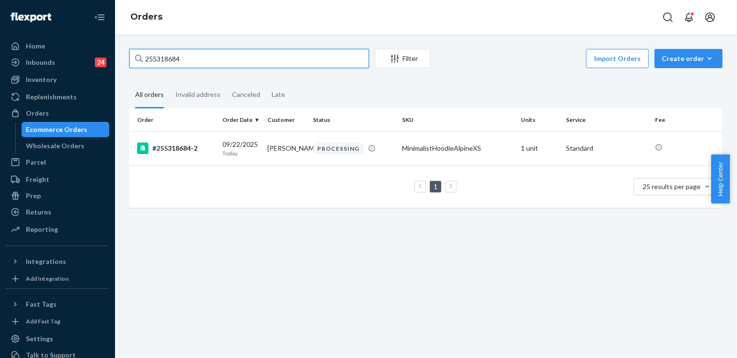
paste input "3732987"
type input "253732987"
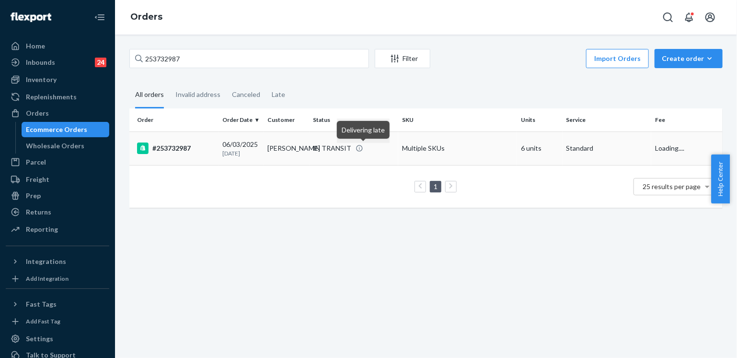
click at [387, 148] on div "IN TRANSIT" at bounding box center [353, 148] width 85 height 10
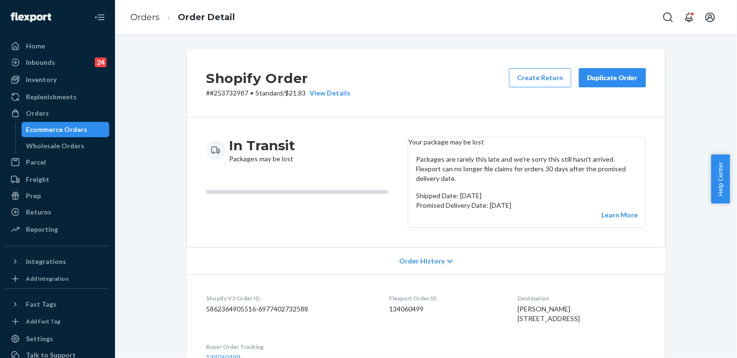
click at [601, 76] on div "Duplicate Order" at bounding box center [612, 78] width 51 height 10
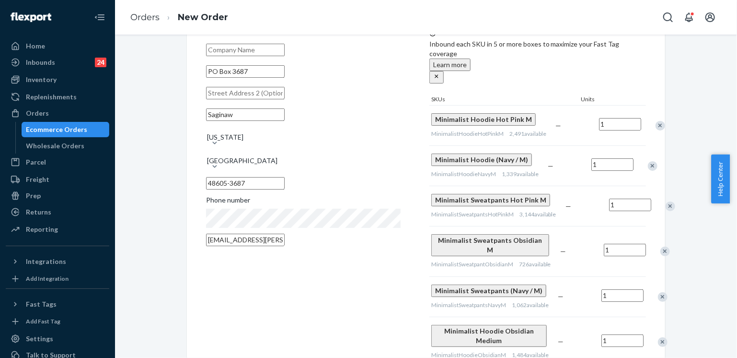
scroll to position [96, 0]
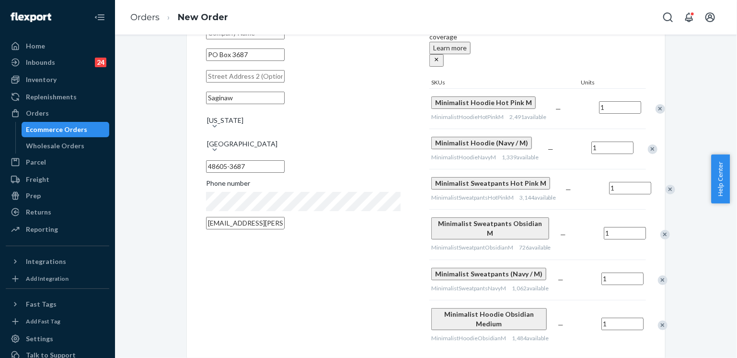
click at [656, 104] on div "Remove Item" at bounding box center [661, 109] width 10 height 10
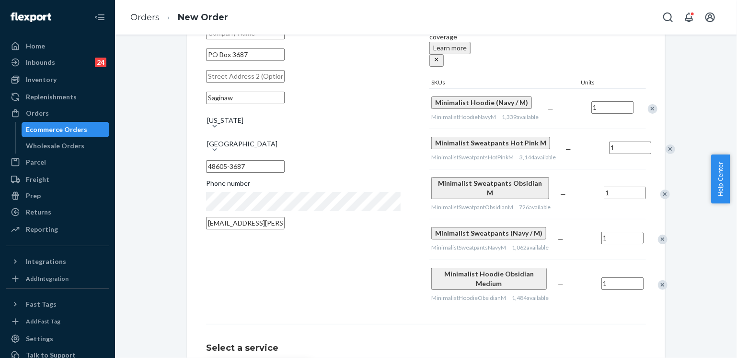
click at [648, 104] on div "Remove Item" at bounding box center [653, 109] width 10 height 10
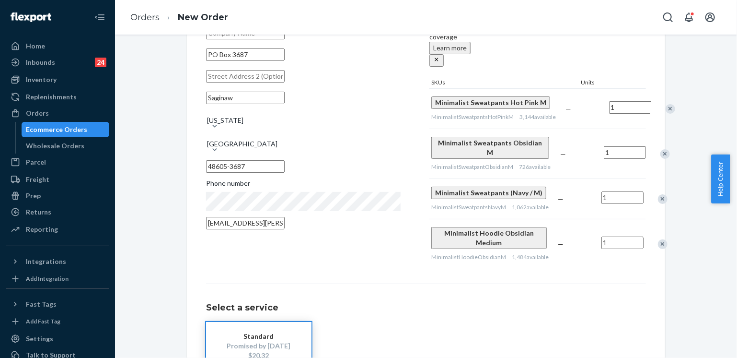
click at [660, 159] on div "Remove Item" at bounding box center [665, 154] width 10 height 10
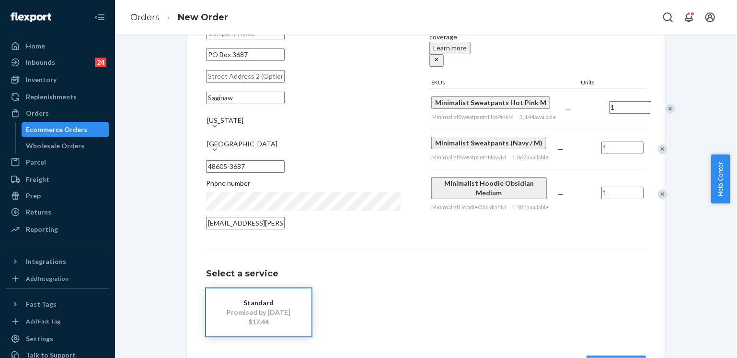
click at [658, 154] on div "Remove Item" at bounding box center [663, 149] width 10 height 10
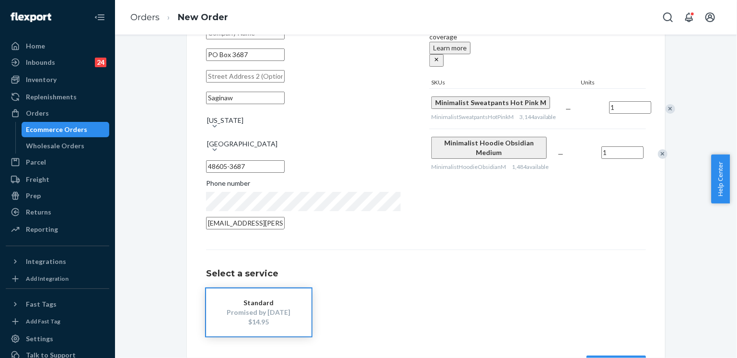
click at [658, 159] on div "Remove Item" at bounding box center [663, 154] width 10 height 10
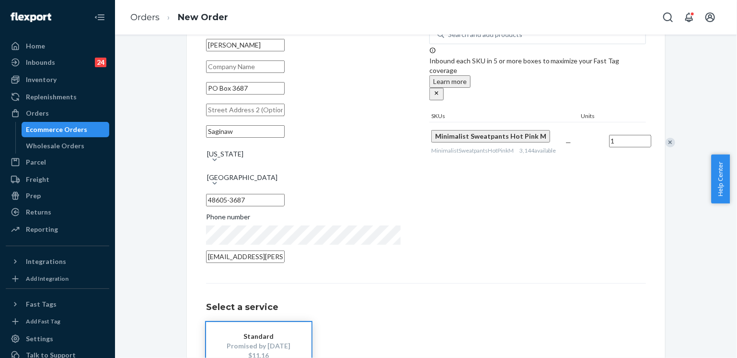
scroll to position [48, 0]
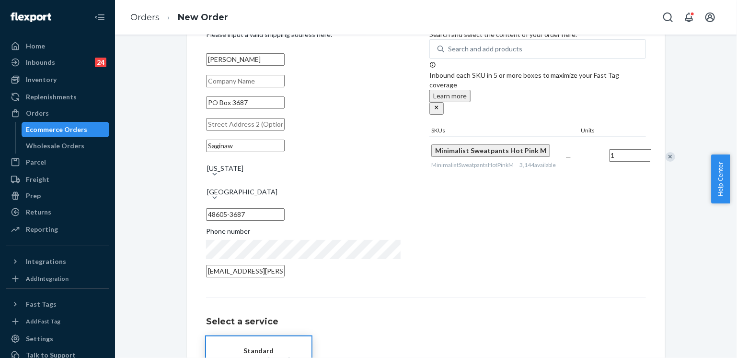
drag, startPoint x: 257, startPoint y: 110, endPoint x: 204, endPoint y: 110, distance: 53.7
click at [206, 109] on input "PO Box 3687" at bounding box center [245, 102] width 79 height 12
paste input "Saginaw, Michigan 48605"
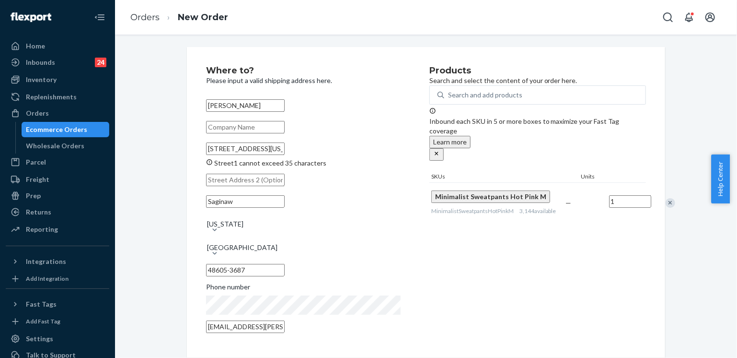
scroll to position [0, 0]
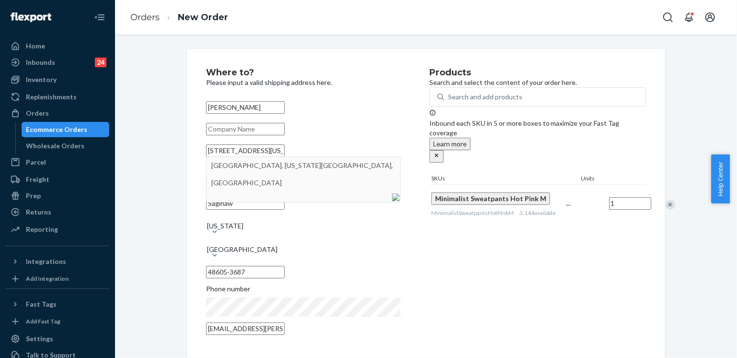
type input "PO Box 3687 Saginaw, Michigan 48605"
click at [269, 157] on input "PO Box 3687 Saginaw, Michigan 48605" at bounding box center [245, 150] width 79 height 12
paste input "PO Box 3687 Saginaw, Michigan 48605"
type input "PO Box 3687 Saginaw, Michigan 48605"
click at [144, 17] on link "Orders" at bounding box center [144, 17] width 29 height 11
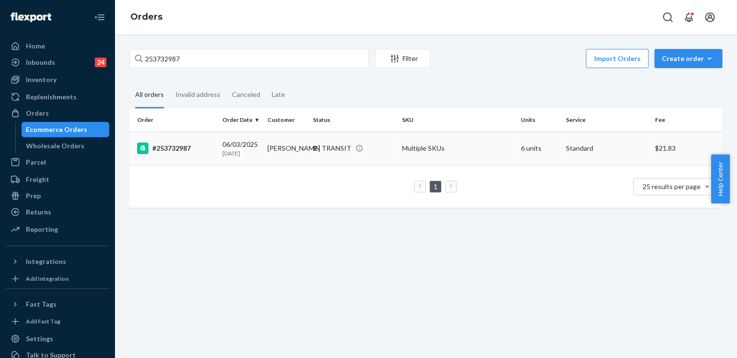
click at [473, 154] on td "Multiple SKUs" at bounding box center [457, 148] width 119 height 34
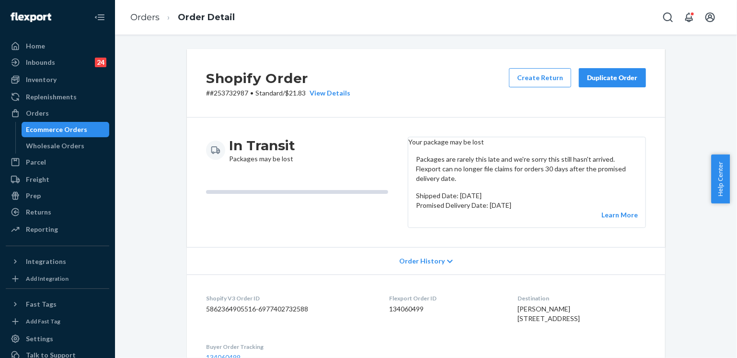
click at [621, 78] on div "Duplicate Order" at bounding box center [612, 78] width 51 height 10
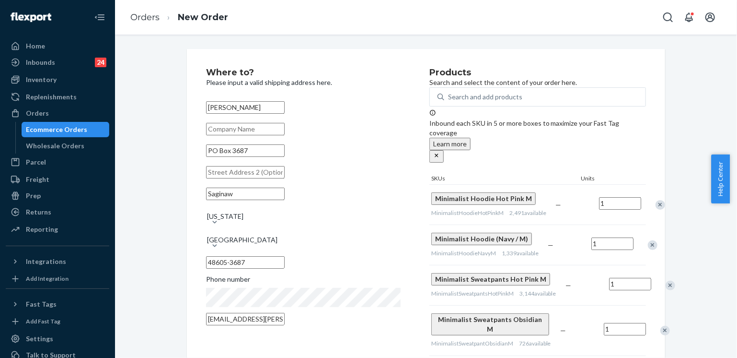
click at [656, 200] on div "Remove Item" at bounding box center [661, 205] width 10 height 10
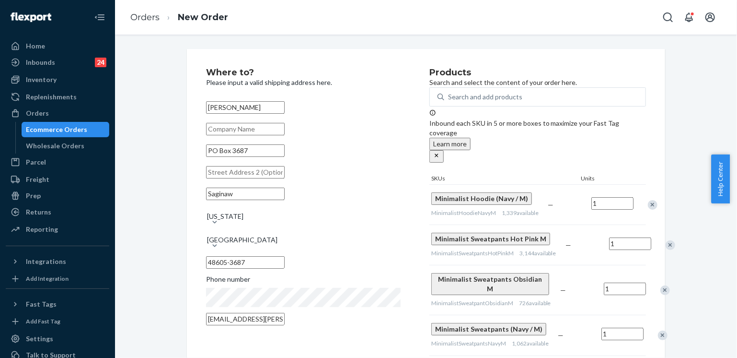
click at [648, 200] on div "Remove Item" at bounding box center [653, 205] width 10 height 10
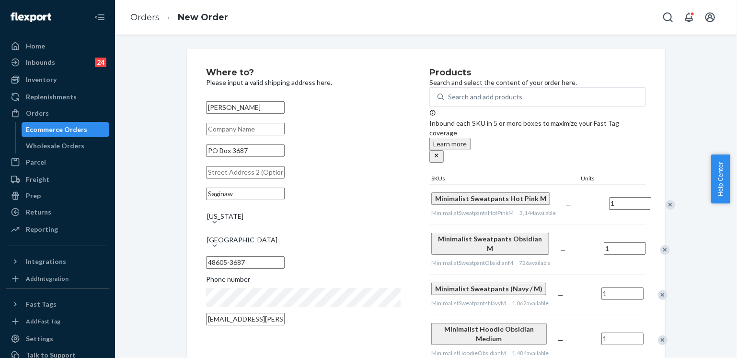
click at [660, 254] on div "Remove Item" at bounding box center [665, 250] width 10 height 10
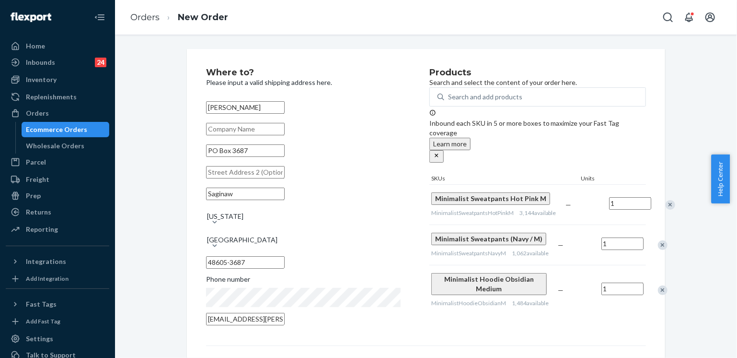
click at [658, 250] on div "Remove Item" at bounding box center [663, 245] width 10 height 10
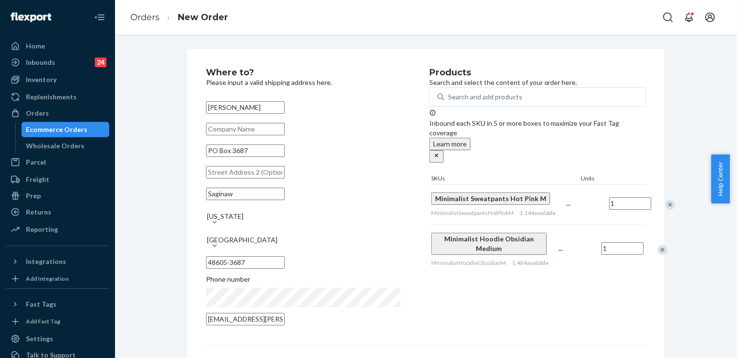
click at [658, 254] on div "Remove Item" at bounding box center [663, 250] width 10 height 10
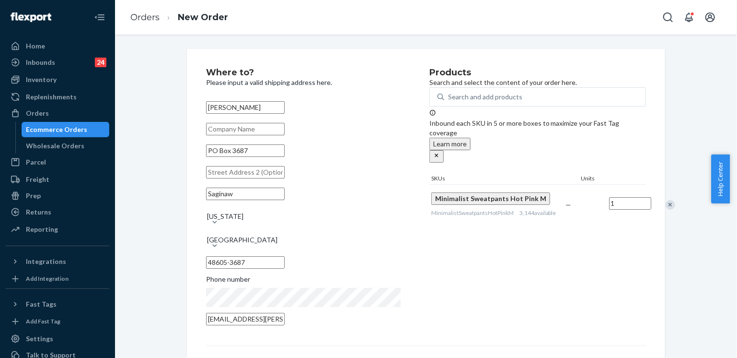
click at [505, 269] on div "Products Search and select the content of your order here. Search and add produ…" at bounding box center [537, 199] width 217 height 263
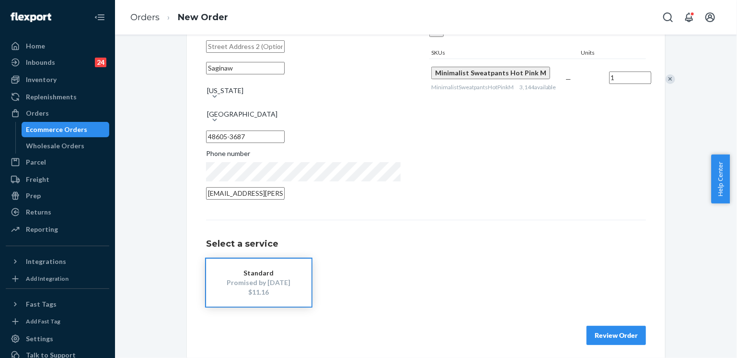
scroll to position [127, 0]
click at [606, 328] on button "Review Order" at bounding box center [616, 333] width 59 height 19
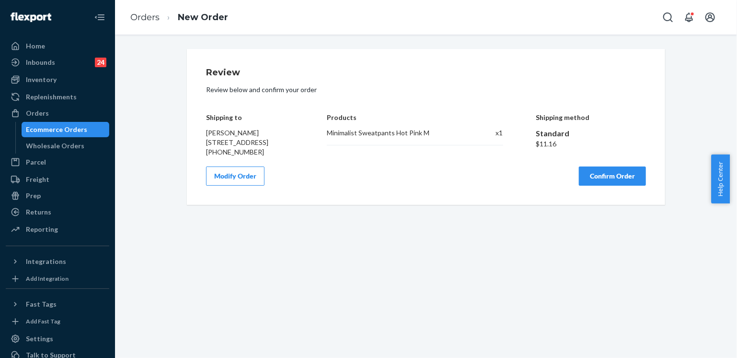
scroll to position [0, 0]
click at [612, 185] on button "Confirm Order" at bounding box center [612, 175] width 67 height 19
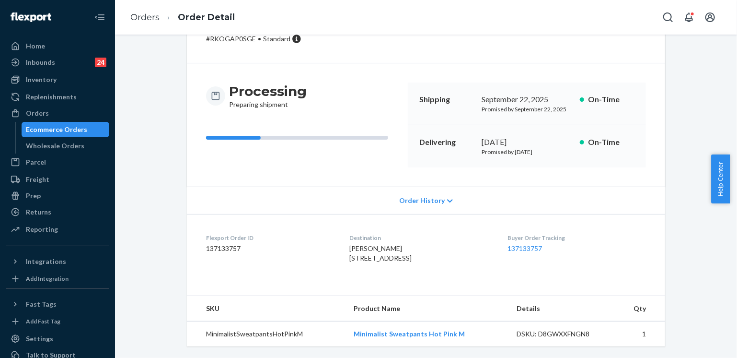
scroll to position [72, 0]
click at [147, 20] on link "Orders" at bounding box center [144, 17] width 29 height 11
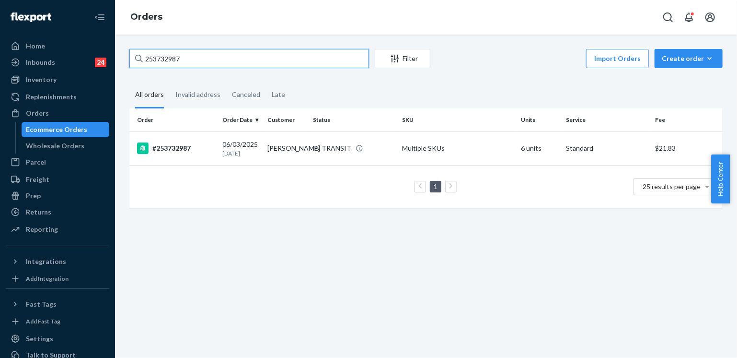
drag, startPoint x: 196, startPoint y: 54, endPoint x: 138, endPoint y: 56, distance: 58.5
click at [138, 56] on div "253732987" at bounding box center [249, 58] width 240 height 19
paste input "5201744"
type input "255201744"
click at [376, 158] on td "DELIVERED" at bounding box center [354, 148] width 89 height 34
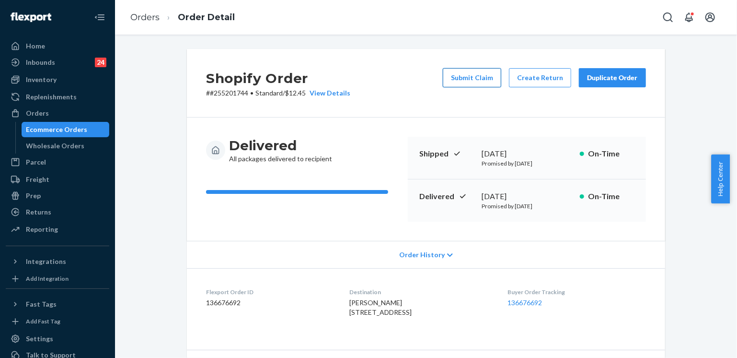
click at [482, 80] on button "Submit Claim" at bounding box center [472, 77] width 58 height 19
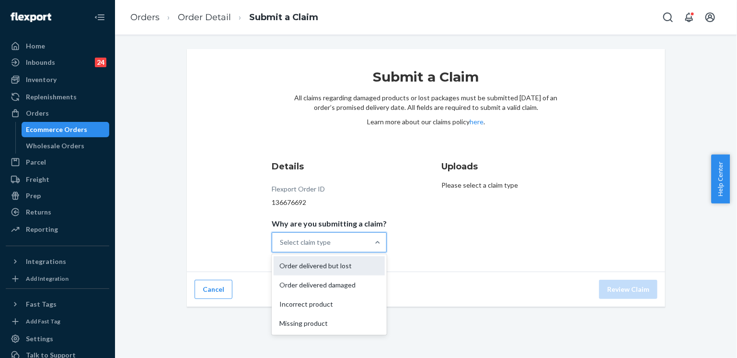
click at [337, 265] on div "Order delivered but lost" at bounding box center [329, 265] width 111 height 19
click at [281, 247] on input "Why are you submitting a claim? option Order delivered but lost focused, 0 of 4…" at bounding box center [280, 242] width 1 height 10
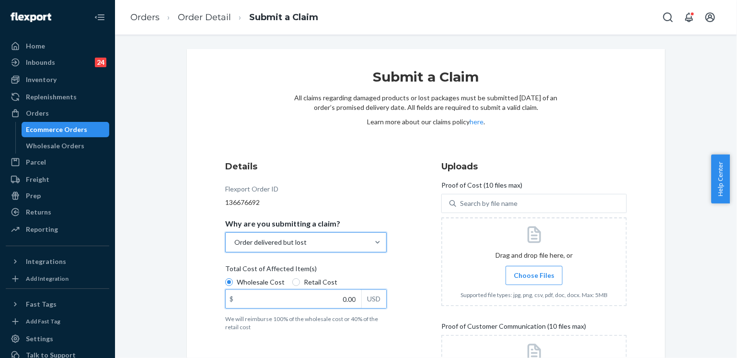
click at [317, 298] on input "0.00" at bounding box center [294, 298] width 136 height 18
type input "95.00"
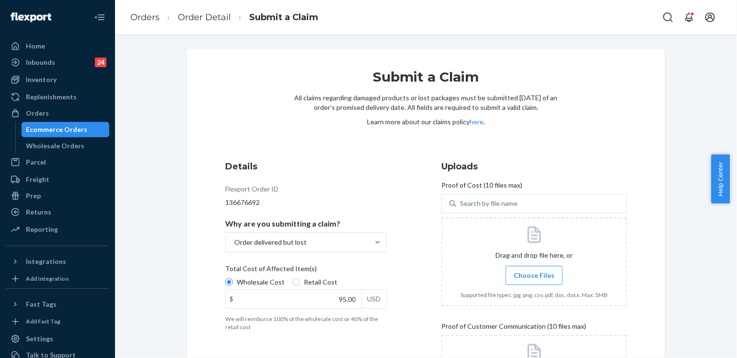
click at [397, 261] on div "Details Flexport Order ID 136676692 Why are you submitting a claim? Order deliv…" at bounding box center [317, 295] width 185 height 282
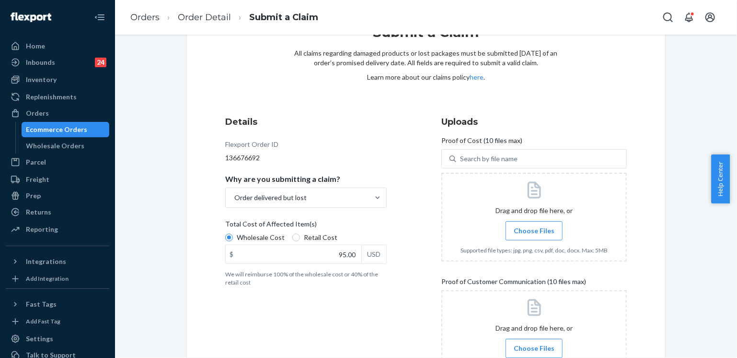
scroll to position [96, 0]
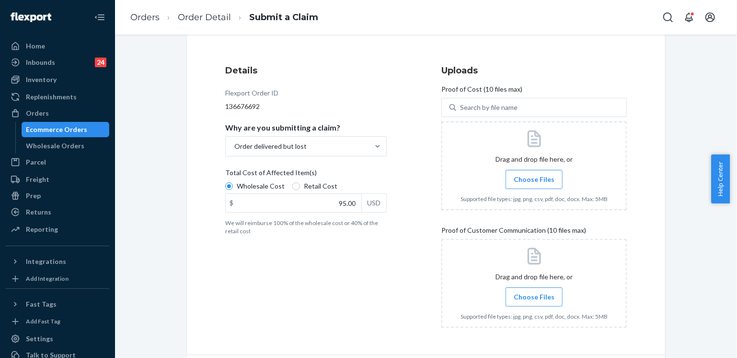
click at [529, 182] on span "Choose Files" at bounding box center [534, 179] width 41 height 10
click at [534, 182] on input "Choose Files" at bounding box center [534, 179] width 0 height 11
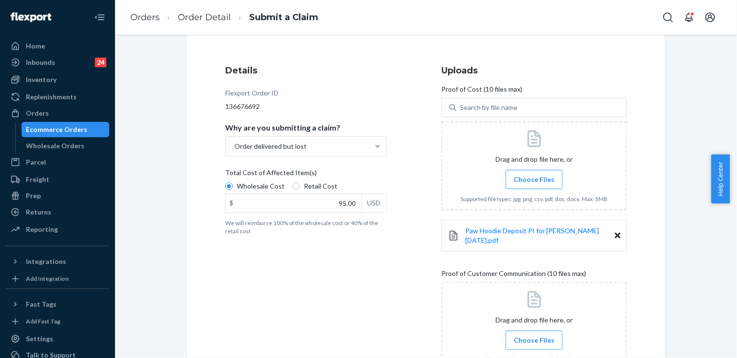
click at [524, 179] on span "Choose Files" at bounding box center [534, 179] width 41 height 10
click at [534, 179] on input "Choose Files" at bounding box center [534, 179] width 0 height 11
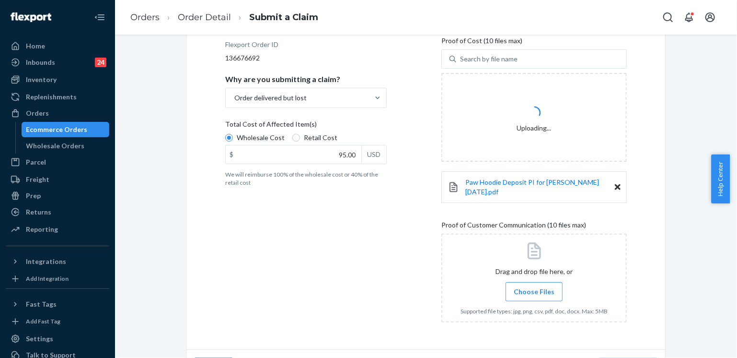
scroll to position [165, 0]
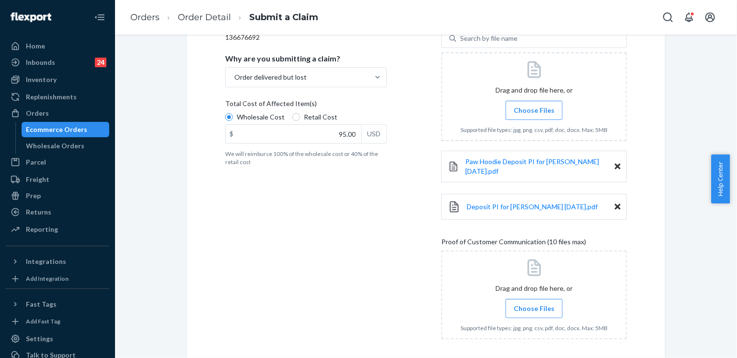
click at [535, 303] on span "Choose Files" at bounding box center [534, 308] width 41 height 10
click at [534, 303] on input "Choose Files" at bounding box center [534, 308] width 0 height 11
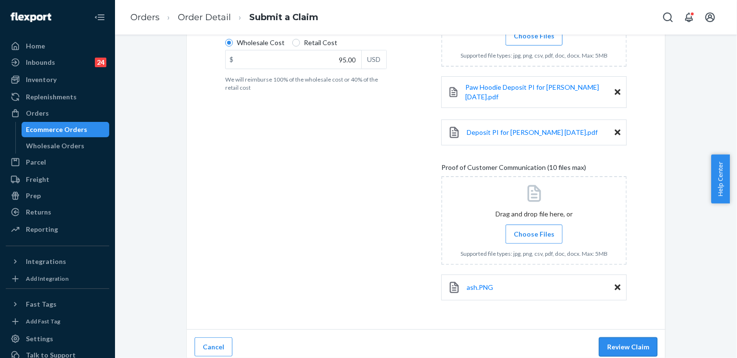
click at [622, 343] on button "Review Claim" at bounding box center [628, 346] width 58 height 19
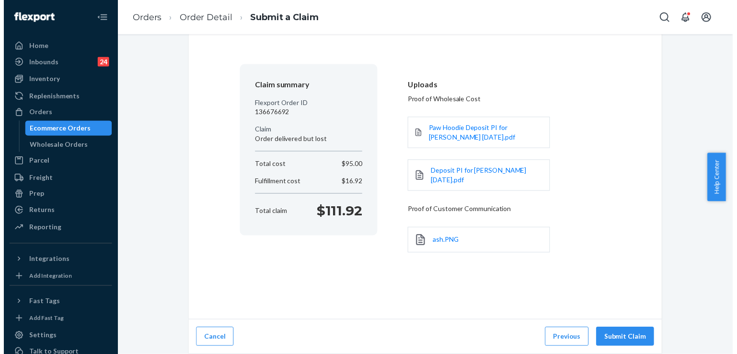
scroll to position [44, 0]
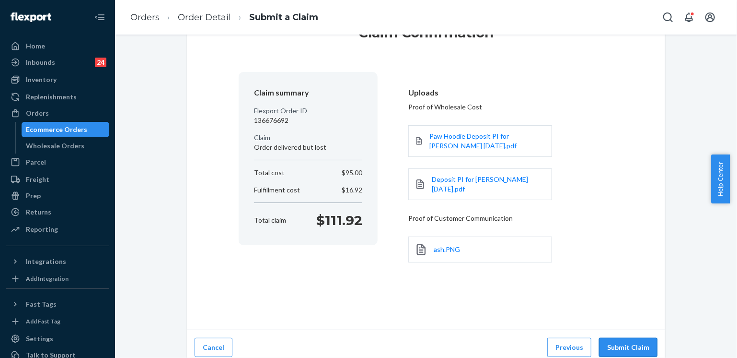
click at [638, 339] on button "Submit Claim" at bounding box center [628, 346] width 58 height 19
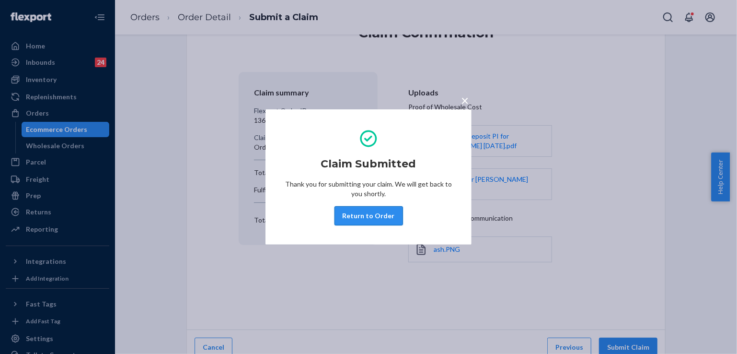
click at [378, 217] on button "Return to Order" at bounding box center [369, 215] width 69 height 19
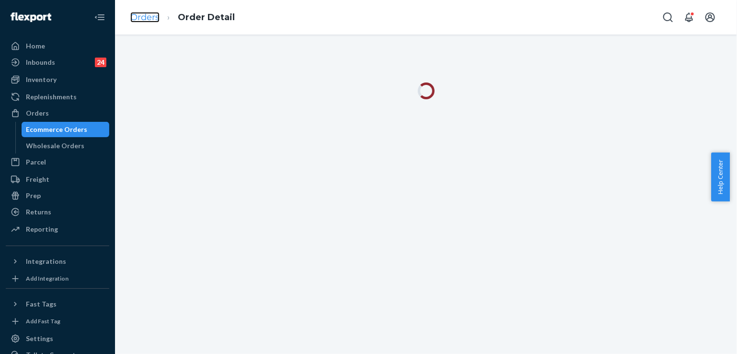
click at [144, 16] on link "Orders" at bounding box center [144, 17] width 29 height 11
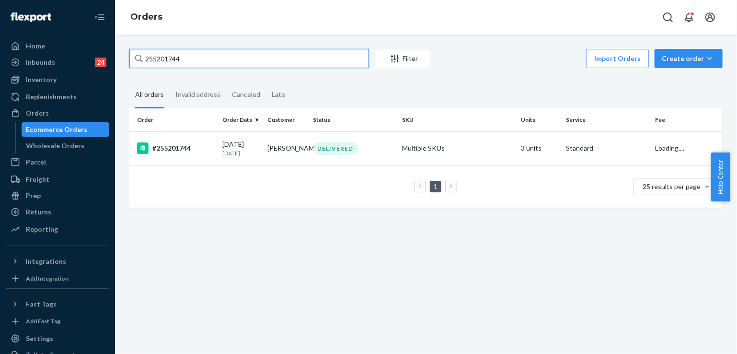
drag, startPoint x: 190, startPoint y: 58, endPoint x: 139, endPoint y: 57, distance: 50.4
click at [139, 57] on div "255201744" at bounding box center [249, 58] width 240 height 19
paste input "42440"
drag, startPoint x: 201, startPoint y: 61, endPoint x: 132, endPoint y: 57, distance: 69.6
click at [132, 57] on input "255242440" at bounding box center [249, 58] width 240 height 19
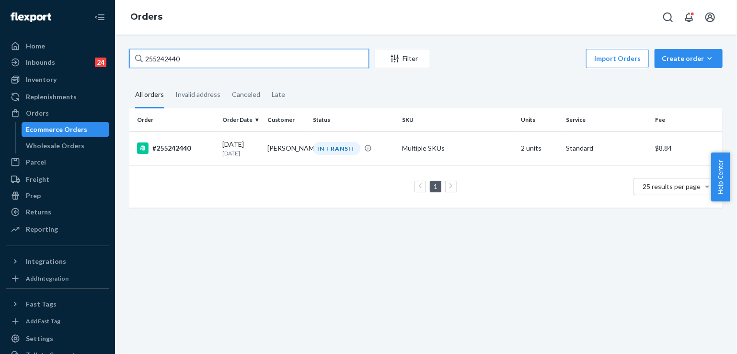
paste input "316153"
type input "255316153"
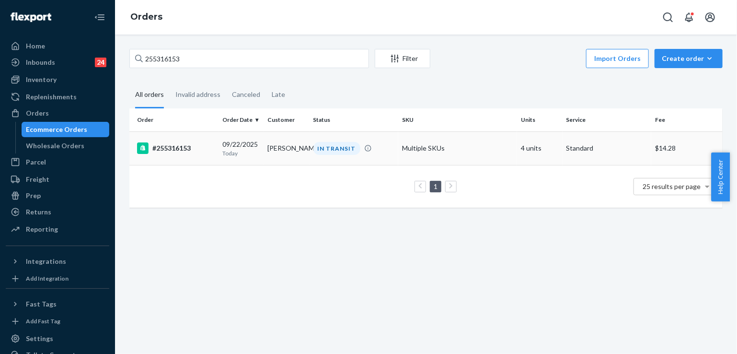
click at [303, 154] on td "Devyre Romero" at bounding box center [287, 148] width 46 height 34
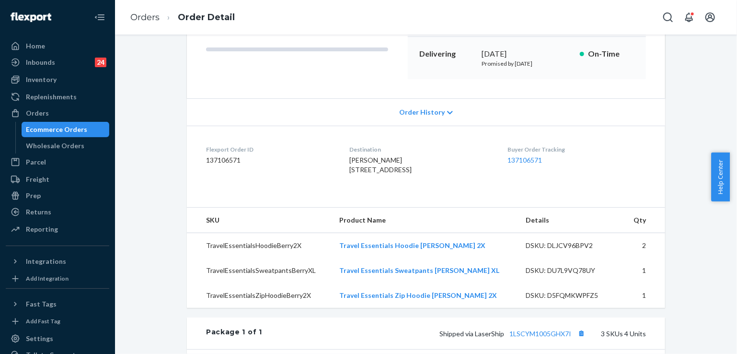
scroll to position [141, 0]
click at [153, 16] on link "Orders" at bounding box center [144, 17] width 29 height 11
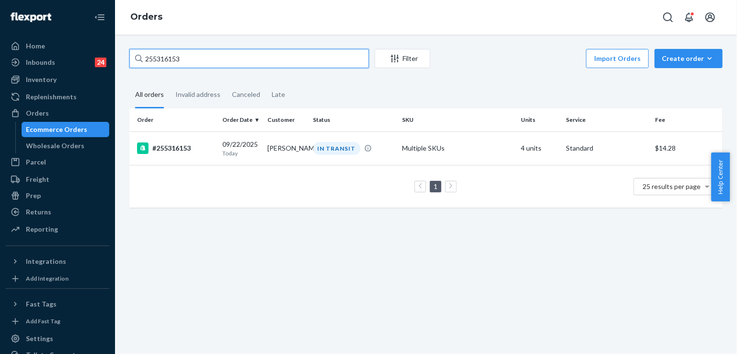
drag, startPoint x: 180, startPoint y: 60, endPoint x: 141, endPoint y: 56, distance: 39.0
click at [141, 56] on div "255316153" at bounding box center [249, 58] width 240 height 19
paste input "20342"
drag, startPoint x: 196, startPoint y: 56, endPoint x: 138, endPoint y: 56, distance: 58.5
click at [138, 56] on div "255320342" at bounding box center [249, 58] width 240 height 19
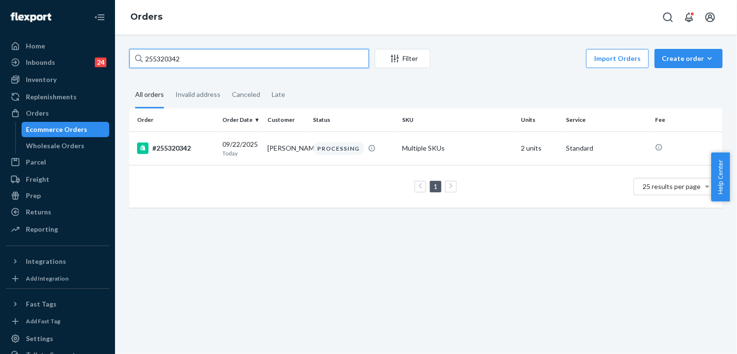
paste input "28"
type input "255320328"
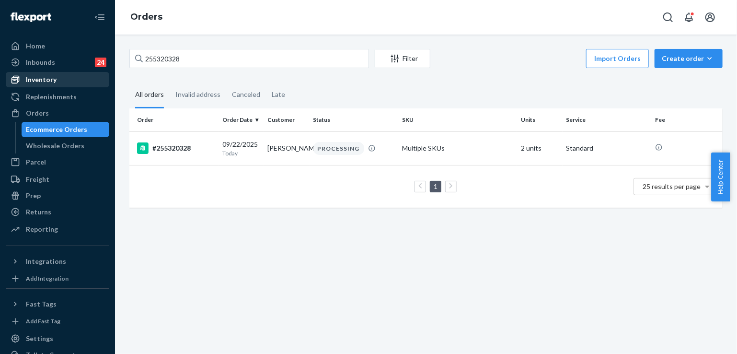
click at [38, 81] on div "Inventory" at bounding box center [41, 80] width 31 height 10
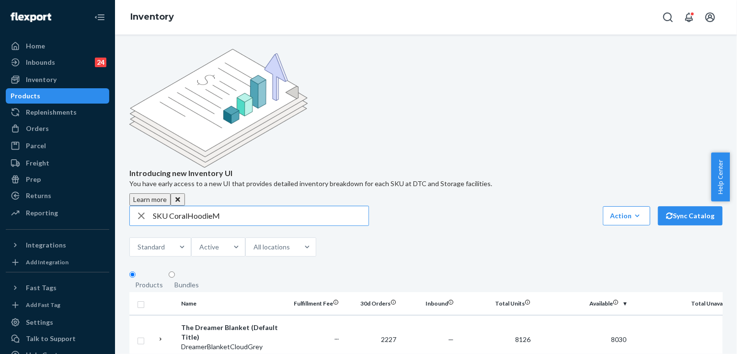
drag, startPoint x: 169, startPoint y: 142, endPoint x: 148, endPoint y: 138, distance: 21.6
click at [148, 206] on div "SKU CoralHoodieM" at bounding box center [249, 215] width 239 height 19
click at [245, 206] on input "CoralHoodieM" at bounding box center [261, 215] width 216 height 19
drag, startPoint x: 198, startPoint y: 140, endPoint x: 146, endPoint y: 129, distance: 53.4
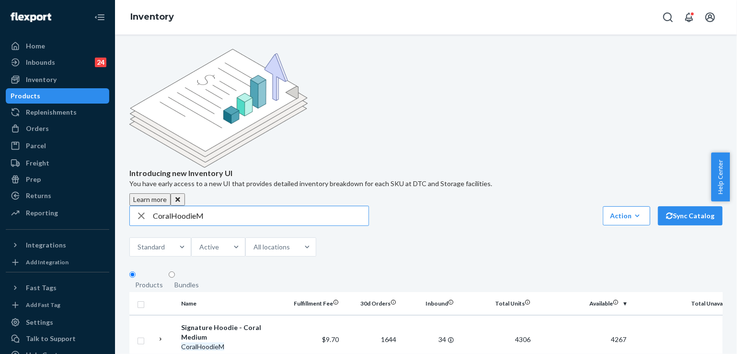
paste input "loudTeePowderBlueS"
drag, startPoint x: 240, startPoint y: 138, endPoint x: 138, endPoint y: 135, distance: 101.7
click at [138, 206] on div "CloudTeePowderBlueS" at bounding box center [249, 215] width 239 height 19
paste input "PastelPawHoodieLavender4X"
type input "PastelPawHoodieLavender4X"
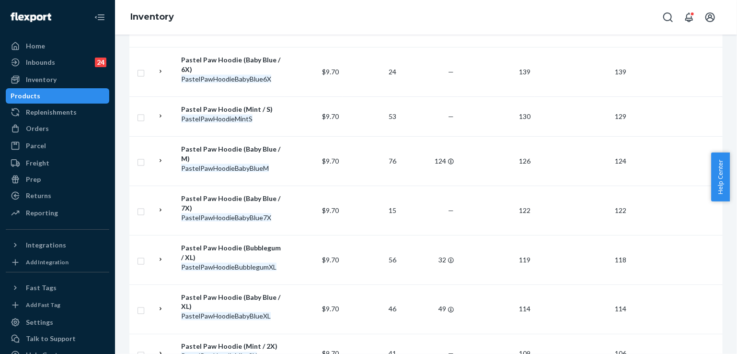
scroll to position [946, 0]
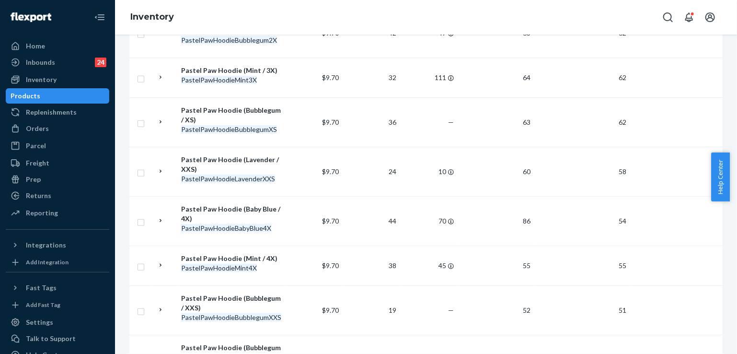
scroll to position [575, 0]
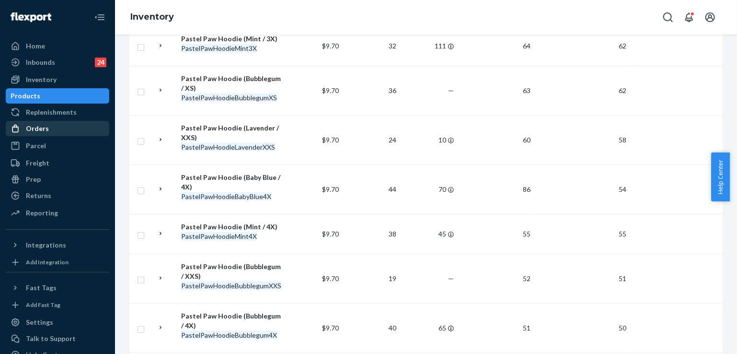
click at [52, 125] on div "Orders" at bounding box center [58, 128] width 102 height 13
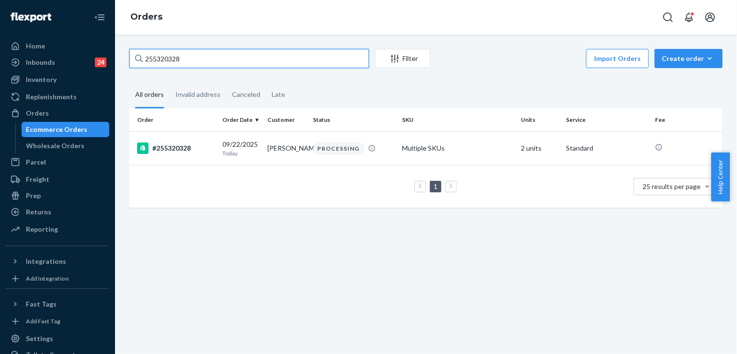
drag, startPoint x: 183, startPoint y: 57, endPoint x: 142, endPoint y: 52, distance: 41.0
click at [142, 52] on div "255320328" at bounding box center [249, 58] width 240 height 19
paste input "13911"
drag, startPoint x: 219, startPoint y: 63, endPoint x: 119, endPoint y: 65, distance: 99.2
click at [119, 65] on div "255313911 Filter Import Orders Create order Ecommerce order Removal order All o…" at bounding box center [426, 194] width 622 height 319
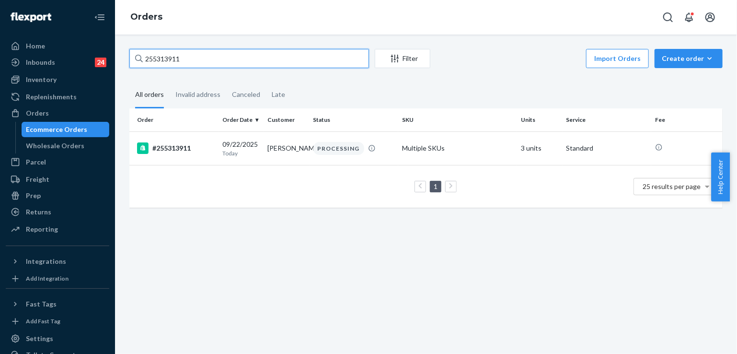
paste input "4901032"
type input "254901032"
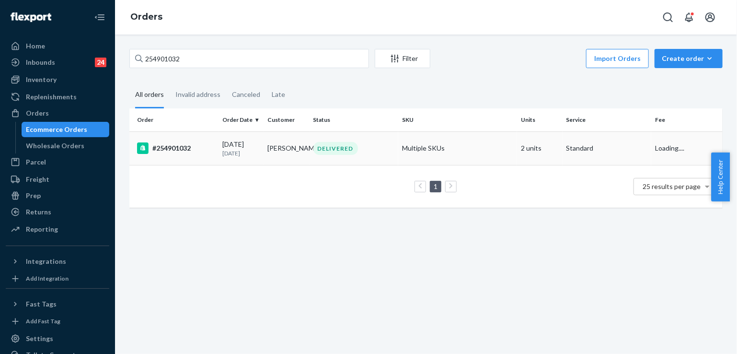
click at [377, 143] on div "DELIVERED" at bounding box center [353, 148] width 85 height 13
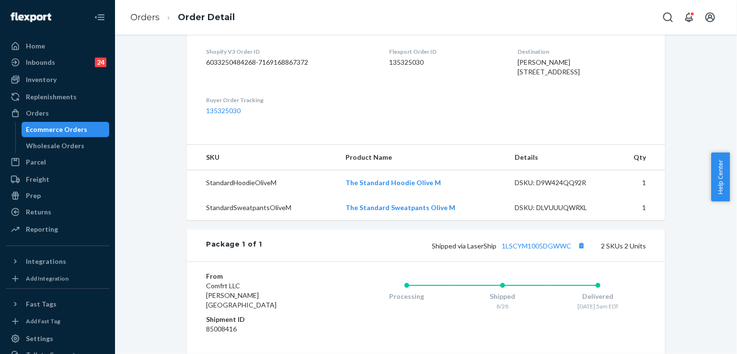
scroll to position [288, 0]
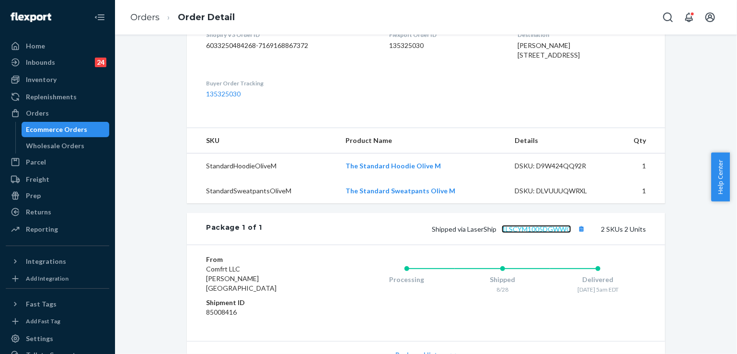
click at [547, 233] on link "1LSCYM1005DGWWC" at bounding box center [536, 229] width 69 height 8
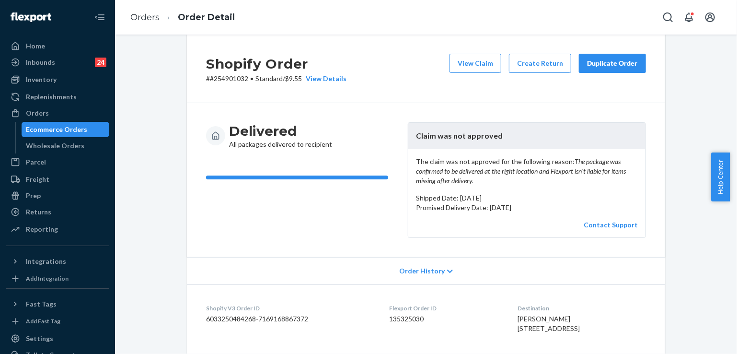
scroll to position [0, 0]
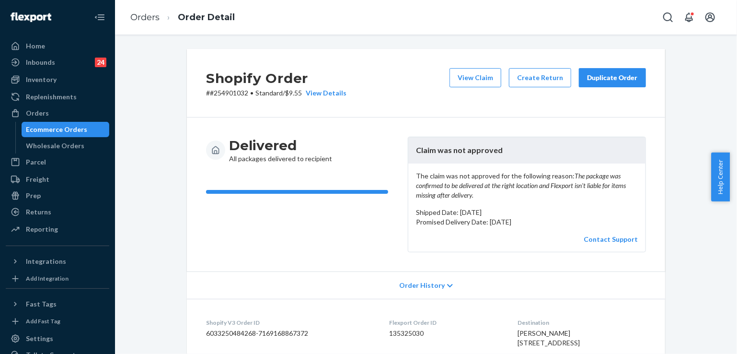
click at [225, 94] on p "# #254901032 • Standard / $9.55 View Details" at bounding box center [276, 93] width 140 height 10
copy p "254901032"
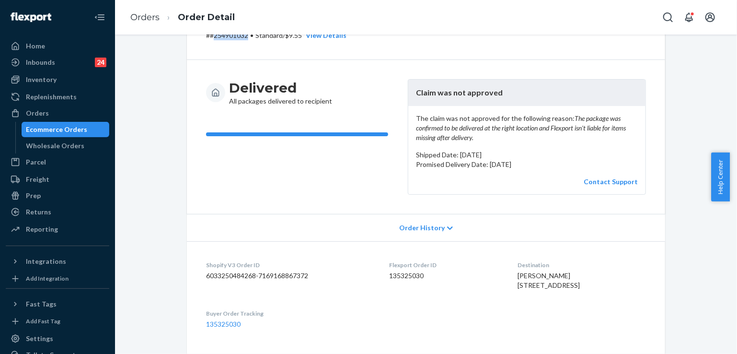
scroll to position [96, 0]
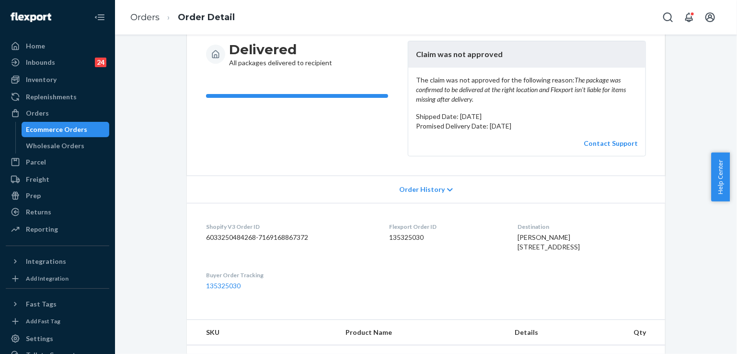
drag, startPoint x: 503, startPoint y: 256, endPoint x: 547, endPoint y: 275, distance: 47.9
click at [547, 275] on dl "Shopify V3 Order ID 6033250484268-7169168867372 Flexport Order ID 135325030 Des…" at bounding box center [426, 256] width 478 height 107
copy span "215 N Canal Rd Lot 43 Lansing, MI 48917-8665 US"
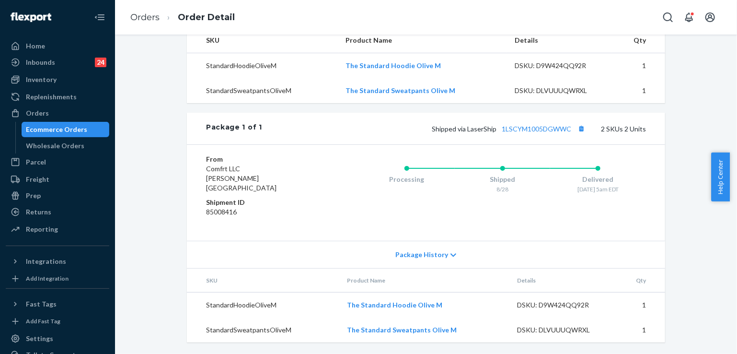
scroll to position [404, 0]
drag, startPoint x: 465, startPoint y: 137, endPoint x: 568, endPoint y: 140, distance: 102.6
click at [568, 133] on span "Shipped via LaserShip 1LSCYM1005DGWWC" at bounding box center [510, 129] width 156 height 8
copy span "LaserShip 1LSCYM1005DGWWC"
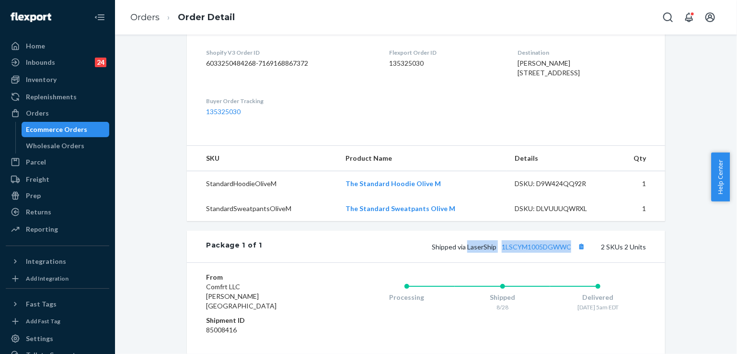
scroll to position [260, 0]
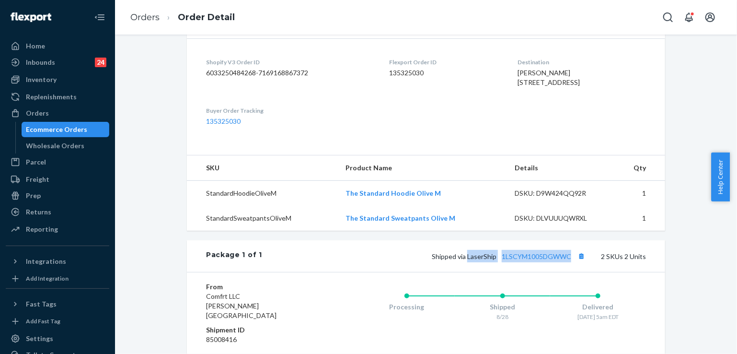
drag, startPoint x: 508, startPoint y: 89, endPoint x: 535, endPoint y: 108, distance: 33.4
click at [535, 87] on div "susan Hazen 215 N Canal Rd Lot 43 Lansing, MI 48917-8665 US" at bounding box center [582, 77] width 128 height 19
copy span "215 N Canal Rd Lot 43 Lansing, MI 48917-8665 US"
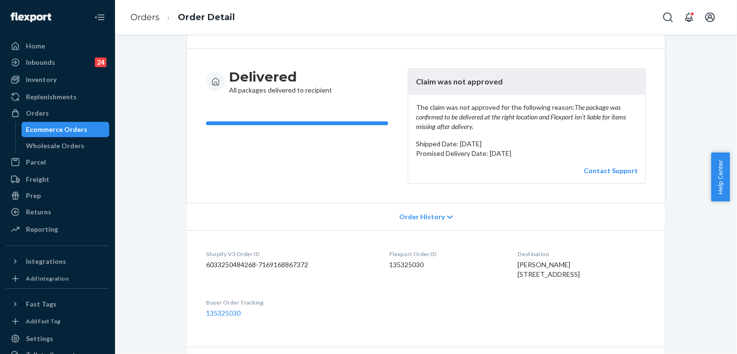
scroll to position [0, 0]
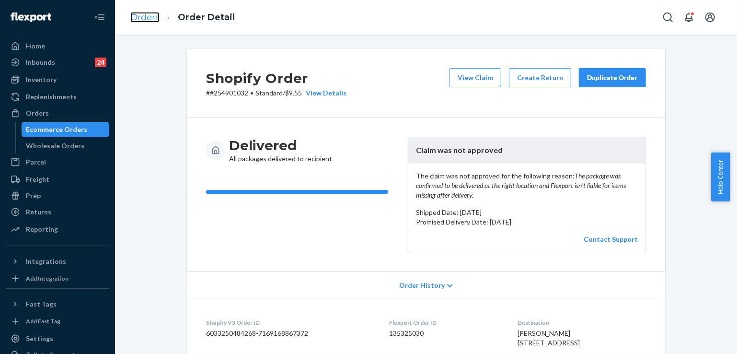
click at [142, 18] on link "Orders" at bounding box center [144, 17] width 29 height 11
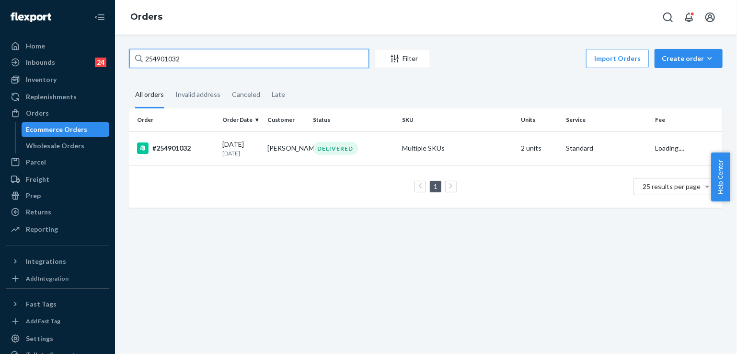
drag, startPoint x: 199, startPoint y: 60, endPoint x: 141, endPoint y: 54, distance: 58.3
click at [141, 54] on div "254901032" at bounding box center [249, 58] width 240 height 19
paste input "5259026"
type input "255259026"
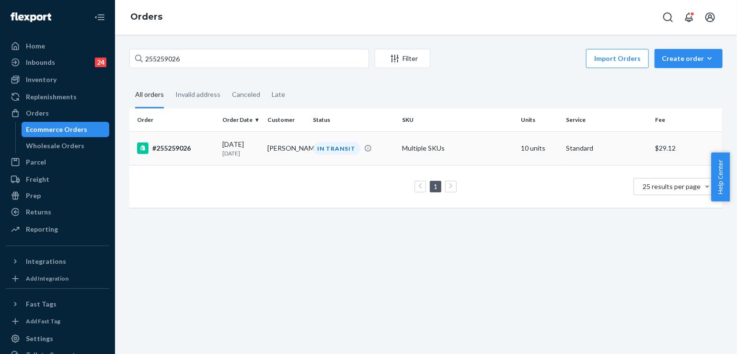
click at [302, 157] on td "Joanna Quinn" at bounding box center [287, 148] width 46 height 34
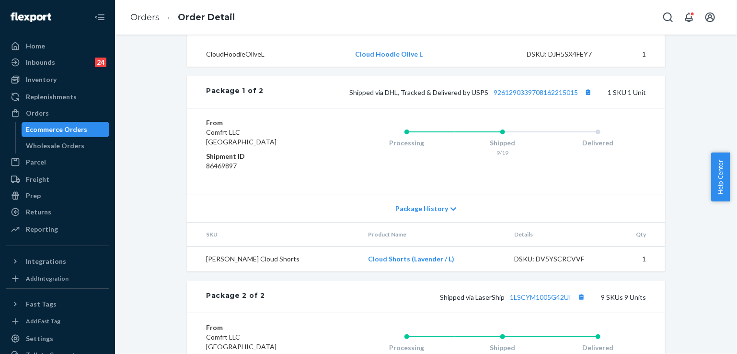
scroll to position [575, 0]
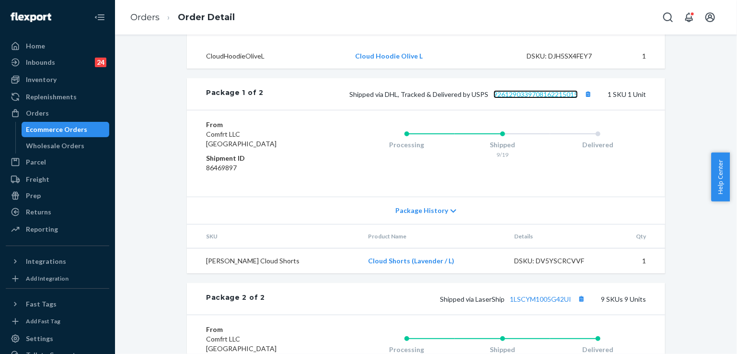
click at [512, 98] on link "9261290339708162215015" at bounding box center [536, 94] width 84 height 8
drag, startPoint x: 442, startPoint y: 282, endPoint x: 350, endPoint y: 281, distance: 91.5
click at [360, 274] on td "Cloud Shorts (Lavender / L)" at bounding box center [433, 260] width 147 height 25
copy link "Cloud Shorts (Lavender / L)"
click at [418, 310] on div "Package 2 of 2 Shipped via LaserShip 1LSCYM1005G42UI 9 SKUs 9 Units" at bounding box center [426, 299] width 478 height 32
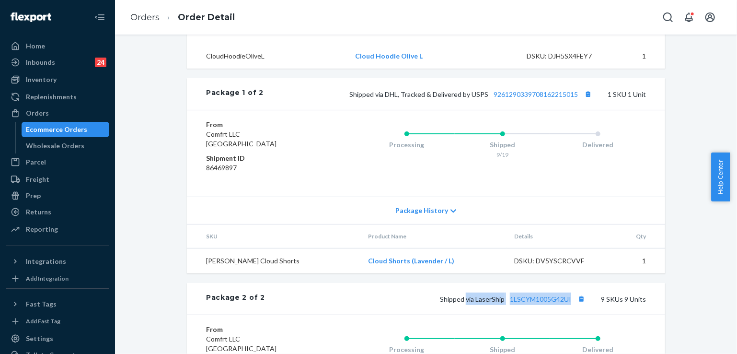
drag, startPoint x: 465, startPoint y: 317, endPoint x: 571, endPoint y: 321, distance: 106.5
click at [571, 305] on div "Shipped via LaserShip 1LSCYM1005G42UI 9 SKUs 9 Units" at bounding box center [455, 298] width 381 height 12
copy span "via LaserShip 1LSCYM1005G42UI"
click at [148, 20] on link "Orders" at bounding box center [144, 17] width 29 height 11
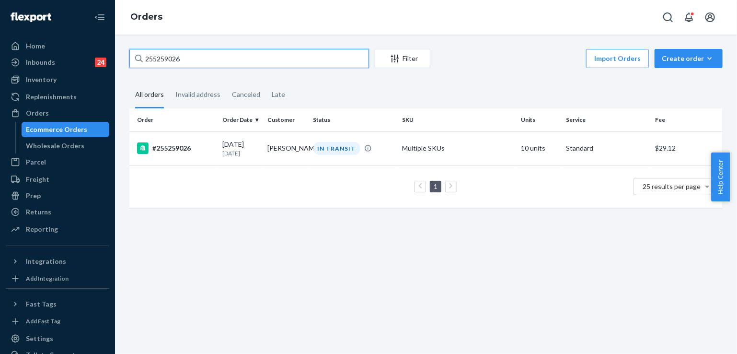
drag, startPoint x: 192, startPoint y: 62, endPoint x: 128, endPoint y: 57, distance: 63.9
click at [128, 57] on div "255259026 Filter Import Orders Create order Ecommerce order Removal order All o…" at bounding box center [426, 133] width 608 height 168
paste input "73923"
type input "255273923"
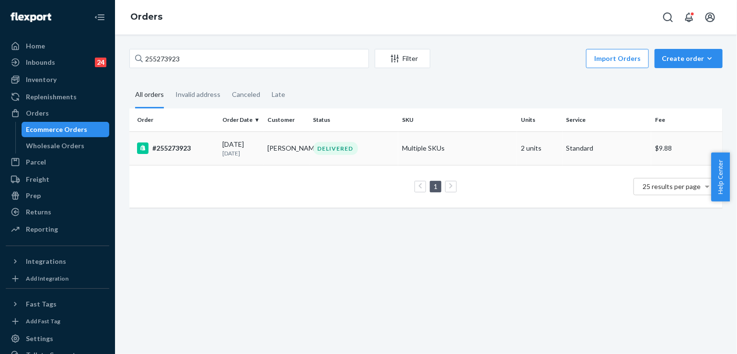
click at [303, 148] on td "Michele Muschke" at bounding box center [287, 148] width 46 height 34
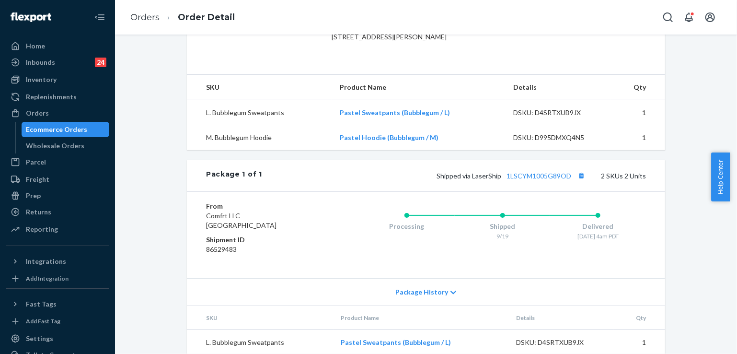
scroll to position [288, 0]
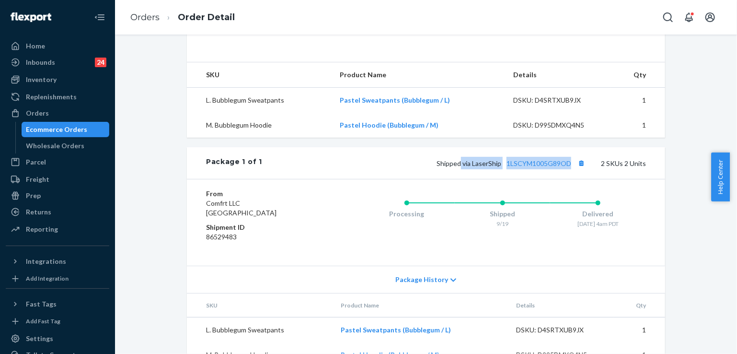
drag, startPoint x: 460, startPoint y: 182, endPoint x: 569, endPoint y: 186, distance: 109.4
click at [569, 169] on div "Shipped via LaserShip 1LSCYM1005G89OD 2 SKUs 2 Units" at bounding box center [454, 163] width 384 height 12
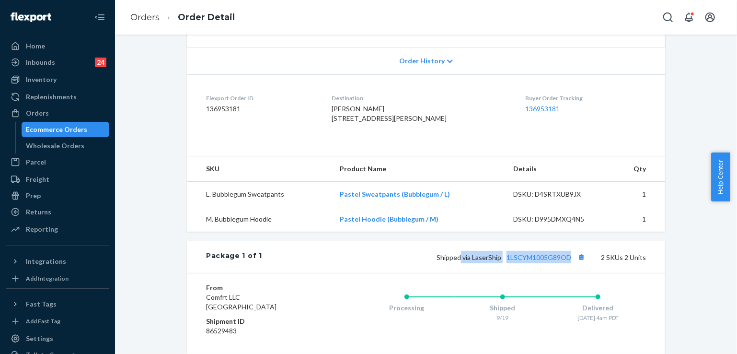
scroll to position [144, 0]
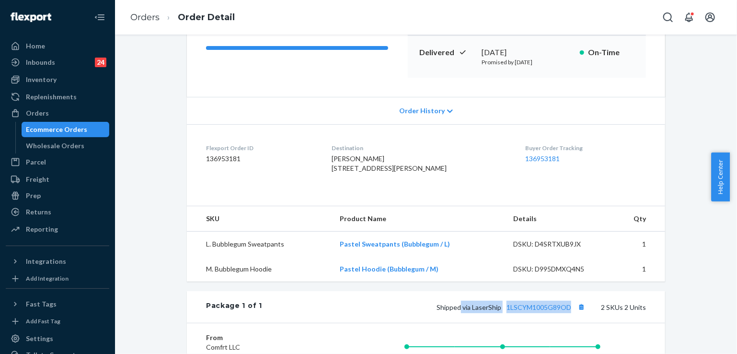
drag, startPoint x: 343, startPoint y: 168, endPoint x: 375, endPoint y: 185, distance: 36.2
click at [375, 185] on dl "Flexport Order ID 136953181 Destination Michele Muschke 4008 Stikes Dr SE Lacey…" at bounding box center [426, 160] width 478 height 72
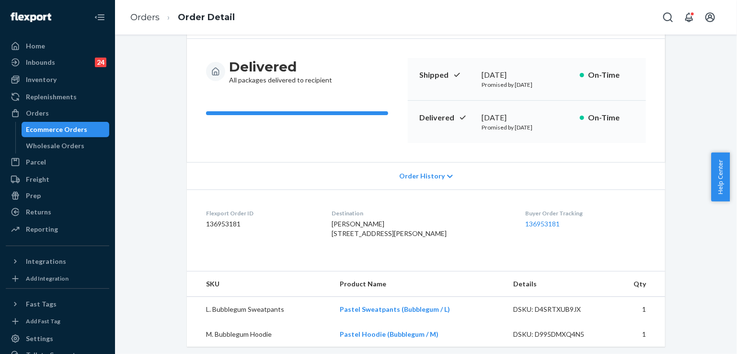
scroll to position [0, 0]
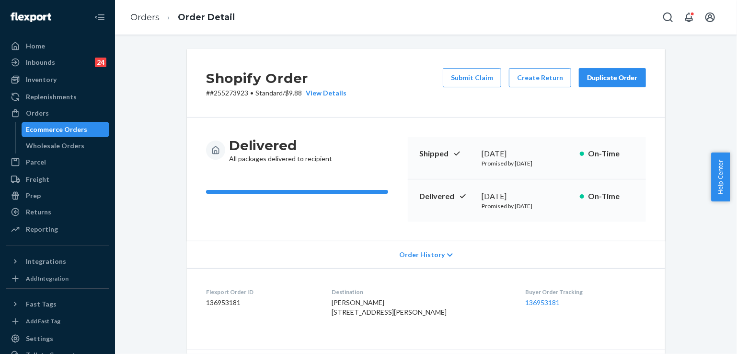
drag, startPoint x: 475, startPoint y: 196, endPoint x: 548, endPoint y: 196, distance: 73.3
click at [548, 196] on div "Delivered September 21, 2025 Promised by September 30, 2025 On-Time" at bounding box center [527, 200] width 238 height 42
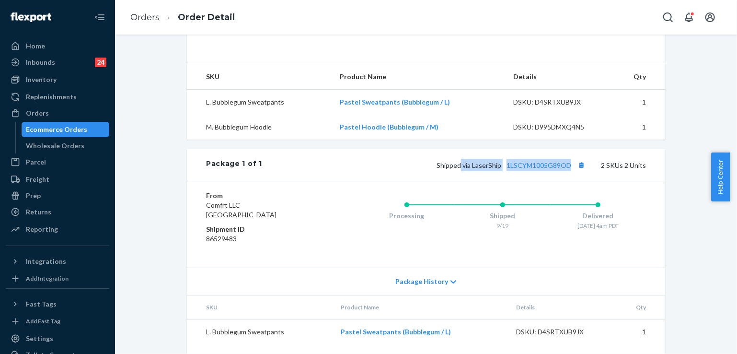
scroll to position [288, 0]
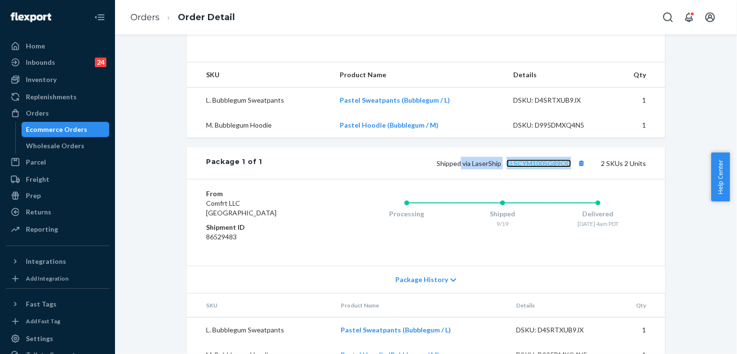
click at [523, 167] on link "1LSCYM1005G89OD" at bounding box center [539, 163] width 65 height 8
click at [148, 18] on link "Orders" at bounding box center [144, 17] width 29 height 11
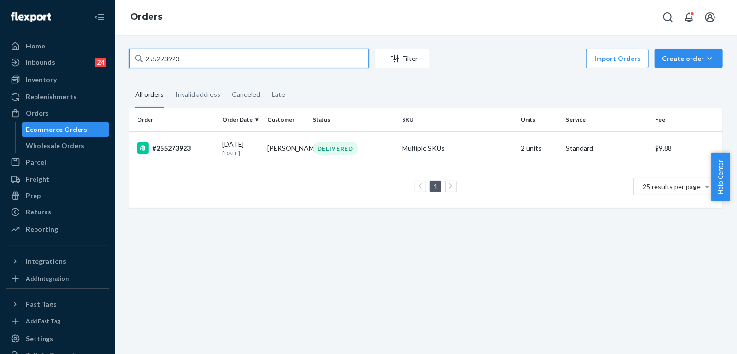
drag, startPoint x: 197, startPoint y: 58, endPoint x: 142, endPoint y: 59, distance: 55.1
click at [142, 59] on div "255273923" at bounding box center [249, 58] width 240 height 19
paste input "27130"
type input "255227130"
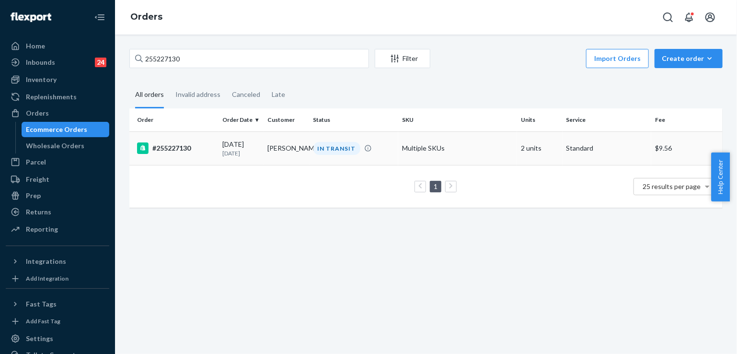
click at [295, 150] on td "Breanna Walker" at bounding box center [287, 148] width 46 height 34
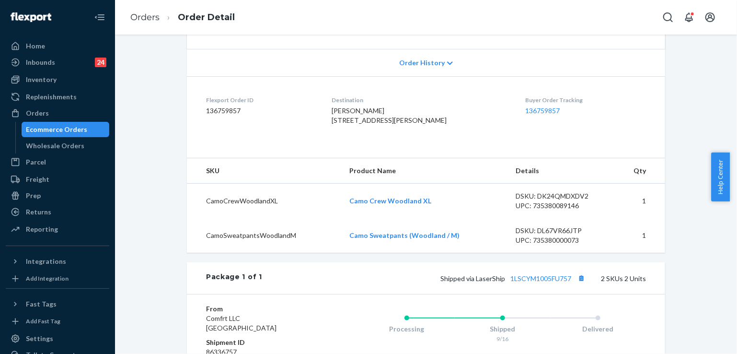
scroll to position [288, 0]
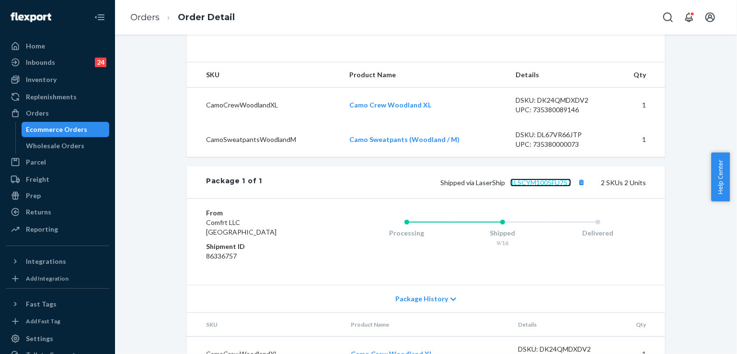
click at [527, 186] on link "1LSCYM1005FU757" at bounding box center [540, 182] width 61 height 8
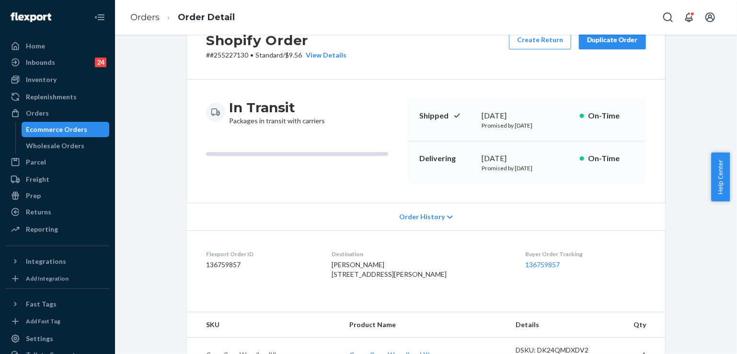
scroll to position [0, 0]
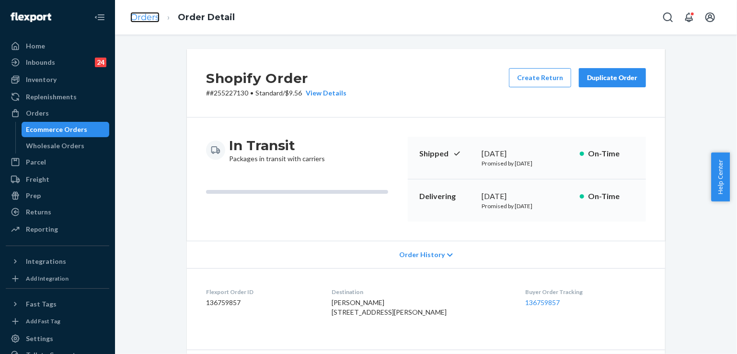
click at [135, 19] on link "Orders" at bounding box center [144, 17] width 29 height 11
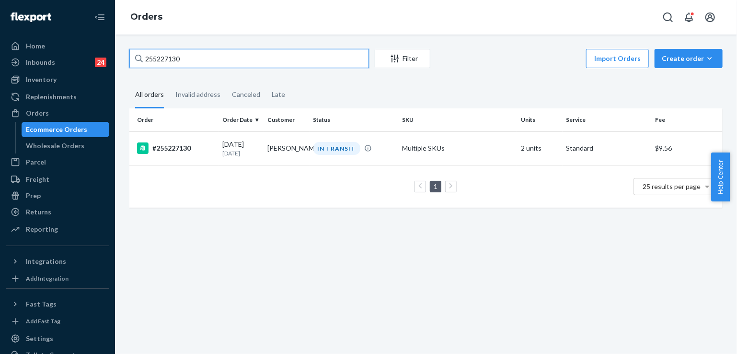
drag, startPoint x: 211, startPoint y: 57, endPoint x: 142, endPoint y: 50, distance: 68.9
click at [142, 50] on div "255227130" at bounding box center [249, 58] width 240 height 19
paste input "320684"
drag, startPoint x: 213, startPoint y: 58, endPoint x: 133, endPoint y: 61, distance: 80.1
click at [133, 61] on input "255320684" at bounding box center [249, 58] width 240 height 19
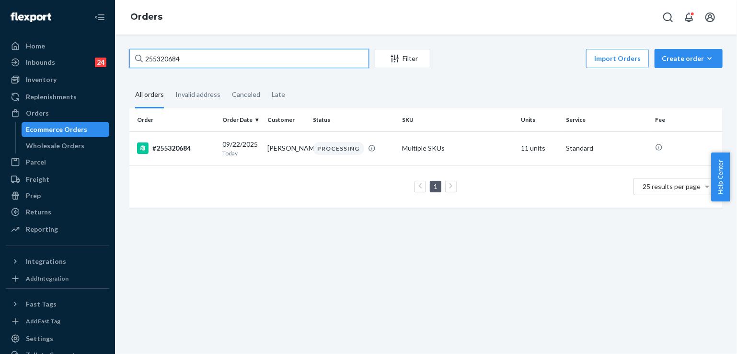
paste input "483"
drag, startPoint x: 189, startPoint y: 59, endPoint x: 115, endPoint y: 55, distance: 73.9
click at [115, 55] on div "255320483 Filter Import Orders Create order Ecommerce order Removal order All o…" at bounding box center [426, 194] width 622 height 319
paste input "4672087"
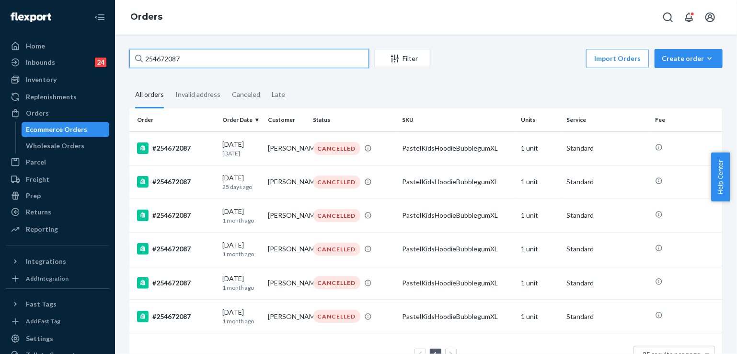
drag, startPoint x: 162, startPoint y: 56, endPoint x: 118, endPoint y: 56, distance: 43.6
click at [118, 56] on div "254672087 Filter Import Orders Create order Ecommerce order Removal order All o…" at bounding box center [426, 194] width 622 height 319
paste input "5320825"
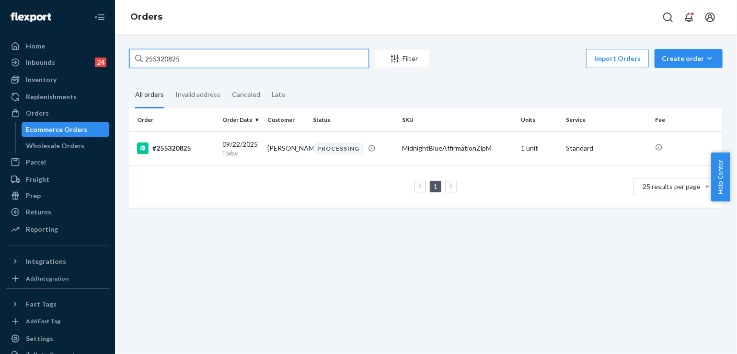
drag, startPoint x: 193, startPoint y: 62, endPoint x: 134, endPoint y: 55, distance: 59.3
click at [134, 55] on input "255320825" at bounding box center [249, 58] width 240 height 19
paste input "245390"
type input "255245390"
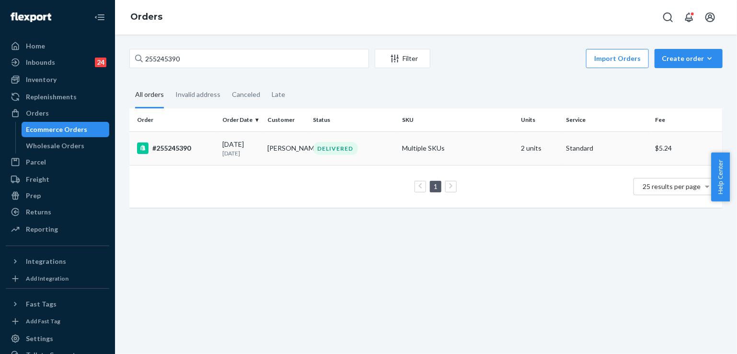
click at [295, 152] on td "Brandon Ickes" at bounding box center [287, 148] width 46 height 34
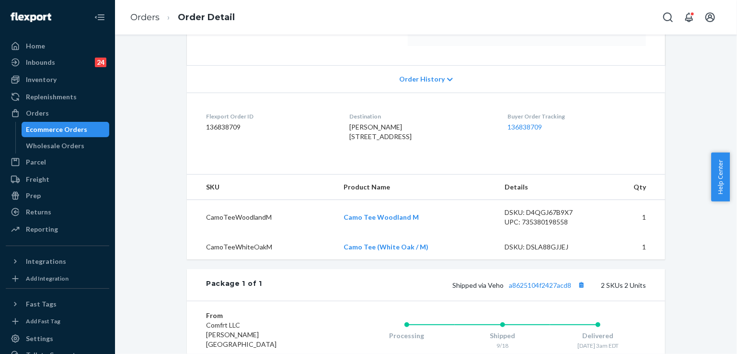
scroll to position [192, 0]
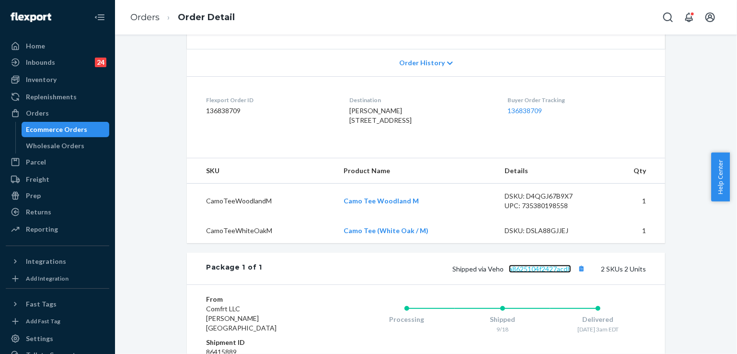
click at [537, 273] on link "a8625104f2427acd8" at bounding box center [540, 269] width 62 height 8
drag, startPoint x: 487, startPoint y: 288, endPoint x: 575, endPoint y: 288, distance: 88.2
click at [575, 273] on span "Shipped via Veho a8625104f2427acd8" at bounding box center [519, 269] width 135 height 8
drag, startPoint x: 335, startPoint y: 119, endPoint x: 364, endPoint y: 144, distance: 38.0
click at [364, 144] on dl "Flexport Order ID 136838709 Destination Brandon Ickes 777 N Orange Ave Apt 121 …" at bounding box center [426, 112] width 478 height 72
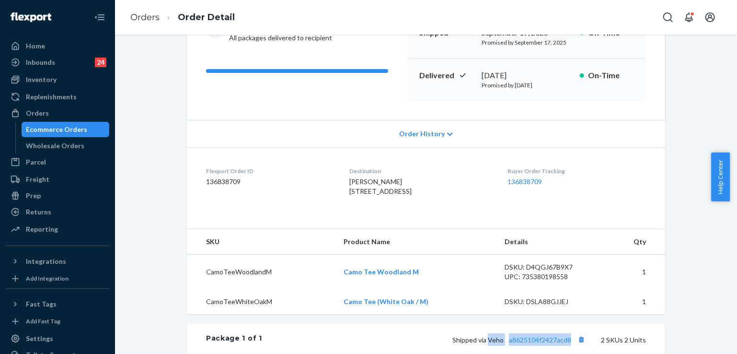
scroll to position [96, 0]
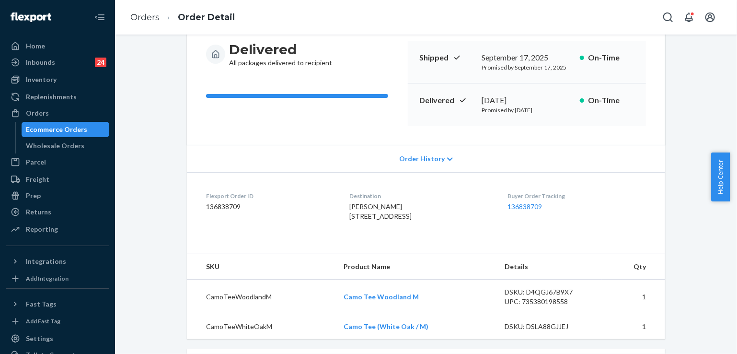
drag, startPoint x: 471, startPoint y: 98, endPoint x: 548, endPoint y: 102, distance: 77.3
click at [548, 102] on div "Delivered September 20, 2025 Promised by September 26, 2025 On-Time" at bounding box center [527, 104] width 238 height 42
click at [142, 18] on link "Orders" at bounding box center [144, 17] width 29 height 11
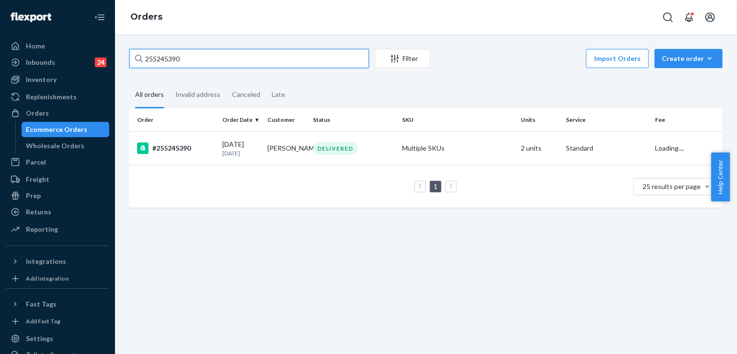
drag, startPoint x: 207, startPoint y: 61, endPoint x: 122, endPoint y: 53, distance: 85.3
click at [122, 53] on div "255245390 Filter Import Orders Create order Ecommerce order Removal order All o…" at bounding box center [426, 133] width 608 height 168
paste input "1213"
type input "255241213"
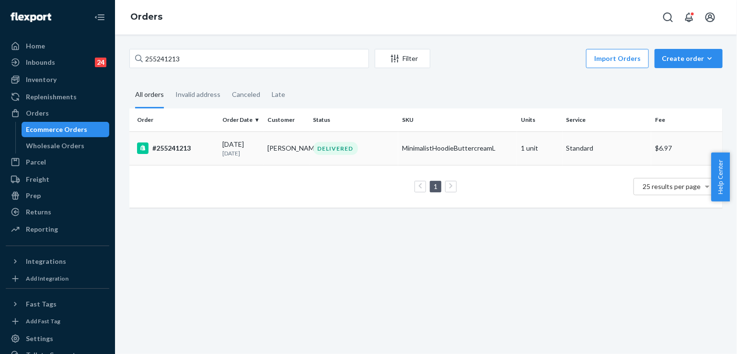
click at [377, 149] on div "DELIVERED" at bounding box center [353, 148] width 85 height 13
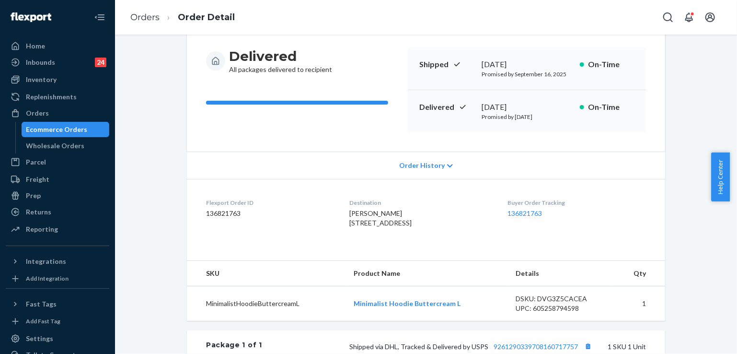
scroll to position [192, 0]
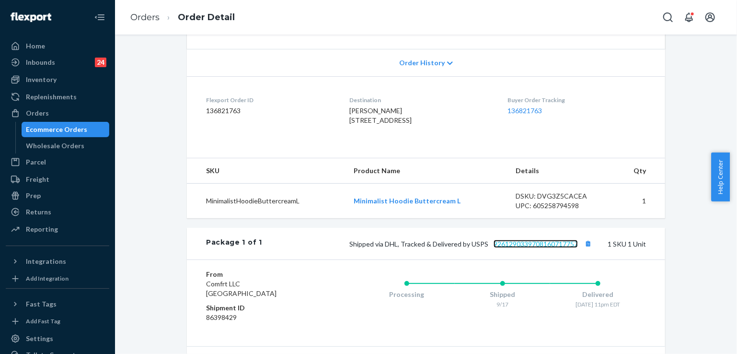
click at [535, 248] on link "9261290339708160717757" at bounding box center [536, 244] width 84 height 8
drag, startPoint x: 487, startPoint y: 264, endPoint x: 580, endPoint y: 269, distance: 93.6
click at [580, 259] on div "Package 1 of 1 Shipped via DHL, Tracked & Delivered by USPS 9261290339708160717…" at bounding box center [426, 244] width 478 height 32
drag, startPoint x: 339, startPoint y: 115, endPoint x: 370, endPoint y: 142, distance: 41.1
click at [370, 142] on dl "Flexport Order ID 136821763 Destination Tori Whitehead 191 SAND DOLLAR LN FREDE…" at bounding box center [426, 112] width 478 height 72
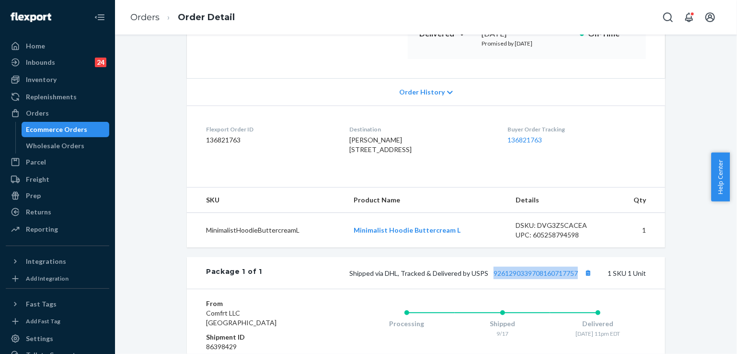
scroll to position [48, 0]
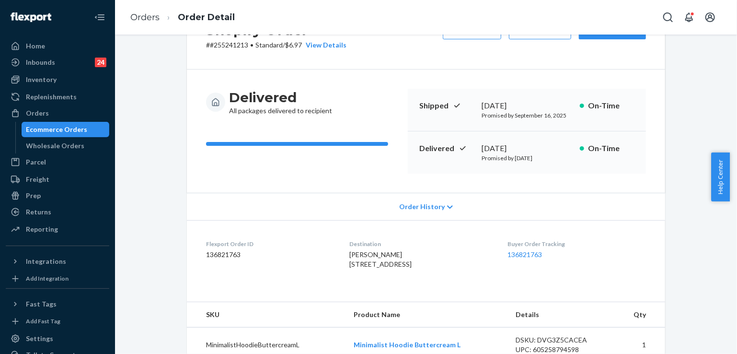
drag, startPoint x: 477, startPoint y: 144, endPoint x: 561, endPoint y: 148, distance: 84.0
click at [561, 148] on div "Delivered September 20, 2025 Promised by September 25, 2025 On-Time" at bounding box center [527, 152] width 238 height 42
click at [142, 19] on link "Orders" at bounding box center [144, 17] width 29 height 11
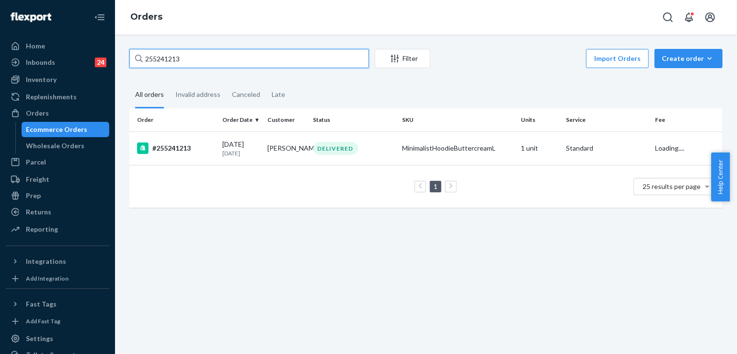
drag, startPoint x: 195, startPoint y: 56, endPoint x: 135, endPoint y: 58, distance: 60.4
click at [135, 58] on div "255241213" at bounding box center [249, 58] width 240 height 19
paste input "32454"
type input "255232454"
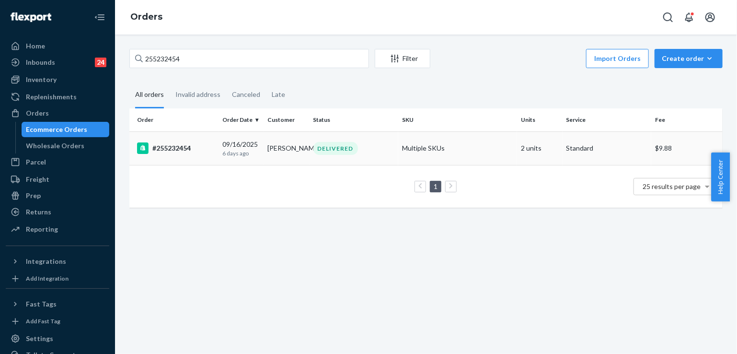
click at [372, 150] on div "DELIVERED" at bounding box center [353, 148] width 85 height 13
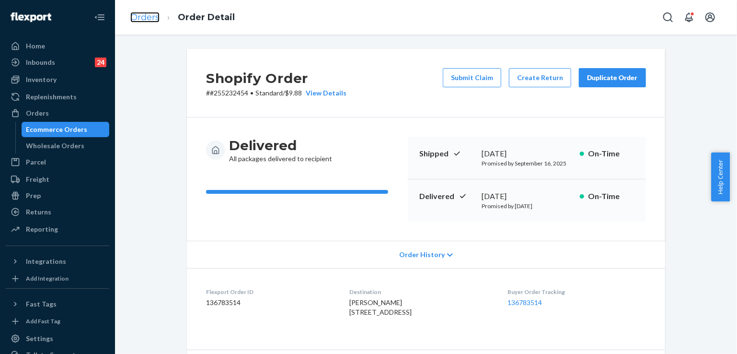
click at [149, 16] on link "Orders" at bounding box center [144, 17] width 29 height 11
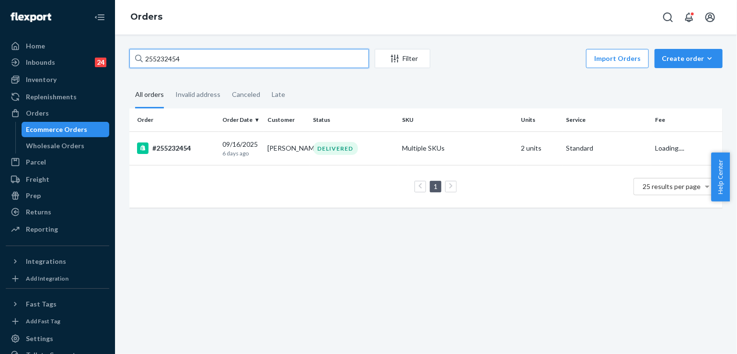
drag, startPoint x: 196, startPoint y: 58, endPoint x: 127, endPoint y: 55, distance: 69.1
click at [127, 55] on div "255232454 Filter Import Orders Create order Ecommerce order Removal order All o…" at bounding box center [426, 133] width 608 height 168
paste input "68169"
type input "255268169"
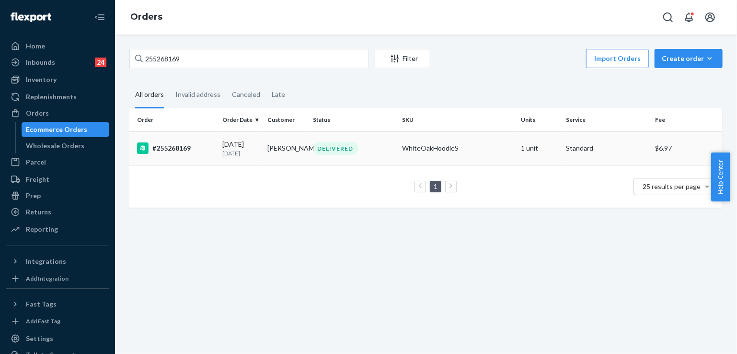
click at [305, 142] on td "Molly Tucker" at bounding box center [287, 148] width 46 height 34
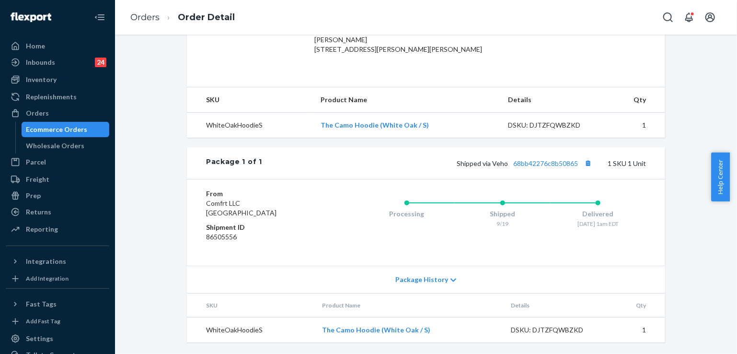
scroll to position [288, 0]
click at [540, 167] on link "68bb42276c8b50865" at bounding box center [545, 163] width 65 height 8
drag, startPoint x: 488, startPoint y: 177, endPoint x: 577, endPoint y: 176, distance: 88.7
click at [577, 167] on span "Shipped via Veho 68bb42276c8b50865" at bounding box center [526, 163] width 138 height 8
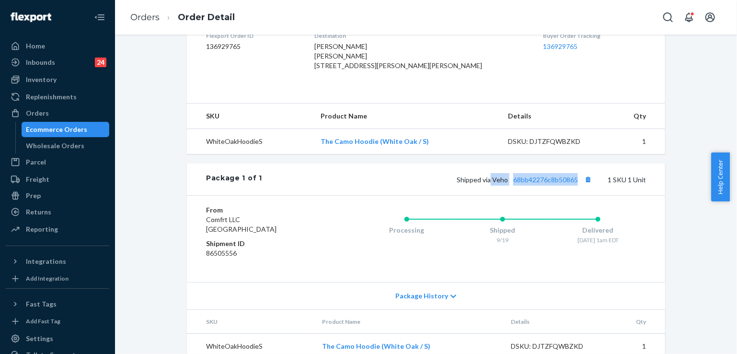
scroll to position [240, 0]
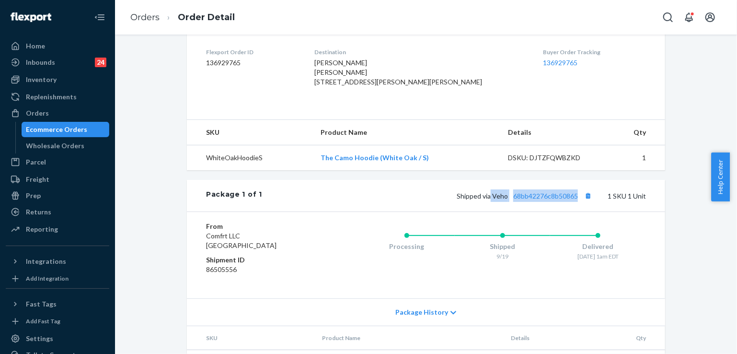
drag, startPoint x: 335, startPoint y: 80, endPoint x: 364, endPoint y: 108, distance: 40.0
click at [364, 108] on dl "Flexport Order ID 136929765 Destination Molly Tucker Molly Tucker 4201 Grant Li…" at bounding box center [426, 68] width 478 height 81
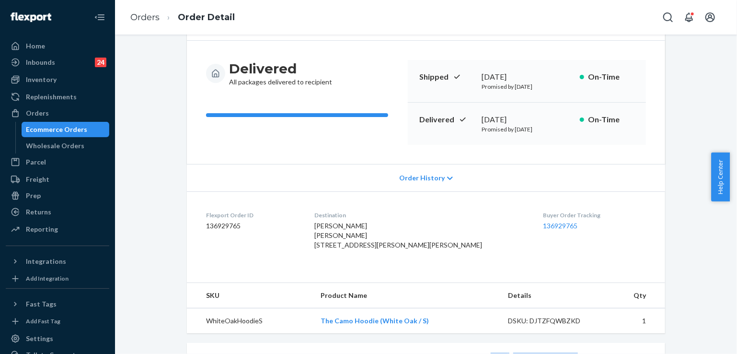
scroll to position [48, 0]
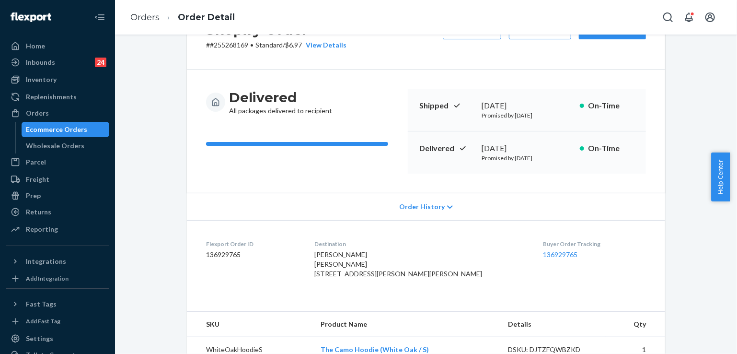
drag, startPoint x: 476, startPoint y: 144, endPoint x: 548, endPoint y: 148, distance: 72.0
click at [548, 148] on div "Delivered September 21, 2025 Promised by September 29, 2025 On-Time" at bounding box center [527, 152] width 238 height 42
click at [150, 20] on link "Orders" at bounding box center [144, 17] width 29 height 11
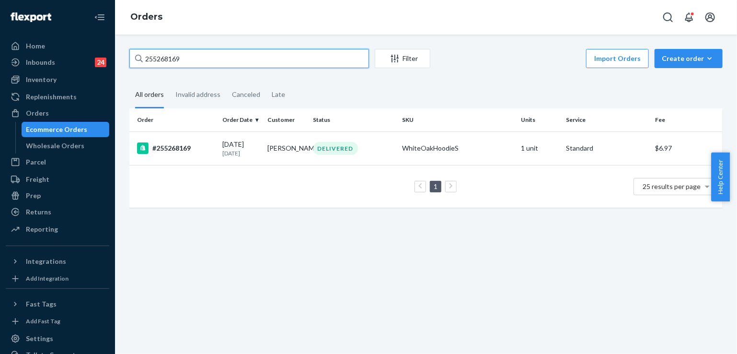
drag, startPoint x: 205, startPoint y: 63, endPoint x: 135, endPoint y: 51, distance: 70.4
click at [135, 51] on div "255268169" at bounding box center [249, 58] width 240 height 19
paste input "197174"
type input "255197174"
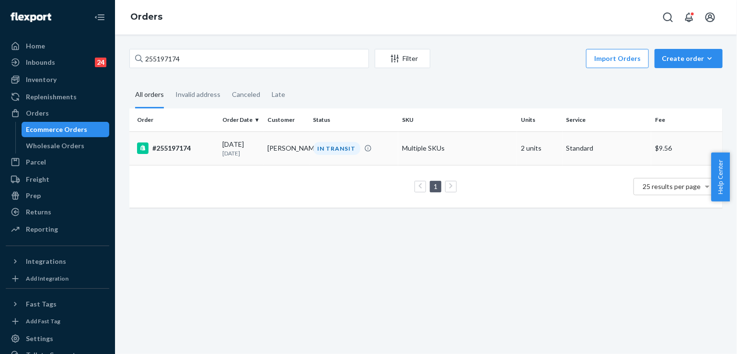
click at [303, 152] on td "Ameera Abbasi" at bounding box center [287, 148] width 46 height 34
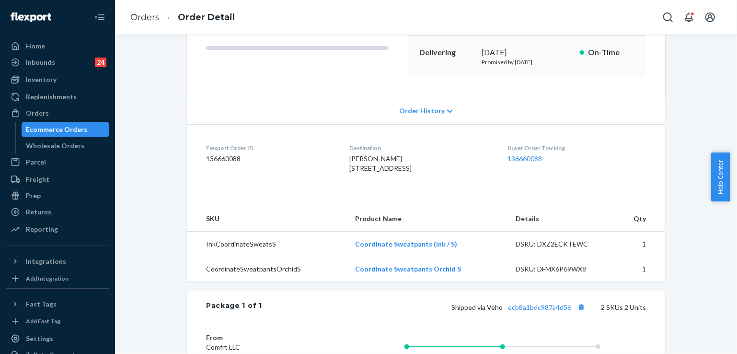
scroll to position [192, 0]
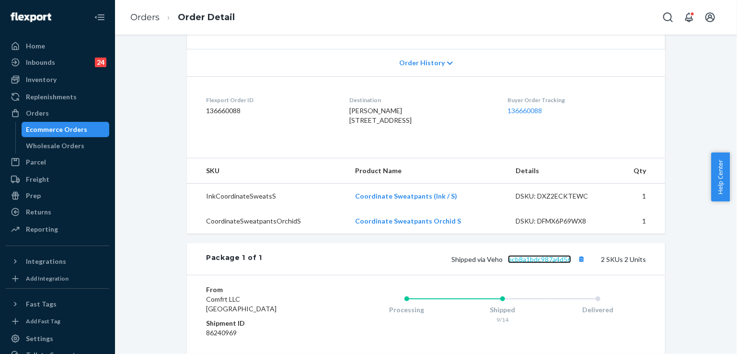
click at [533, 263] on link "ecb8a1bdc987a4d56" at bounding box center [539, 259] width 63 height 8
drag, startPoint x: 504, startPoint y: 279, endPoint x: 568, endPoint y: 280, distance: 64.2
click at [568, 263] on span "Shipped via Veho ecb8a1bdc987a4d56" at bounding box center [519, 259] width 136 height 8
drag, startPoint x: 332, startPoint y: 119, endPoint x: 363, endPoint y: 141, distance: 38.3
click at [363, 141] on dl "Flexport Order ID 136660088 Destination Ameera Abbasi 212 Tomahawk Ln Franklin …" at bounding box center [426, 112] width 478 height 72
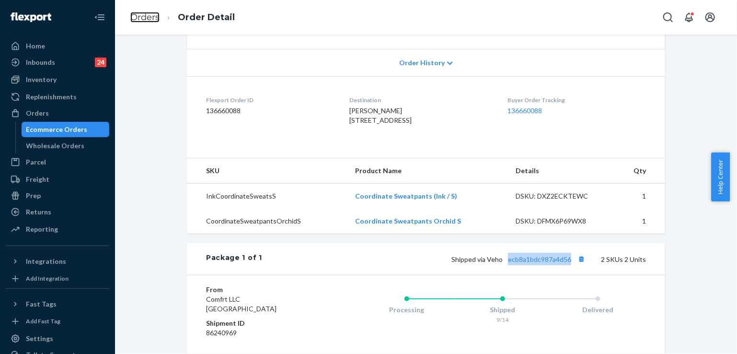
click at [151, 17] on link "Orders" at bounding box center [144, 17] width 29 height 11
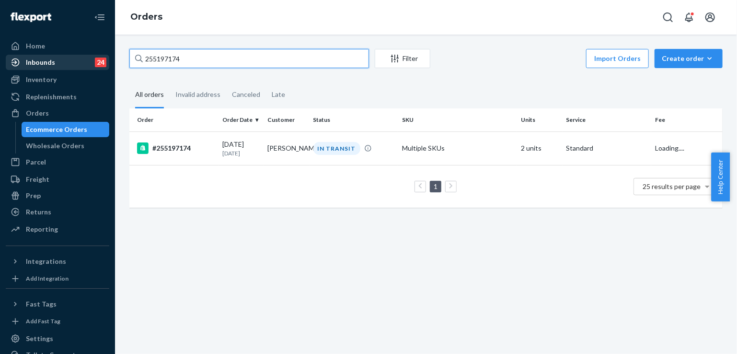
drag, startPoint x: 213, startPoint y: 60, endPoint x: 100, endPoint y: 63, distance: 113.1
click at [100, 63] on div "Home Inbounds 24 Shipping Plans Problems 24 Inventory Products Replenishments O…" at bounding box center [368, 177] width 737 height 354
paste input "60057"
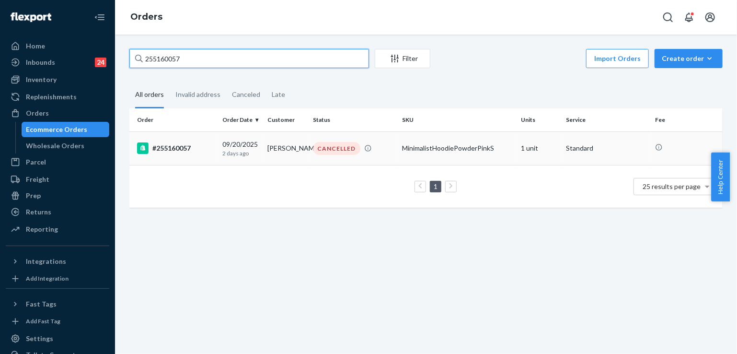
type input "255160057"
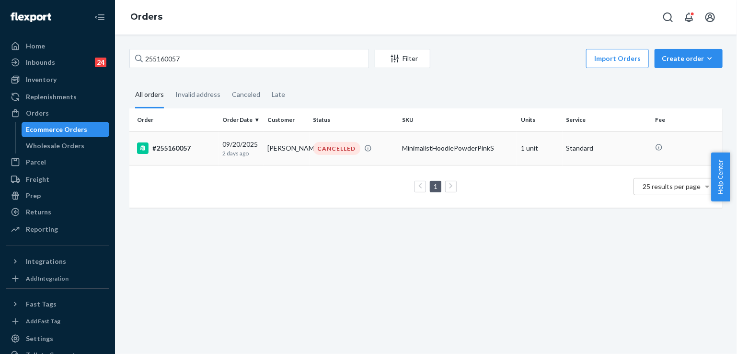
click at [311, 147] on div "CANCELLED" at bounding box center [353, 148] width 85 height 13
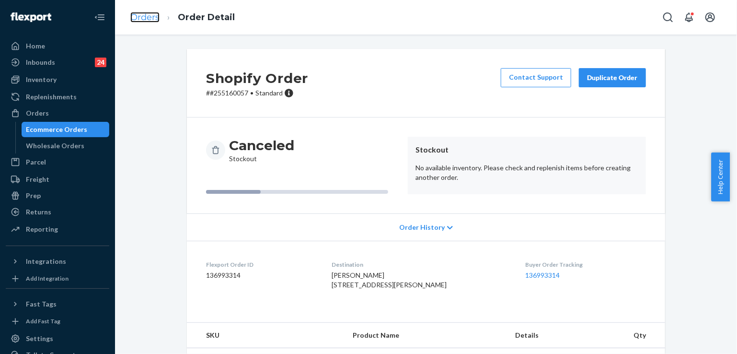
click at [150, 18] on link "Orders" at bounding box center [144, 17] width 29 height 11
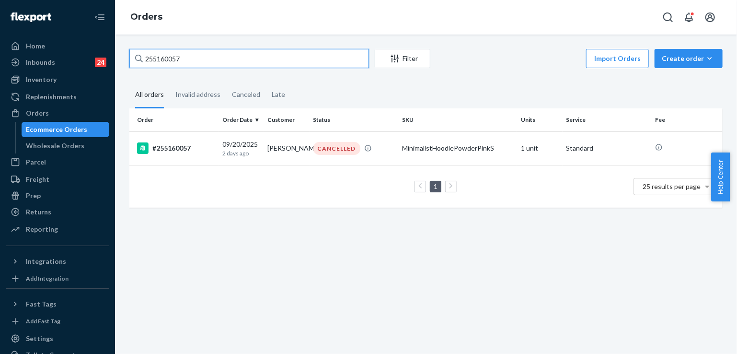
drag, startPoint x: 167, startPoint y: 61, endPoint x: 142, endPoint y: 56, distance: 25.9
click at [144, 58] on input "255160057" at bounding box center [249, 58] width 240 height 19
paste input "4889776"
type input "254889776"
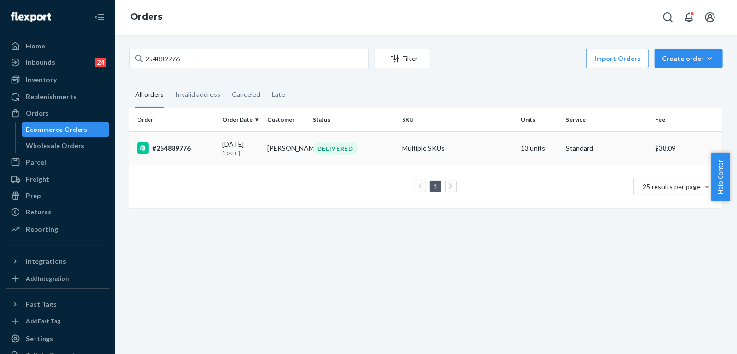
click at [358, 150] on div "DELIVERED" at bounding box center [353, 148] width 85 height 13
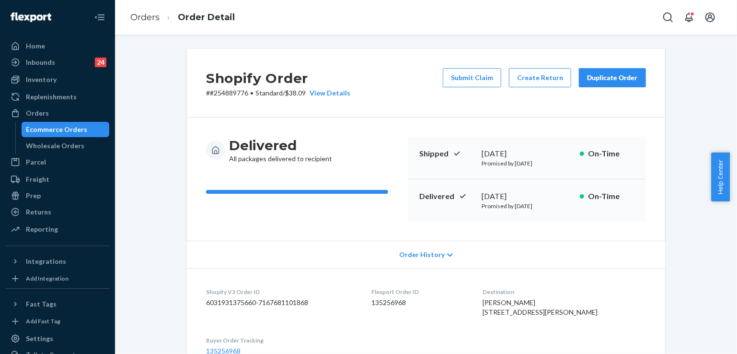
click at [478, 72] on button "Submit Claim" at bounding box center [472, 77] width 58 height 19
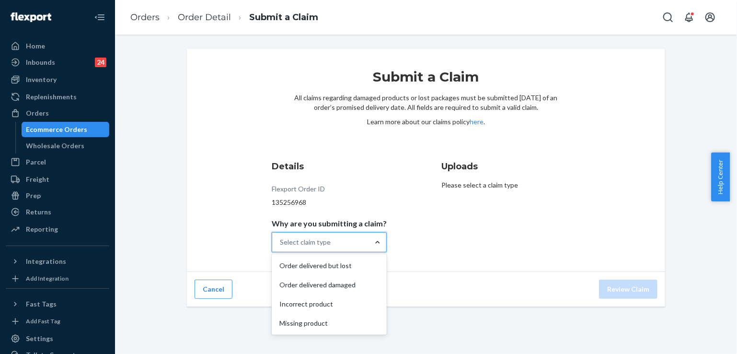
click at [369, 244] on div at bounding box center [377, 242] width 17 height 10
click at [281, 244] on input "Why are you submitting a claim? option Order delivered but lost focused, 1 of 4…" at bounding box center [280, 242] width 1 height 10
click at [331, 321] on div "Missing product" at bounding box center [329, 322] width 111 height 19
click at [281, 247] on input "Why are you submitting a claim? option Missing product focused, 0 of 4. 4 resul…" at bounding box center [280, 242] width 1 height 10
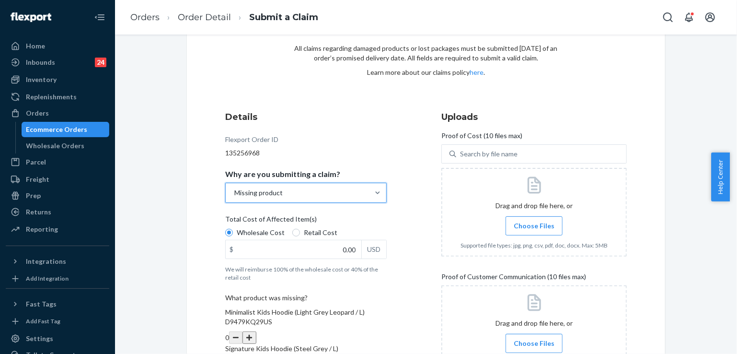
scroll to position [96, 0]
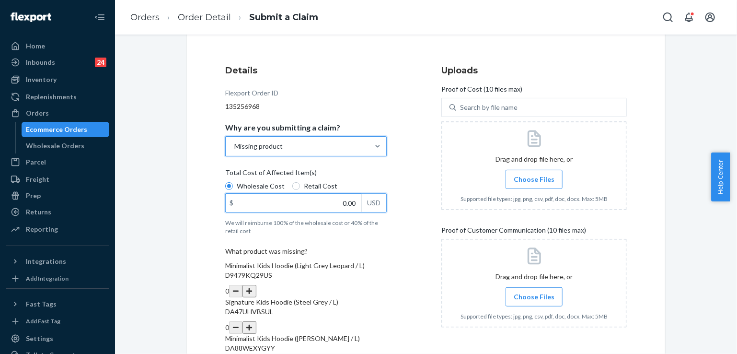
click at [307, 204] on input "0.00" at bounding box center [294, 203] width 136 height 18
type input "126.00"
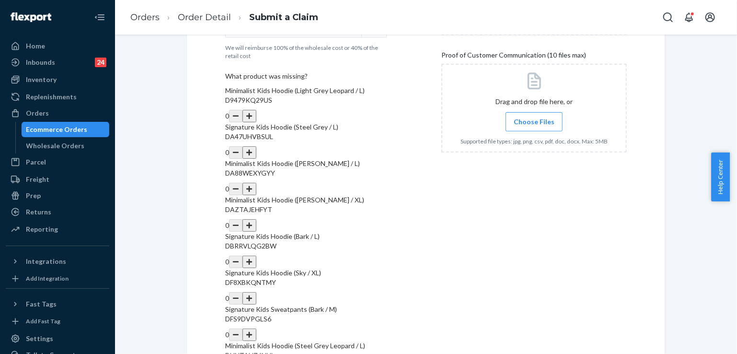
scroll to position [288, 0]
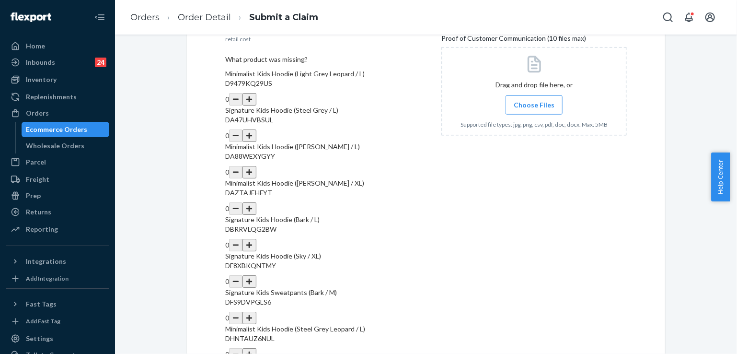
click at [202, 255] on div "Submit a Claim All claims regarding damaged products or lost packages must be s…" at bounding box center [426, 168] width 478 height 815
click at [256, 239] on button "button" at bounding box center [248, 245] width 13 height 12
click at [256, 275] on button "button" at bounding box center [248, 281] width 13 height 12
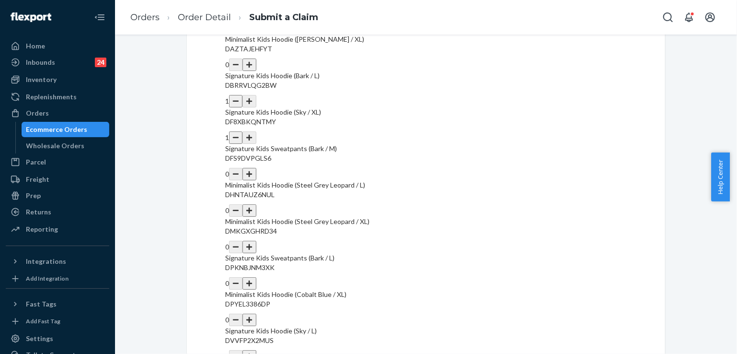
scroll to position [383, 0]
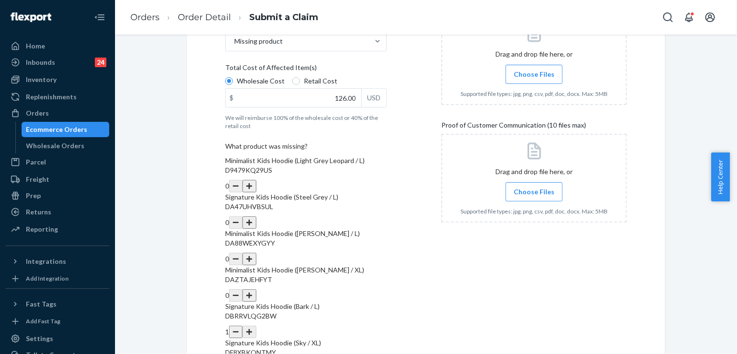
scroll to position [87, 0]
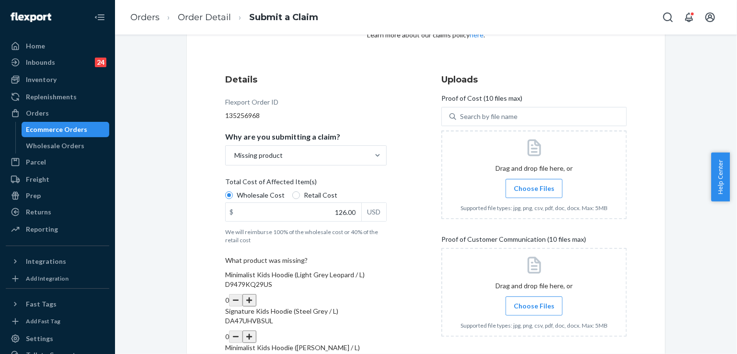
click at [529, 189] on span "Choose Files" at bounding box center [534, 189] width 41 height 10
click at [534, 189] on input "Choose Files" at bounding box center [534, 188] width 0 height 11
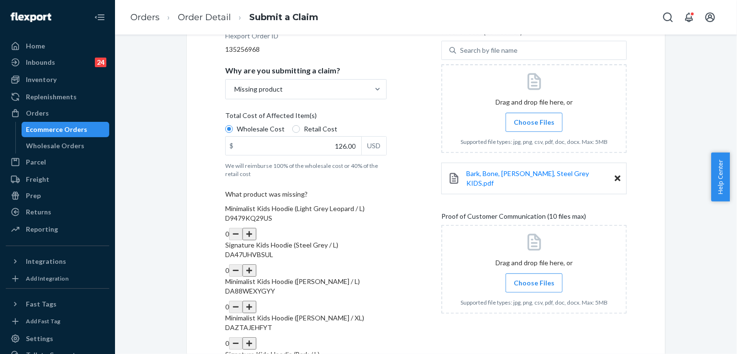
scroll to position [183, 0]
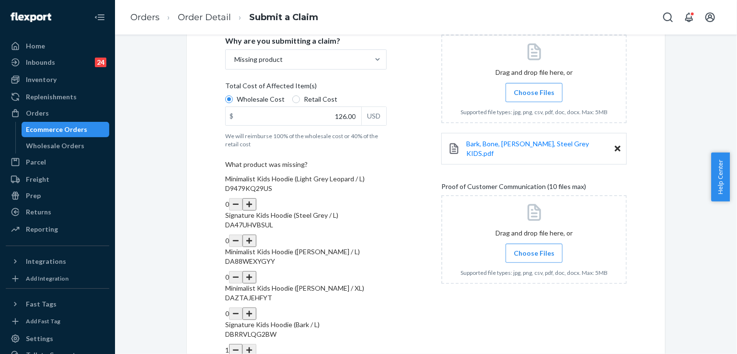
click at [535, 248] on span "Choose Files" at bounding box center [534, 253] width 41 height 10
click at [534, 248] on input "Choose Files" at bounding box center [534, 253] width 0 height 11
click at [528, 248] on span "Choose Files" at bounding box center [534, 253] width 41 height 10
click at [534, 248] on input "Choose Files" at bounding box center [534, 253] width 0 height 11
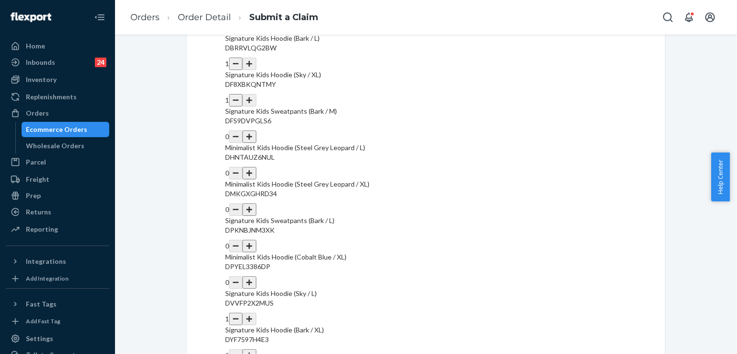
scroll to position [470, 0]
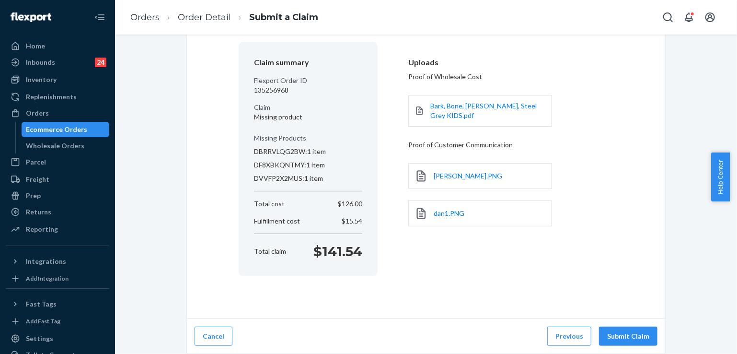
scroll to position [74, 0]
click at [625, 334] on button "Submit Claim" at bounding box center [628, 336] width 58 height 19
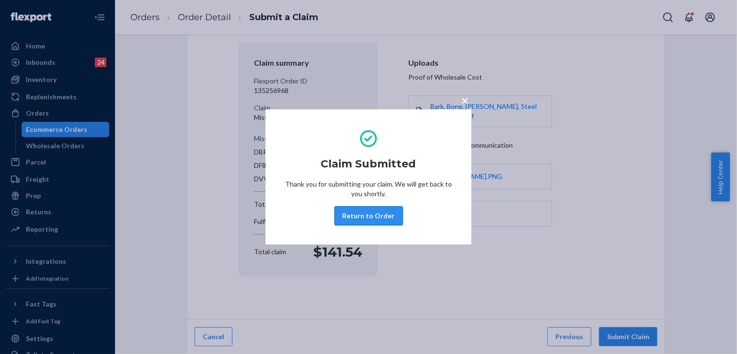
click at [378, 215] on button "Return to Order" at bounding box center [369, 215] width 69 height 19
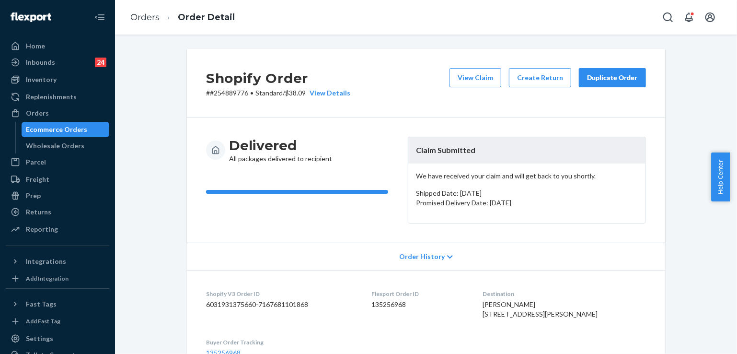
click at [611, 79] on div "Duplicate Order" at bounding box center [612, 78] width 51 height 10
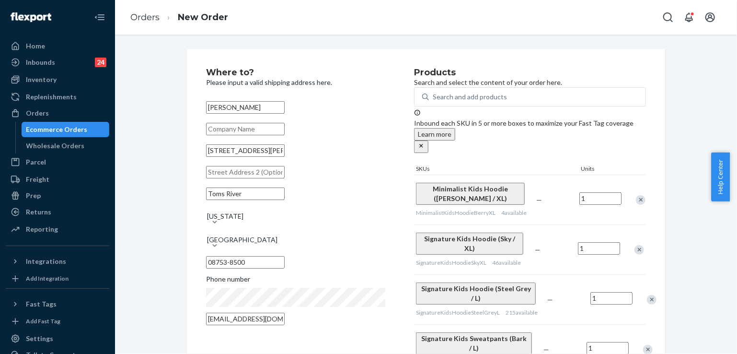
scroll to position [96, 0]
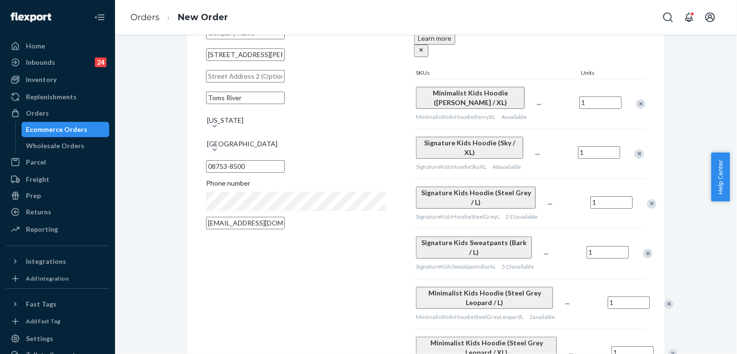
click at [637, 102] on div "Remove Item" at bounding box center [641, 104] width 10 height 10
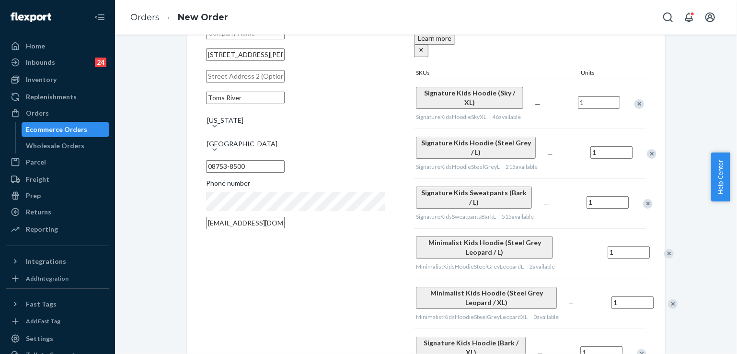
click at [634, 150] on div at bounding box center [646, 153] width 24 height 25
click at [643, 199] on div "Remove Item" at bounding box center [648, 204] width 10 height 10
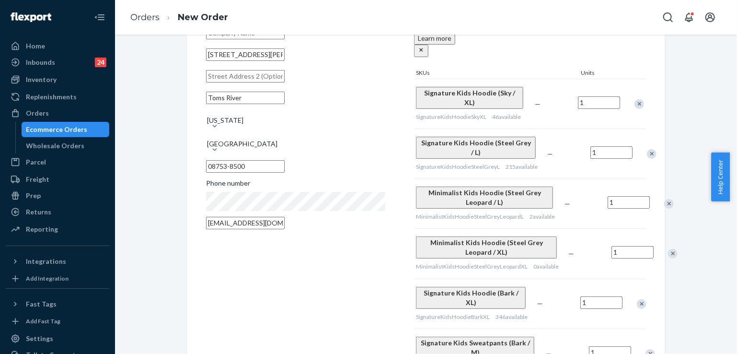
click at [647, 149] on div "Remove Item" at bounding box center [652, 154] width 10 height 10
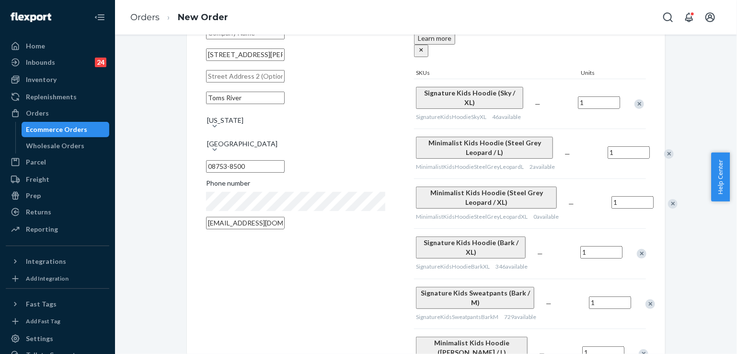
click at [664, 150] on div "Remove Item" at bounding box center [669, 154] width 10 height 10
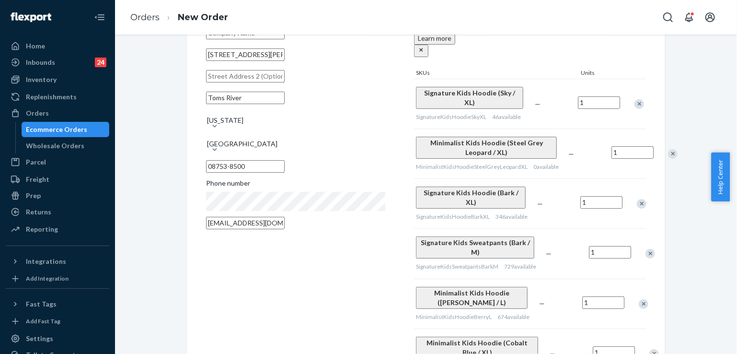
click at [668, 151] on div "Remove Item" at bounding box center [673, 154] width 10 height 10
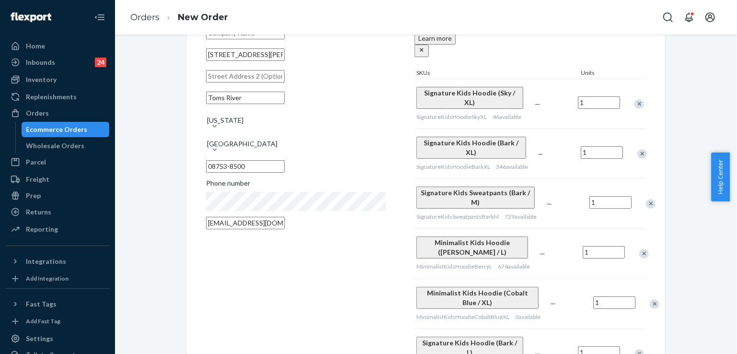
click at [174, 277] on div "Where to? Please input a valid shipping address here. Diana Bilotti 77 Oak Glen…" at bounding box center [426, 290] width 608 height 674
click at [637, 149] on div "Remove Item" at bounding box center [642, 154] width 10 height 10
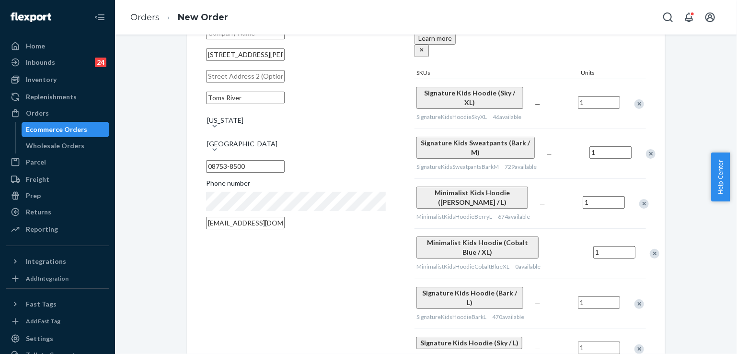
click at [646, 149] on div "Remove Item" at bounding box center [651, 154] width 10 height 10
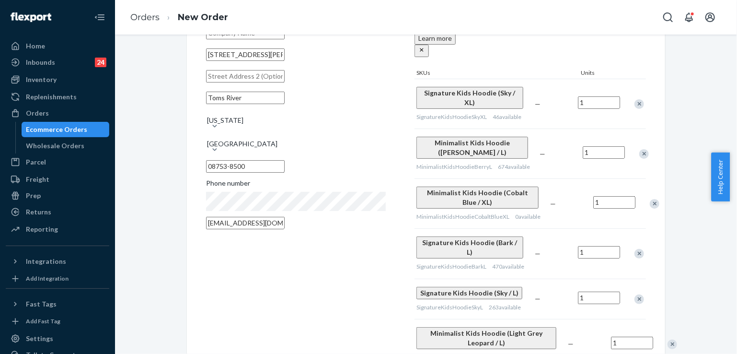
click at [639, 149] on div "Remove Item" at bounding box center [644, 154] width 10 height 10
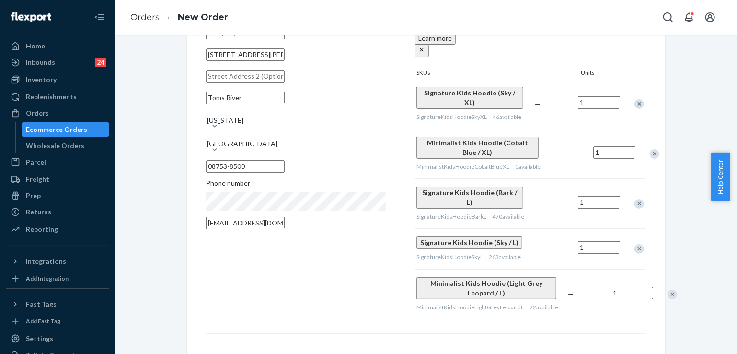
click at [650, 149] on div "Remove Item" at bounding box center [655, 154] width 10 height 10
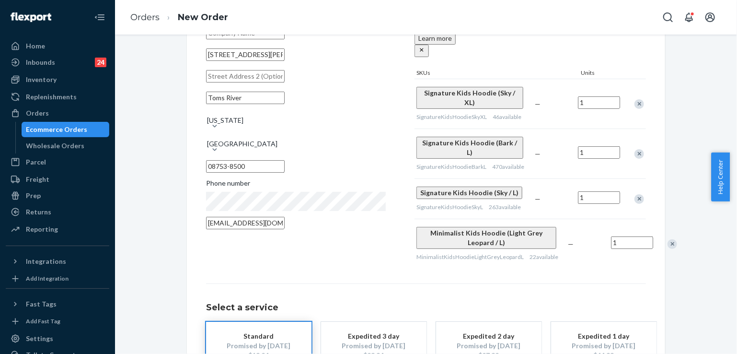
click at [668, 239] on div "Remove Item" at bounding box center [673, 244] width 10 height 10
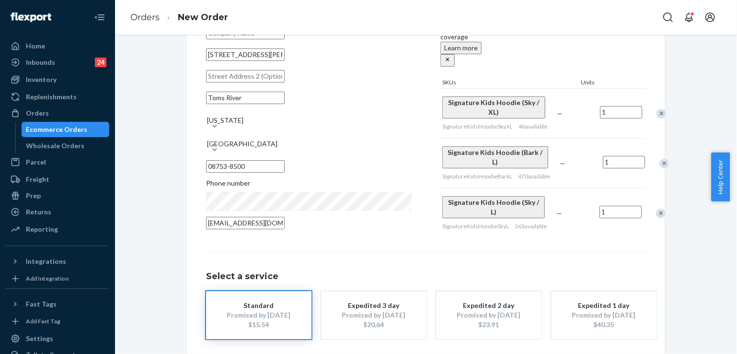
click at [183, 258] on div "Where to? Please input a valid shipping address here. Diana Bilotti 77 Oak Glen…" at bounding box center [426, 174] width 493 height 443
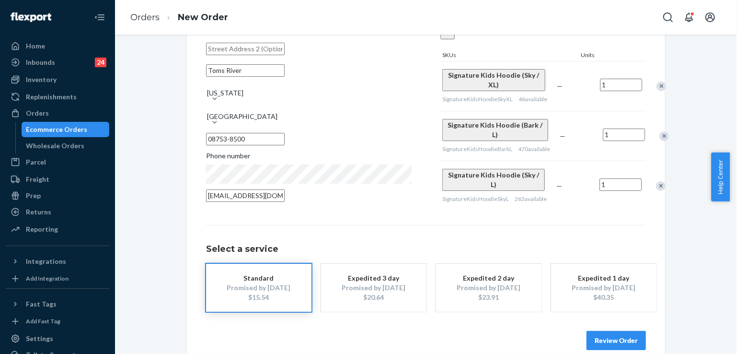
scroll to position [148, 0]
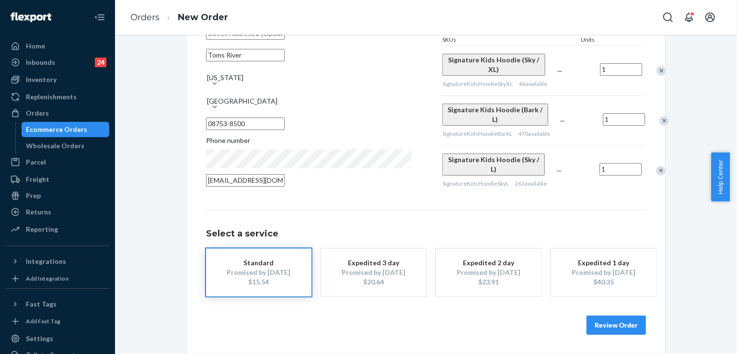
click at [619, 330] on button "Review Order" at bounding box center [616, 324] width 59 height 19
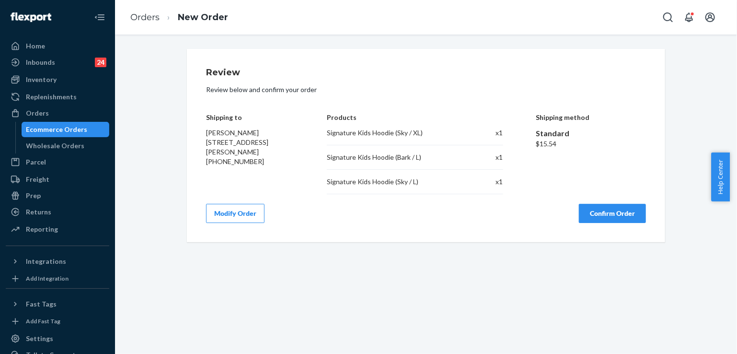
scroll to position [0, 0]
click at [625, 209] on button "Confirm Order" at bounding box center [612, 213] width 67 height 19
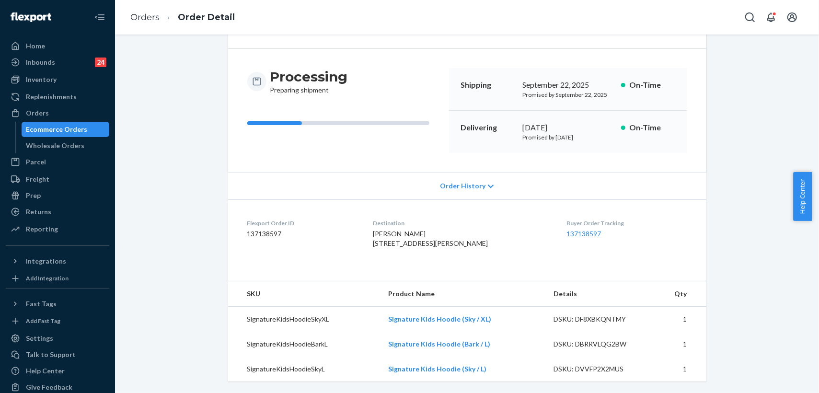
scroll to position [88, 0]
click at [145, 21] on link "Orders" at bounding box center [144, 17] width 29 height 11
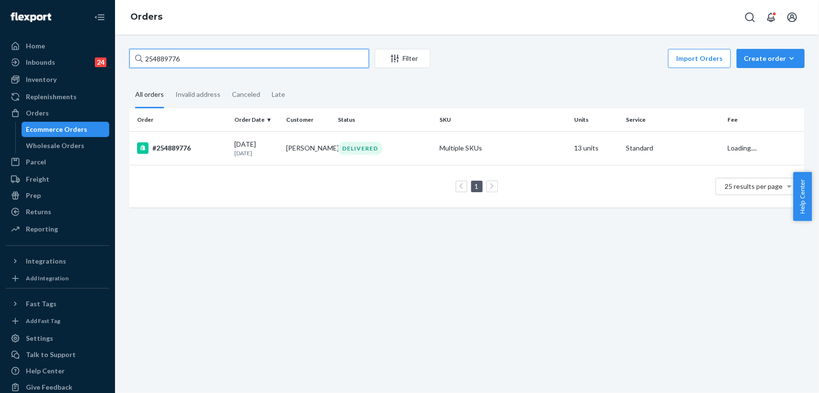
drag, startPoint x: 198, startPoint y: 57, endPoint x: 127, endPoint y: 52, distance: 71.1
click at [127, 52] on div "254889776 Filter Import Orders Create order Ecommerce order Removal order All o…" at bounding box center [467, 133] width 690 height 168
paste input "5133471"
type input "255133471"
click at [276, 154] on p "13 days ago" at bounding box center [256, 153] width 44 height 8
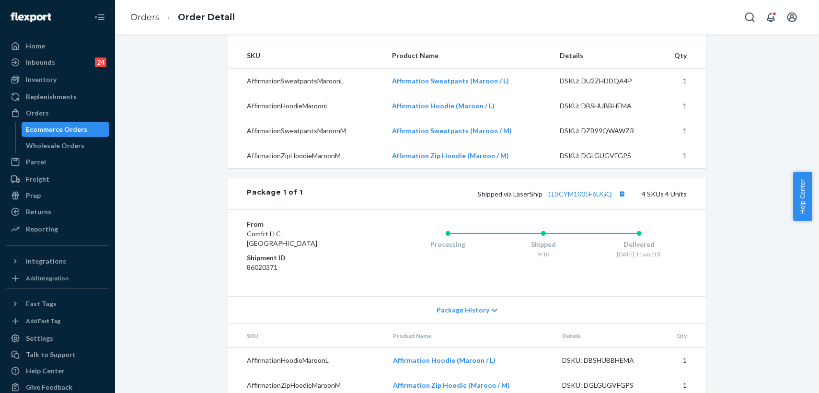
scroll to position [319, 0]
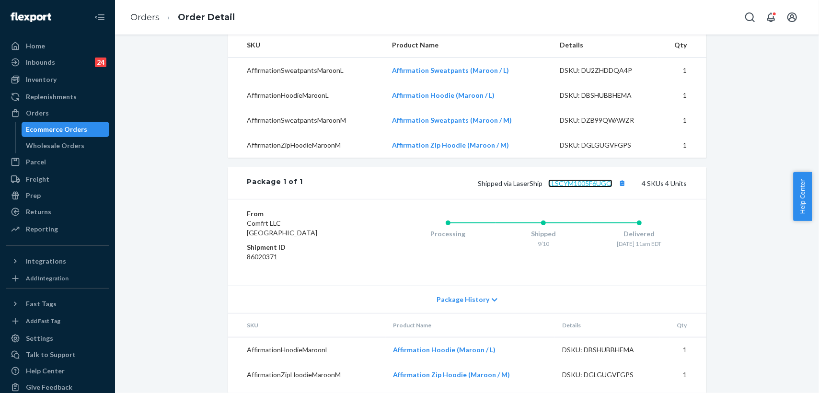
click at [588, 187] on link "1LSCYM1005F6UGQ" at bounding box center [580, 183] width 64 height 8
click at [147, 19] on link "Orders" at bounding box center [144, 17] width 29 height 11
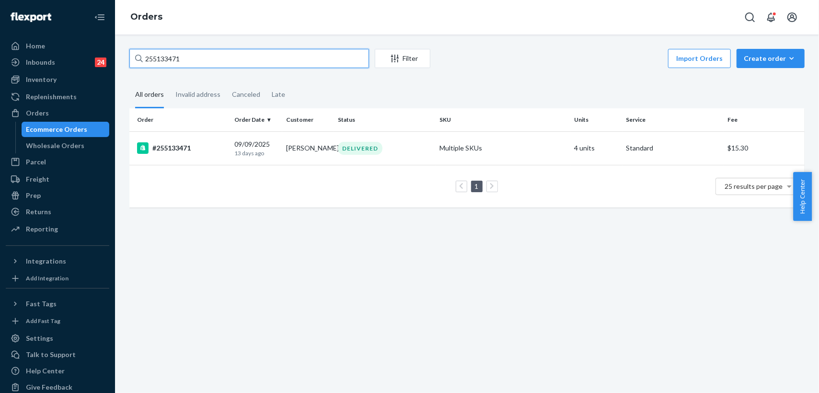
drag, startPoint x: 185, startPoint y: 54, endPoint x: 131, endPoint y: 50, distance: 53.8
click at [131, 50] on input "255133471" at bounding box center [249, 58] width 240 height 19
paste input "201744"
type input "255201744"
click at [269, 154] on p "8 days ago" at bounding box center [256, 153] width 44 height 8
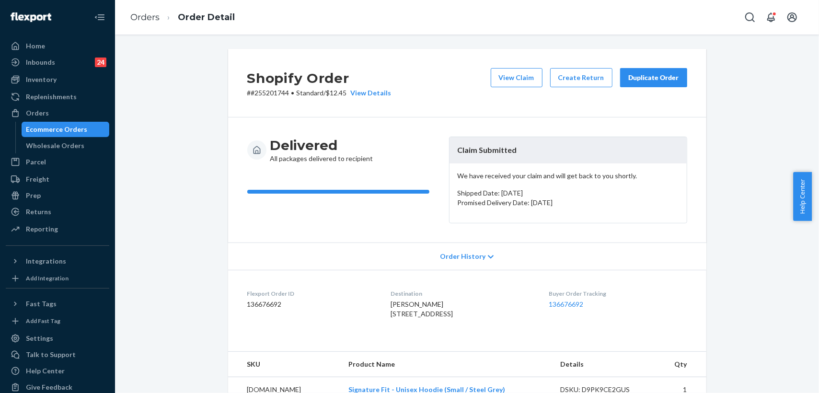
click at [651, 76] on div "Duplicate Order" at bounding box center [653, 78] width 51 height 10
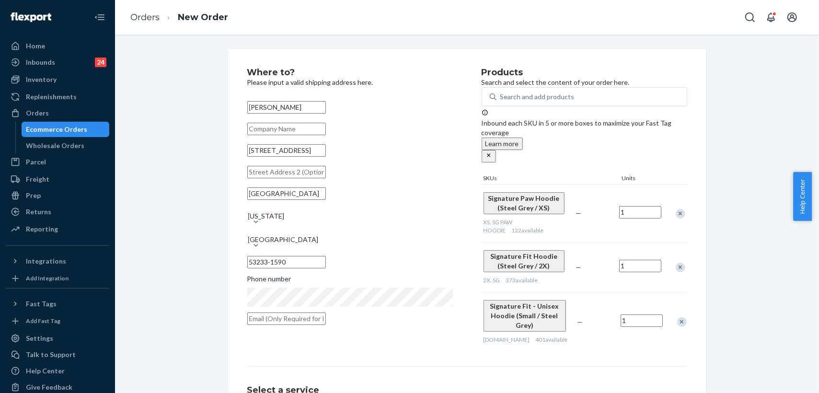
drag, startPoint x: 342, startPoint y: 162, endPoint x: 240, endPoint y: 163, distance: 102.6
click at [240, 163] on div "Where to? Please input a valid shipping address here. Ashley Wiesmann 1009 W Ju…" at bounding box center [467, 279] width 478 height 461
paste input ", Apt 706. Milwaukee, WI 53233"
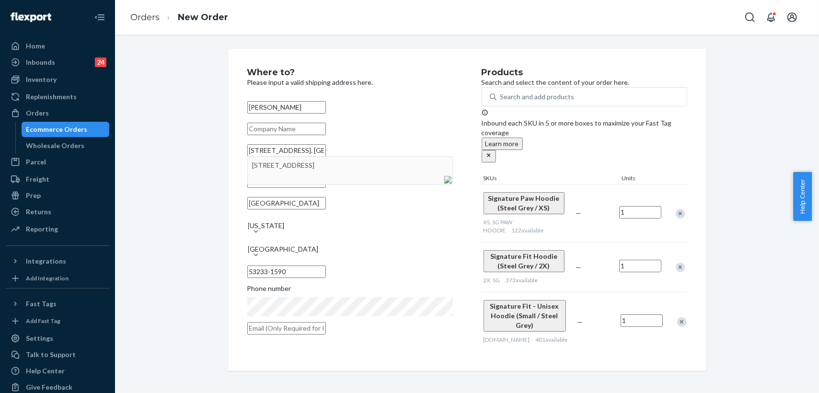
type input "1009 W Juneau Ave, Apt 706. Milwaukee, WI 53233"
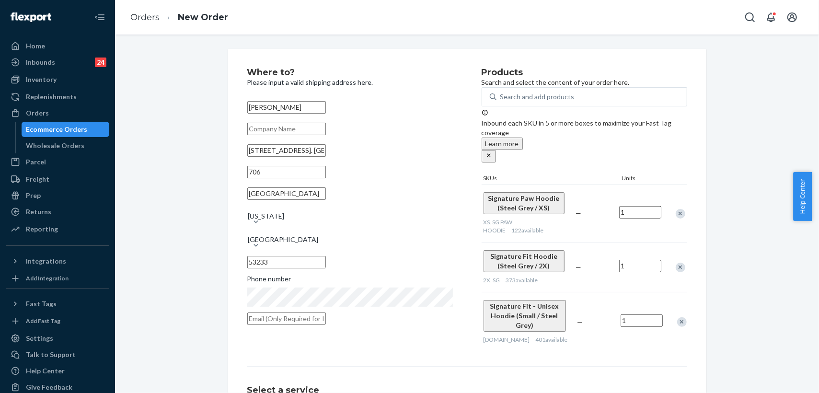
click at [316, 312] on input "text" at bounding box center [286, 318] width 79 height 12
paste input "wiesmanna20@gmail.com"
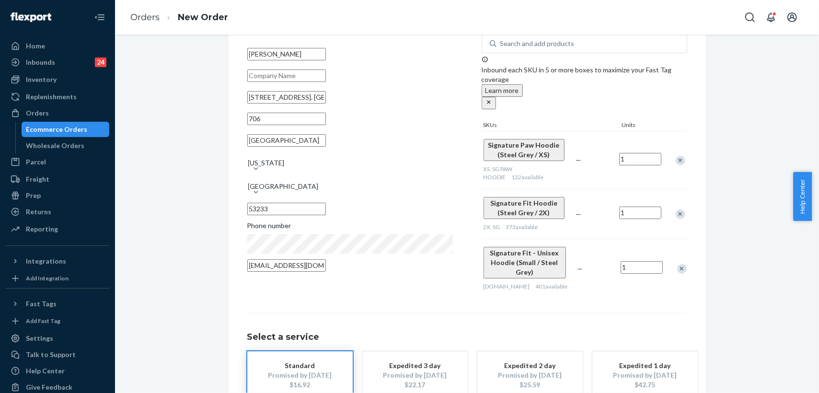
scroll to position [92, 0]
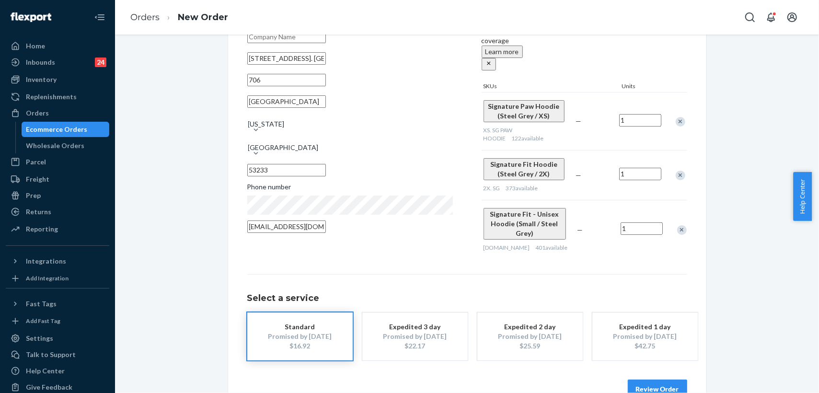
type input "wiesmanna20@gmail.com"
click at [646, 357] on button "Review Order" at bounding box center [657, 389] width 59 height 19
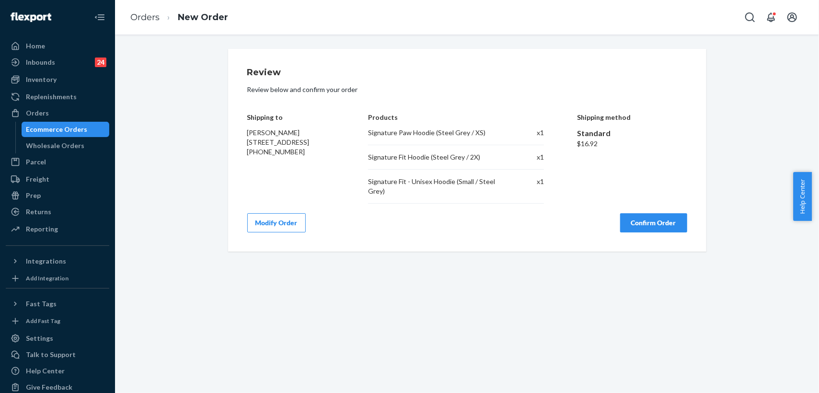
scroll to position [0, 0]
click at [640, 220] on button "Confirm Order" at bounding box center [653, 222] width 67 height 19
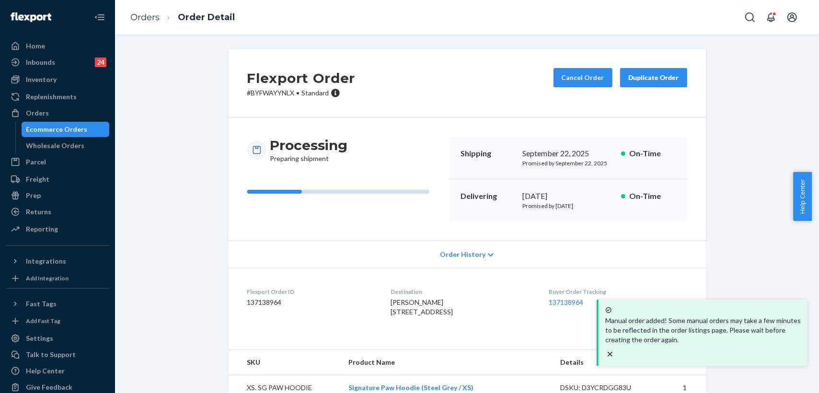
click at [138, 23] on li "Orders" at bounding box center [144, 18] width 29 height 12
click at [139, 18] on link "Orders" at bounding box center [144, 17] width 29 height 11
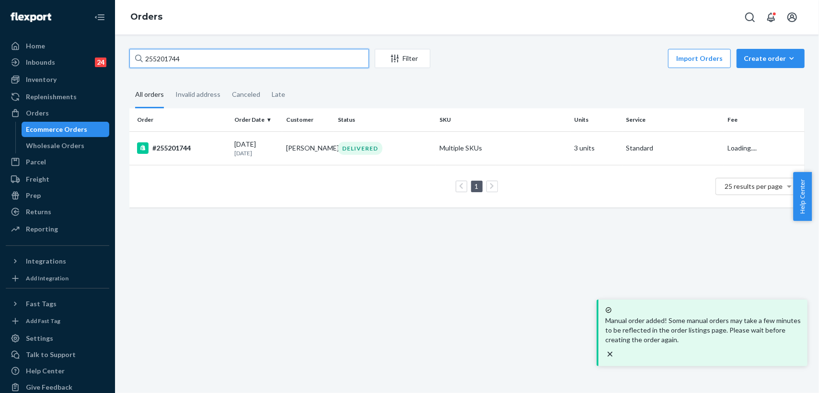
drag, startPoint x: 198, startPoint y: 61, endPoint x: 127, endPoint y: 55, distance: 71.2
click at [127, 55] on div "255201744 Filter Import Orders Create order Ecommerce order Removal order All o…" at bounding box center [467, 133] width 690 height 168
paste input "2770"
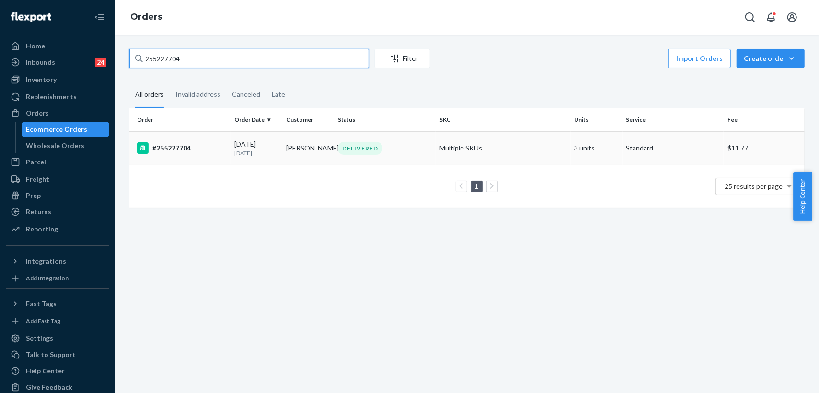
type input "255227704"
click at [310, 150] on td "Lindsay Stadeli" at bounding box center [308, 148] width 52 height 34
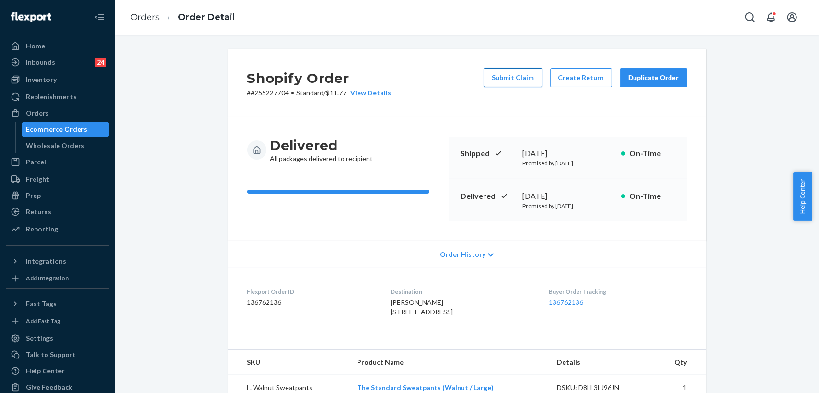
click at [508, 80] on button "Submit Claim" at bounding box center [513, 77] width 58 height 19
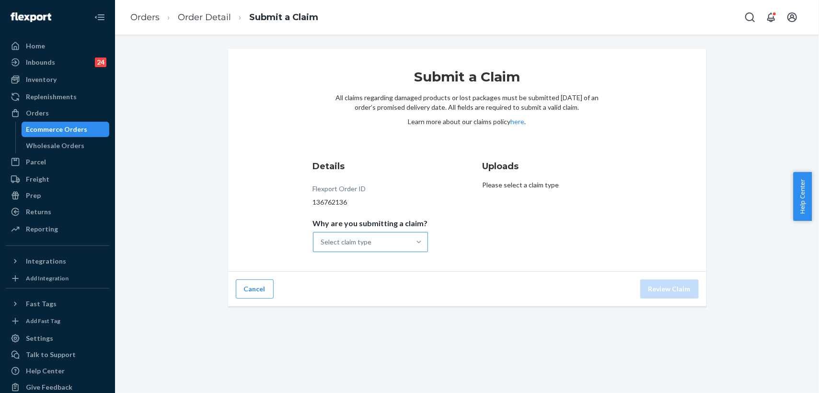
click at [410, 243] on div at bounding box center [418, 242] width 17 height 10
click at [322, 243] on input "Why are you submitting a claim? Select claim type" at bounding box center [321, 242] width 1 height 10
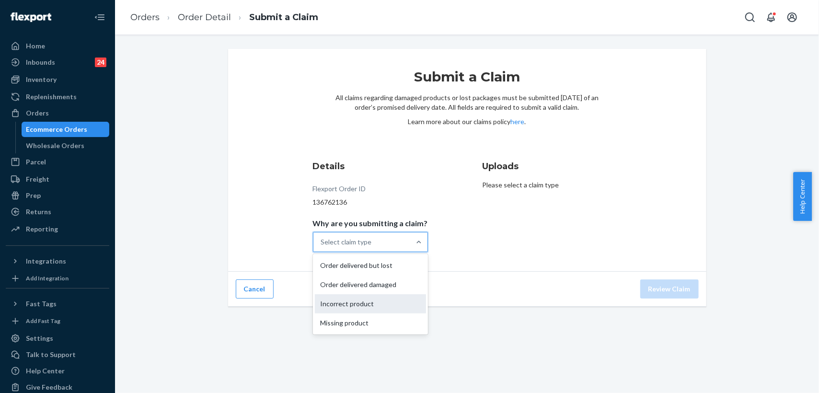
click at [364, 305] on div "Incorrect product" at bounding box center [370, 303] width 111 height 19
click at [322, 247] on input "Why are you submitting a claim? option Incorrect product focused, 0 of 4. 4 res…" at bounding box center [321, 242] width 1 height 10
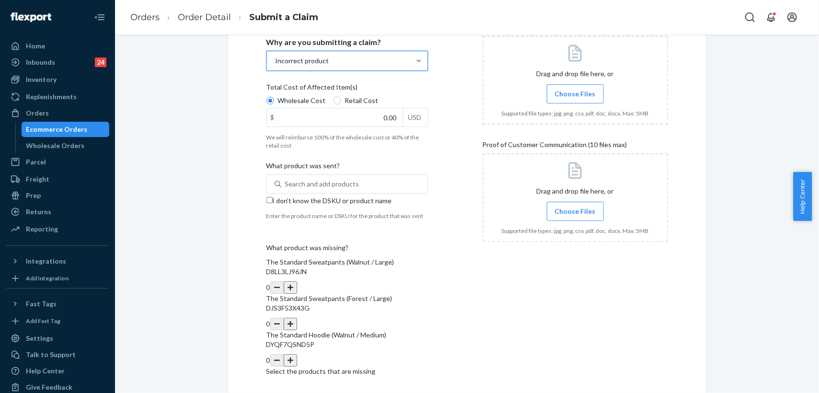
scroll to position [199, 0]
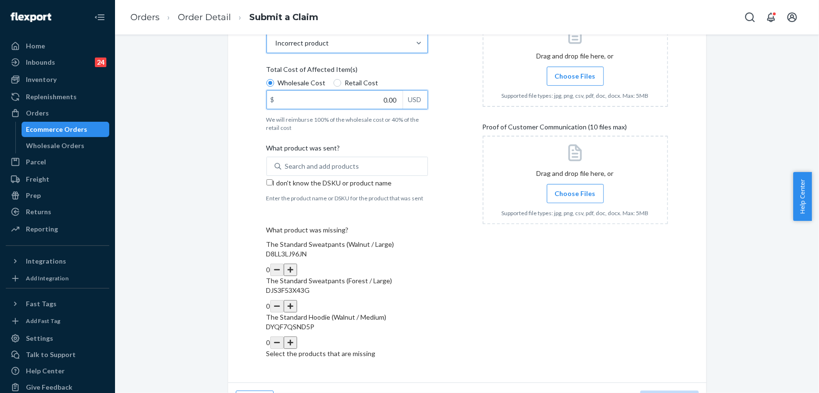
click at [373, 98] on input "0.00" at bounding box center [335, 100] width 136 height 18
type input "47.00"
click at [435, 137] on div "Details Flexport Order ID 136762136 Why are you submitting a claim? Incorrect p…" at bounding box center [358, 162] width 185 height 414
click at [297, 336] on button "button" at bounding box center [290, 342] width 13 height 12
click at [266, 179] on input "I don't know the DSKU or product name" at bounding box center [269, 182] width 6 height 6
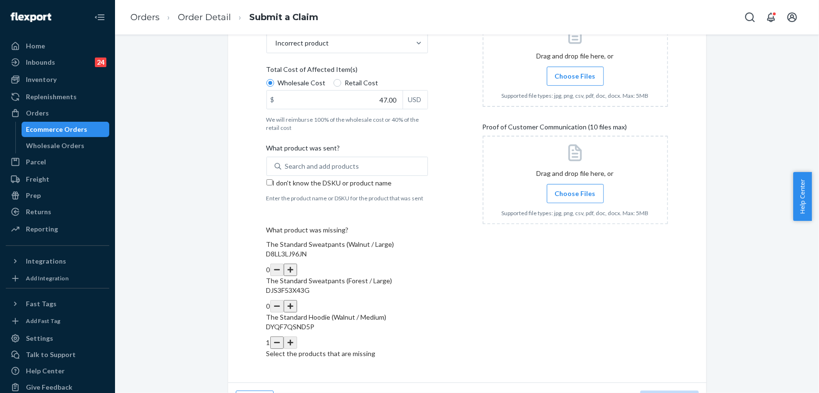
checkbox input "true"
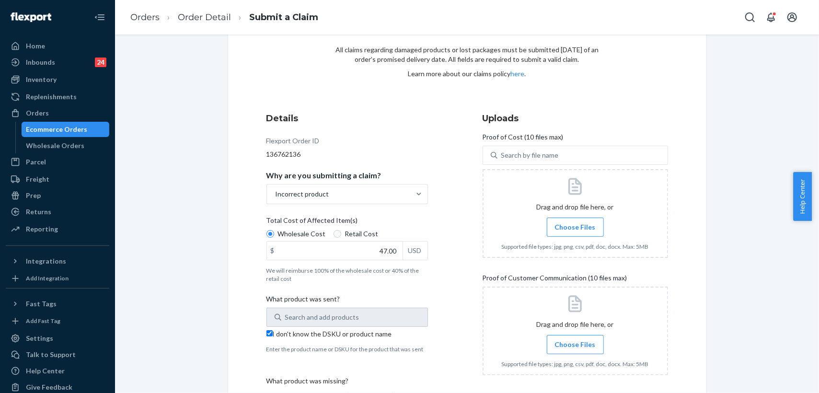
scroll to position [39, 0]
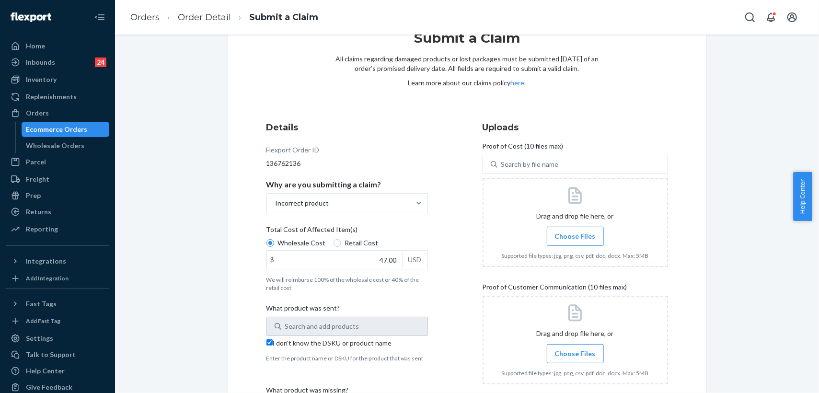
click at [579, 239] on span "Choose Files" at bounding box center [575, 236] width 41 height 10
click at [576, 239] on input "Choose Files" at bounding box center [575, 236] width 0 height 11
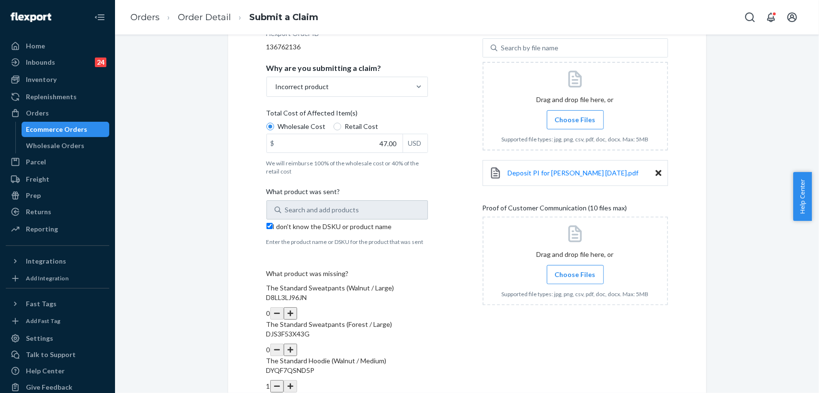
scroll to position [199, 0]
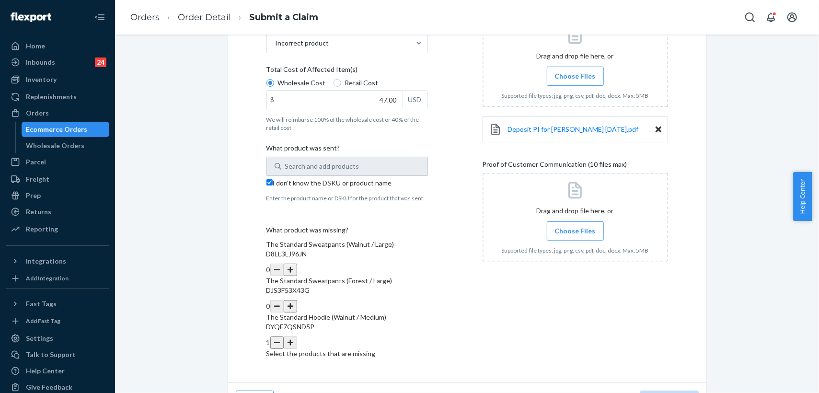
click at [572, 231] on span "Choose Files" at bounding box center [575, 231] width 41 height 10
click at [575, 231] on input "Choose Files" at bounding box center [575, 231] width 0 height 11
click at [572, 233] on span "Choose Files" at bounding box center [575, 231] width 41 height 10
click at [575, 233] on input "Choose Files" at bounding box center [575, 231] width 0 height 11
click at [569, 230] on span "Choose Files" at bounding box center [575, 231] width 41 height 10
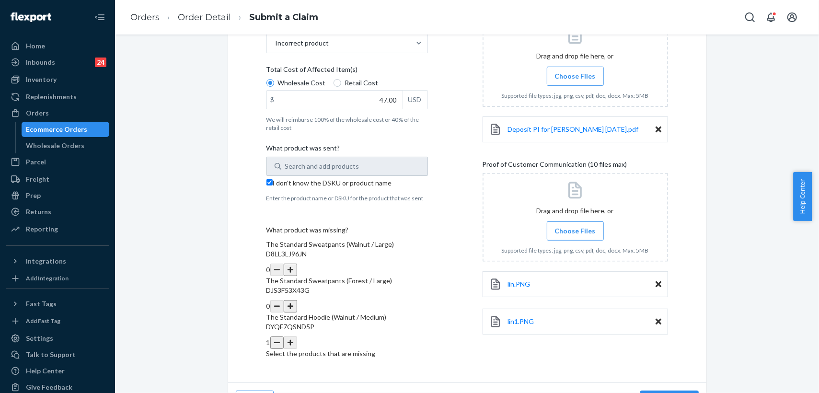
click at [575, 230] on input "Choose Files" at bounding box center [575, 231] width 0 height 11
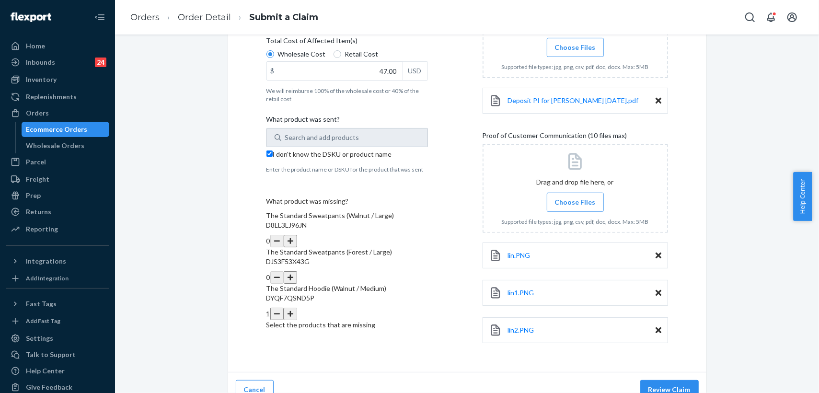
scroll to position [242, 0]
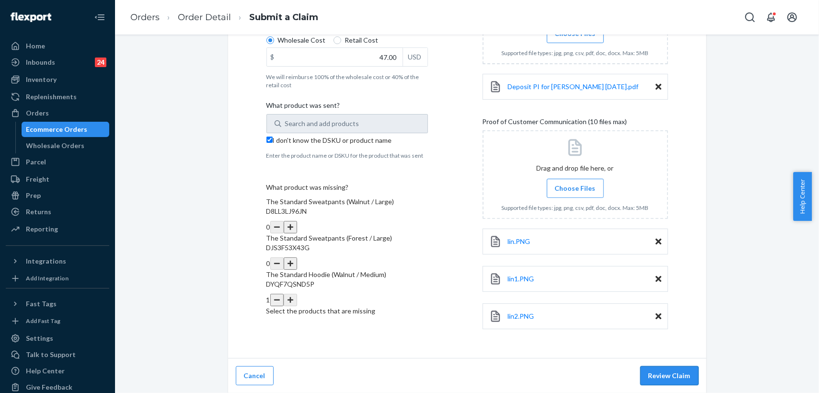
click at [662, 357] on button "Review Claim" at bounding box center [669, 375] width 58 height 19
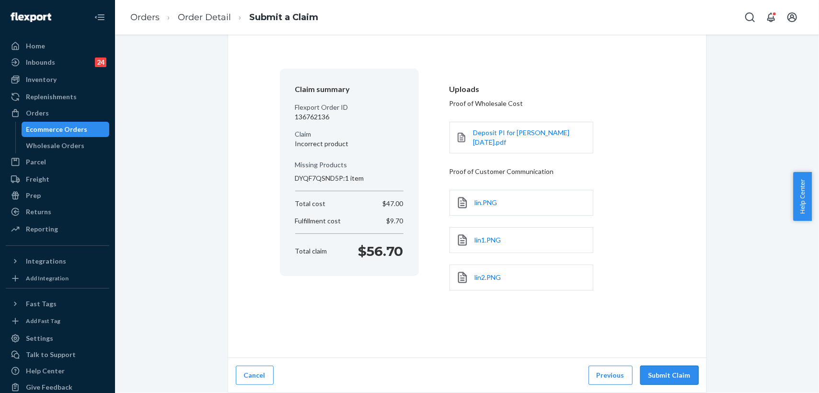
scroll to position [41, 0]
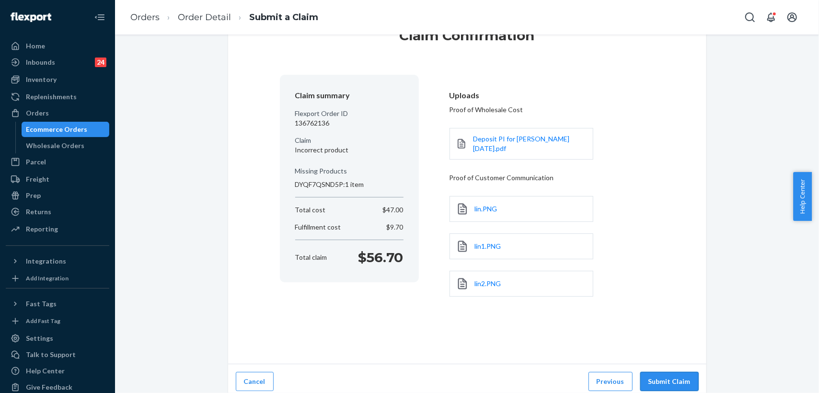
click at [657, 357] on button "Submit Claim" at bounding box center [669, 381] width 58 height 19
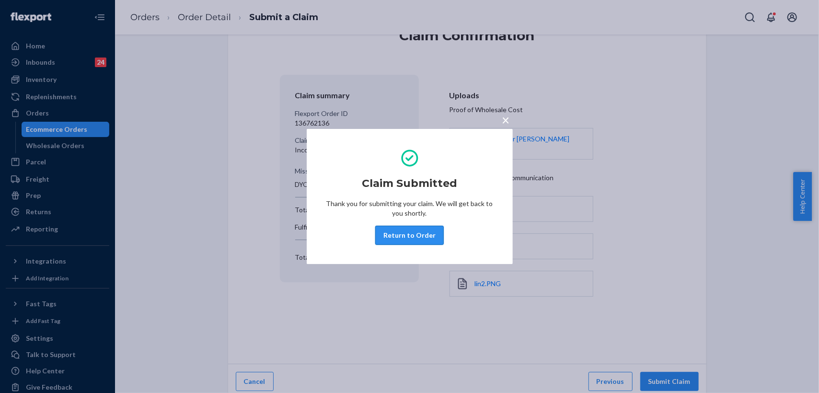
click at [414, 233] on button "Return to Order" at bounding box center [409, 235] width 69 height 19
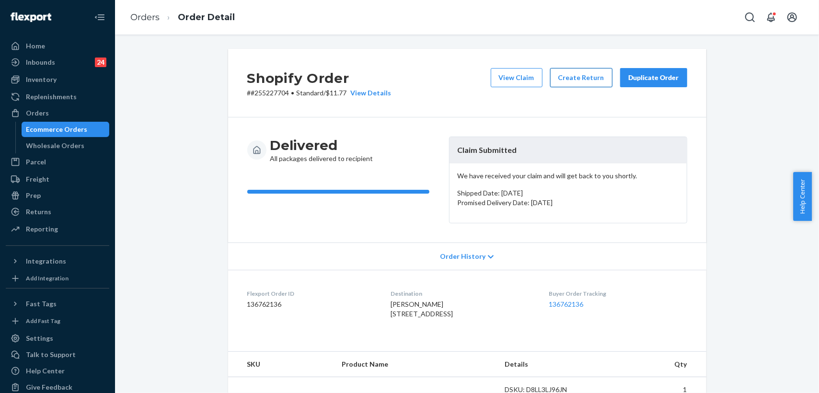
click at [577, 80] on button "Create Return" at bounding box center [581, 77] width 62 height 19
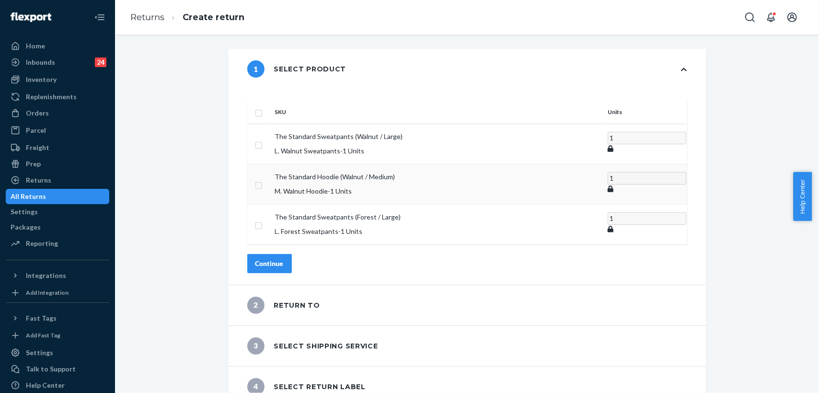
click at [263, 179] on input "checkbox" at bounding box center [259, 184] width 8 height 10
checkbox input "true"
click at [284, 258] on div "Continue" at bounding box center [269, 263] width 28 height 10
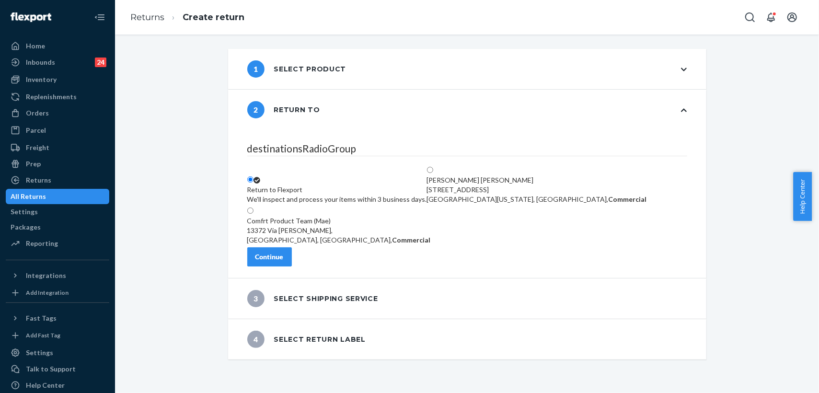
click at [284, 260] on div "Continue" at bounding box center [269, 257] width 28 height 10
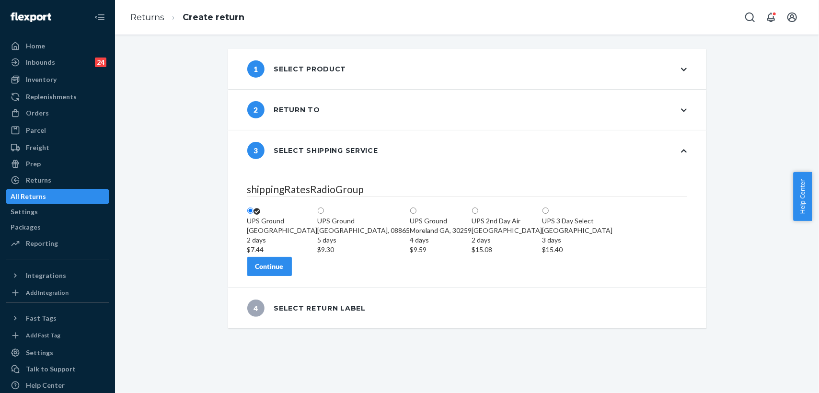
click at [284, 271] on div "Continue" at bounding box center [269, 267] width 28 height 10
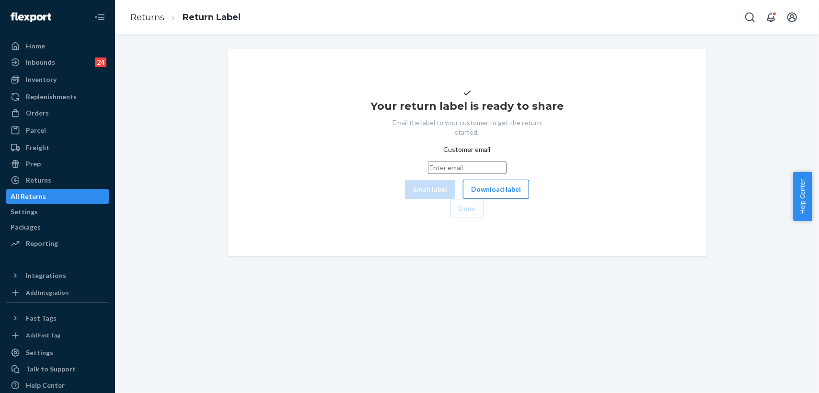
click at [463, 199] on button "Download label" at bounding box center [496, 189] width 66 height 19
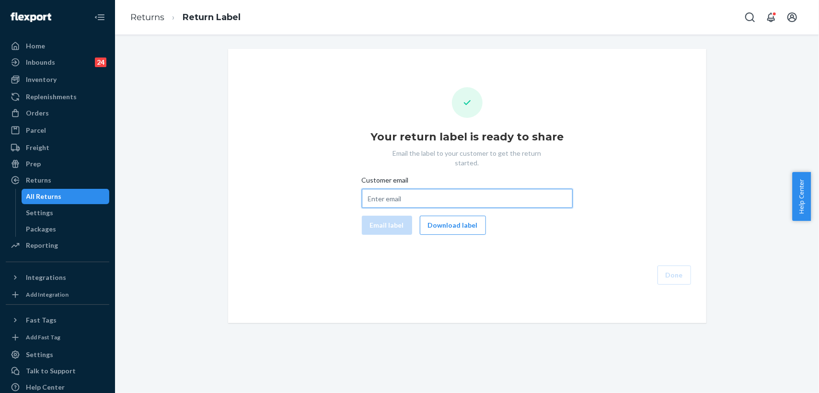
click at [403, 191] on input "Customer email" at bounding box center [467, 198] width 211 height 19
paste input "lindsaystadeli1@gmail.com"
type input "lindsaystadeli1@gmail.com"
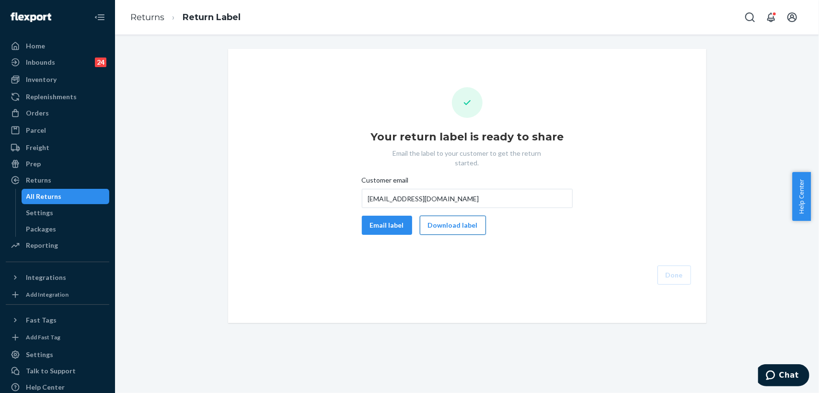
click at [438, 217] on button "Download label" at bounding box center [453, 225] width 66 height 19
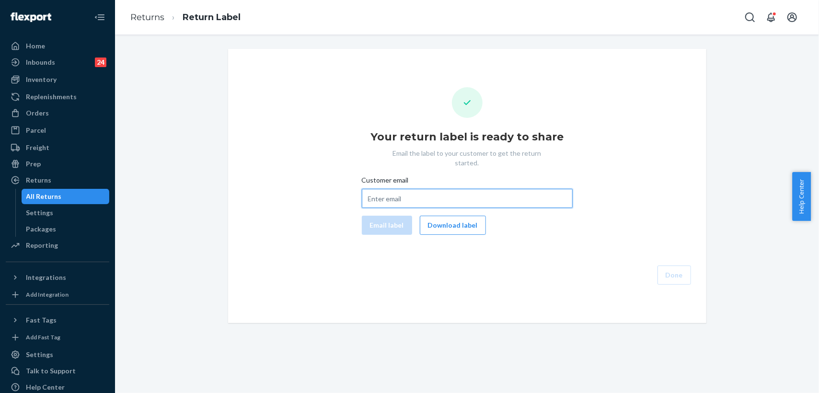
click at [414, 189] on input "Customer email" at bounding box center [467, 198] width 211 height 19
paste input "[EMAIL_ADDRESS][DOMAIN_NAME]"
type input "[EMAIL_ADDRESS][DOMAIN_NAME]"
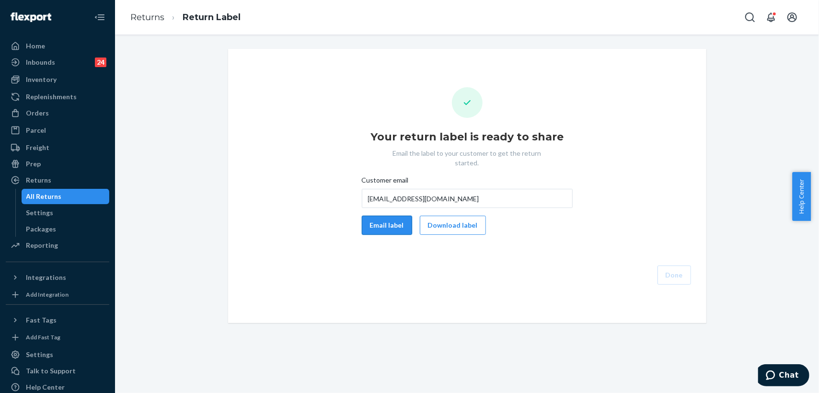
click at [390, 216] on button "Email label" at bounding box center [387, 225] width 50 height 19
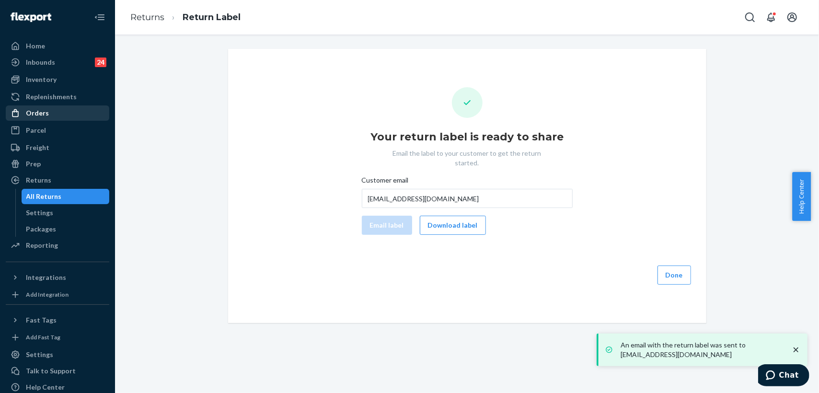
click at [32, 114] on div "Orders" at bounding box center [37, 113] width 23 height 10
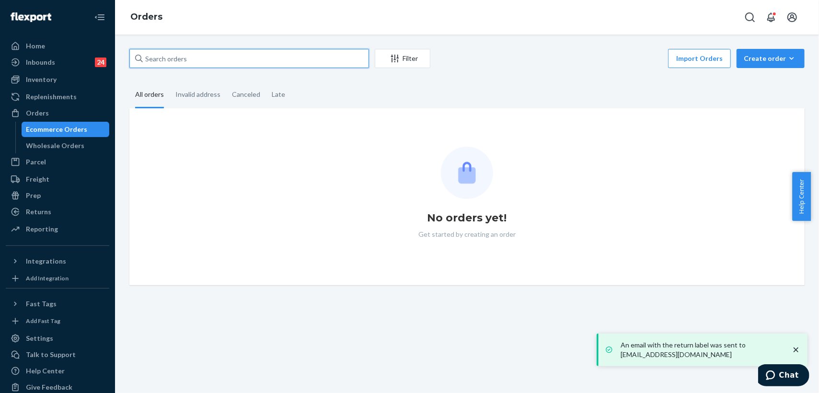
click at [184, 60] on input "text" at bounding box center [249, 58] width 240 height 19
paste input "255321052"
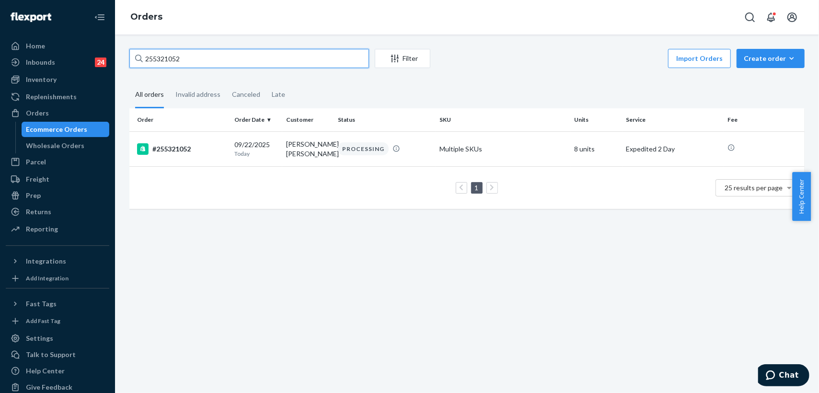
type input "255321052"
